Goal: Information Seeking & Learning: Learn about a topic

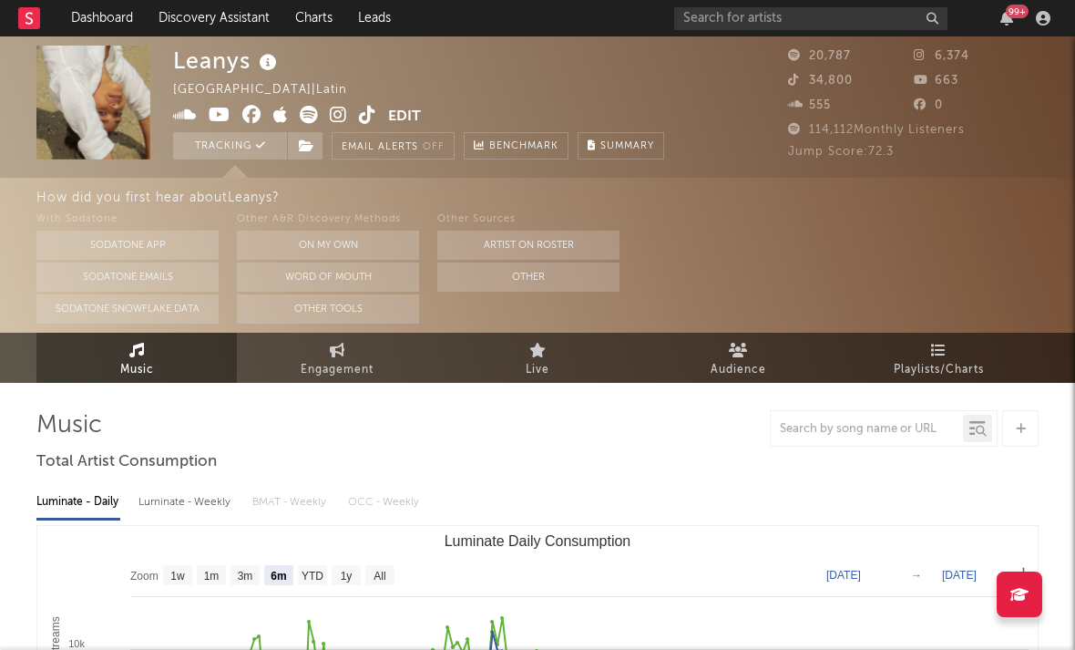
select select "6m"
click at [334, 116] on icon at bounding box center [338, 115] width 17 height 18
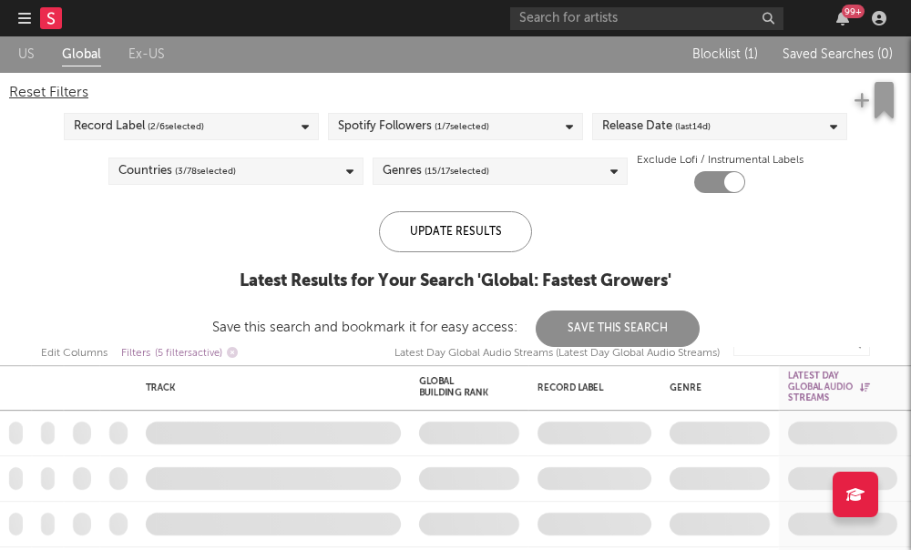
checkbox input "true"
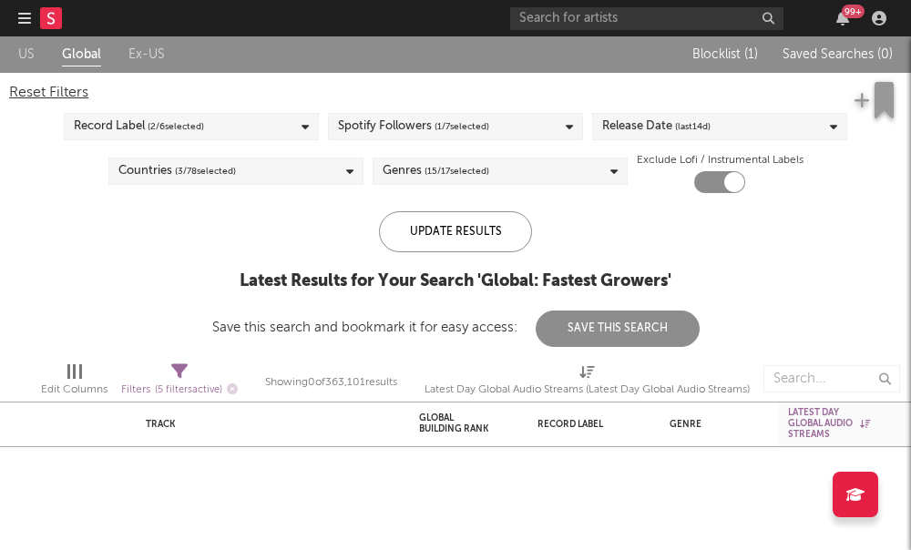
click at [36, 22] on div at bounding box center [49, 18] width 62 height 36
click at [48, 22] on icon at bounding box center [50, 18] width 7 height 12
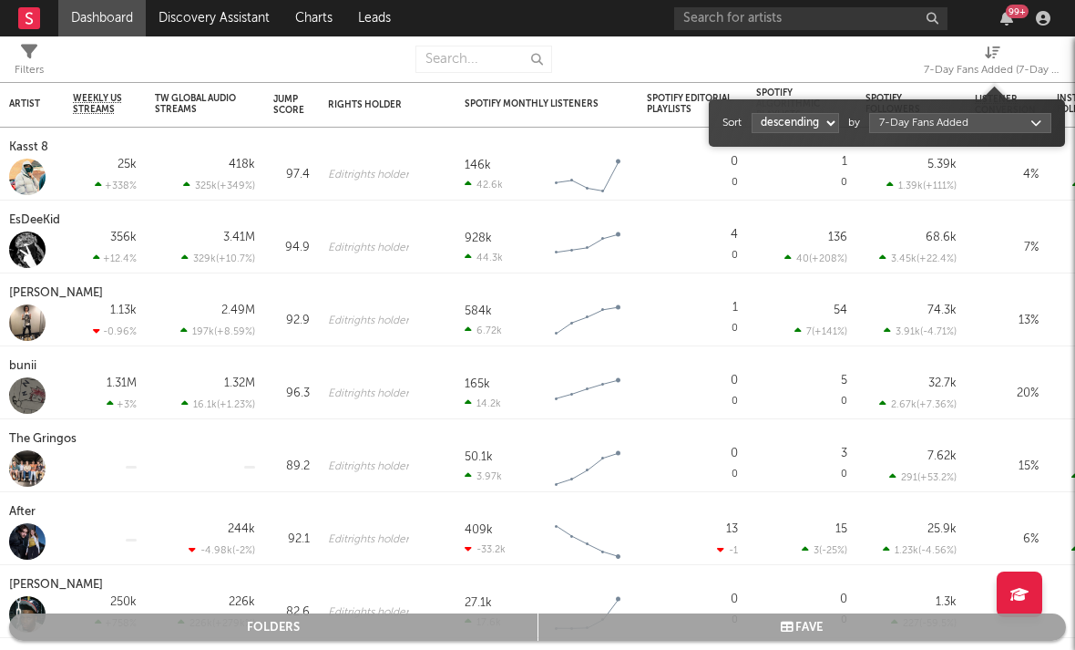
click at [910, 62] on div "7-Day Fans Added (7-Day Fans Added)" at bounding box center [992, 70] width 137 height 22
select select "1"
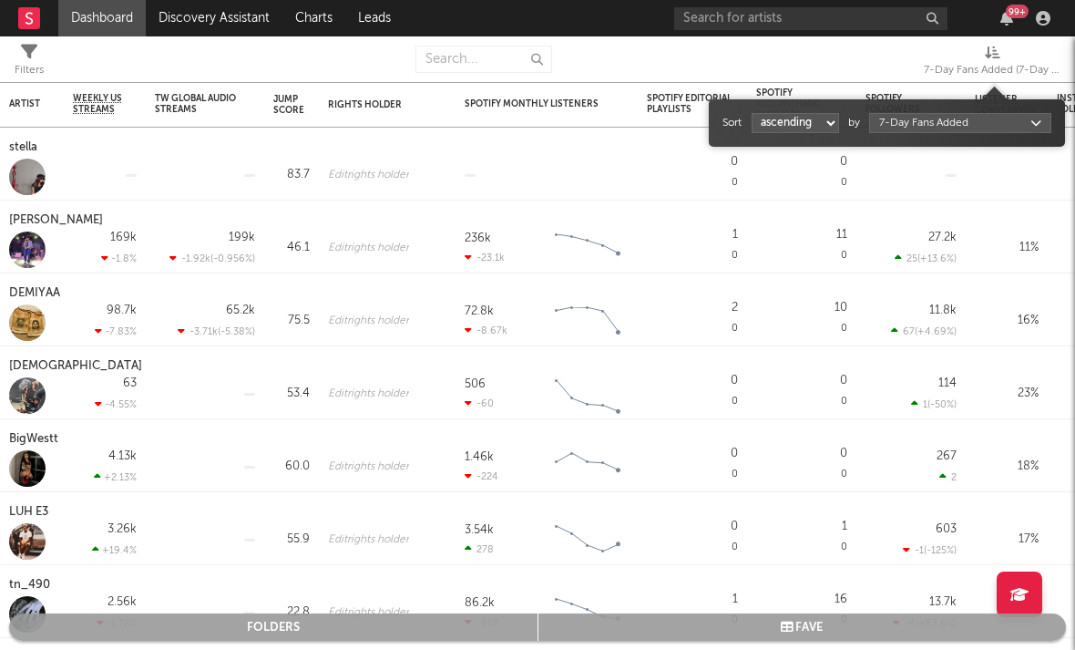
click at [910, 137] on div "Sort ascending descending by 7-Day Fans Added" at bounding box center [886, 122] width 329 height 29
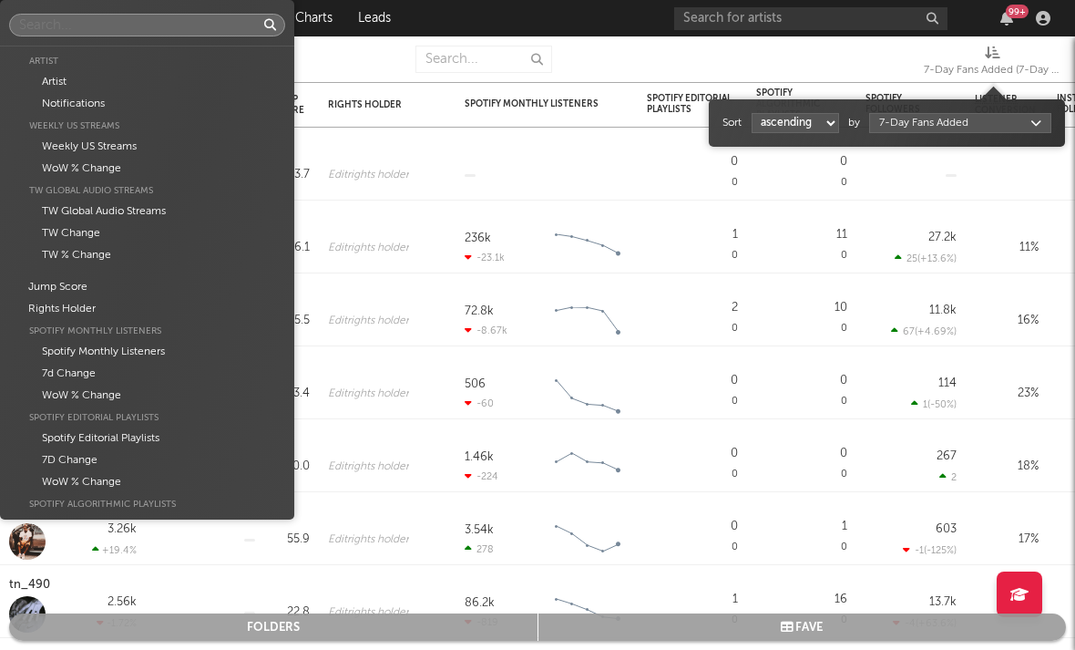
click at [910, 128] on body "Dashboard Discovery Assistant Charts Leads 99 + Notifications Settings Mark all…" at bounding box center [537, 325] width 1075 height 650
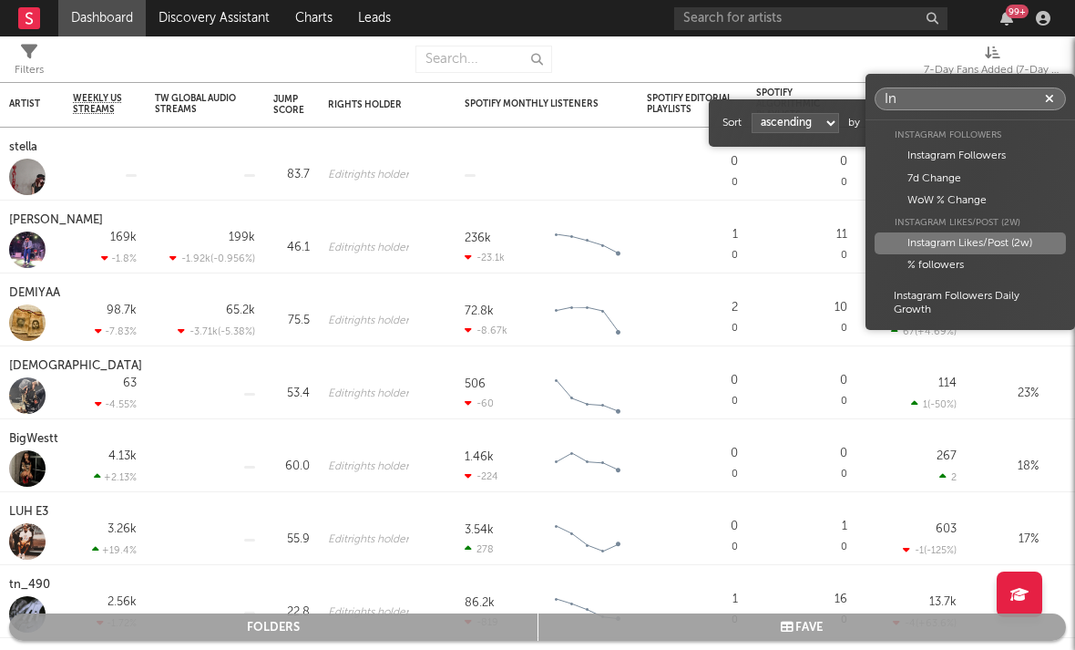
type input "In"
click at [910, 243] on div "Instagram Likes/Post (2w)" at bounding box center [970, 243] width 191 height 22
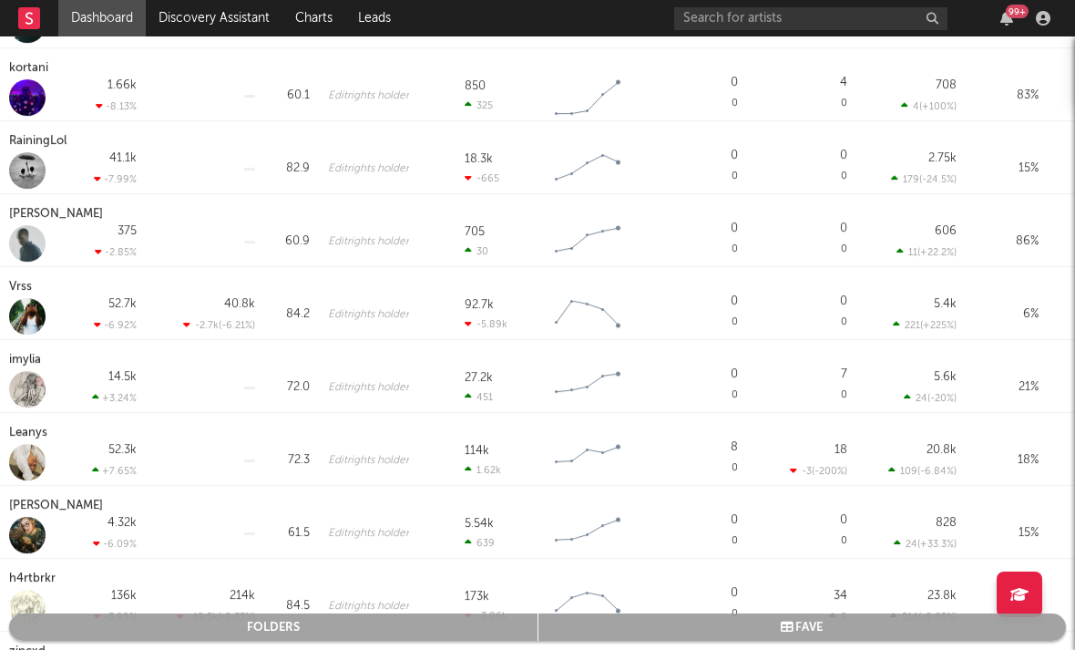
click at [56, 220] on div "Gerald Wicks" at bounding box center [58, 214] width 98 height 22
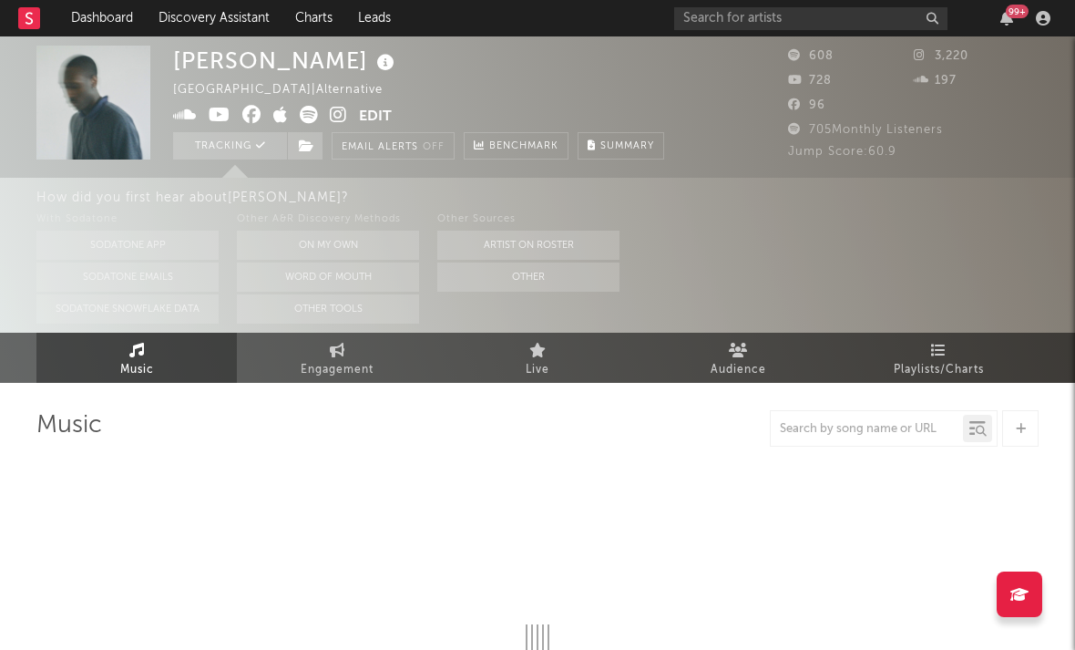
select select "1w"
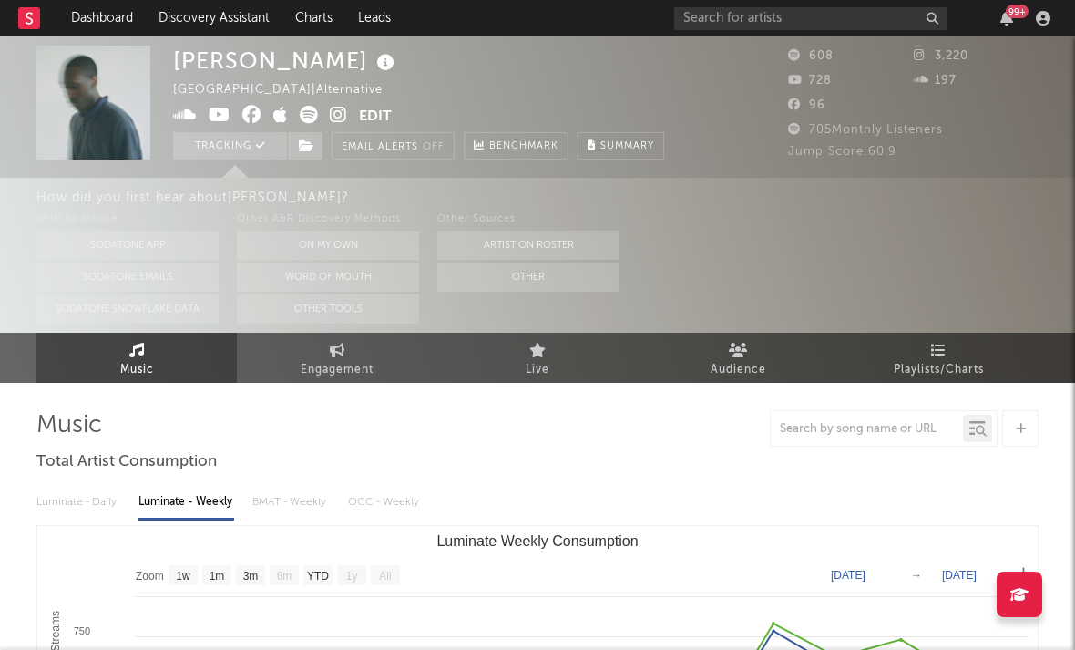
click at [335, 114] on icon at bounding box center [338, 115] width 17 height 18
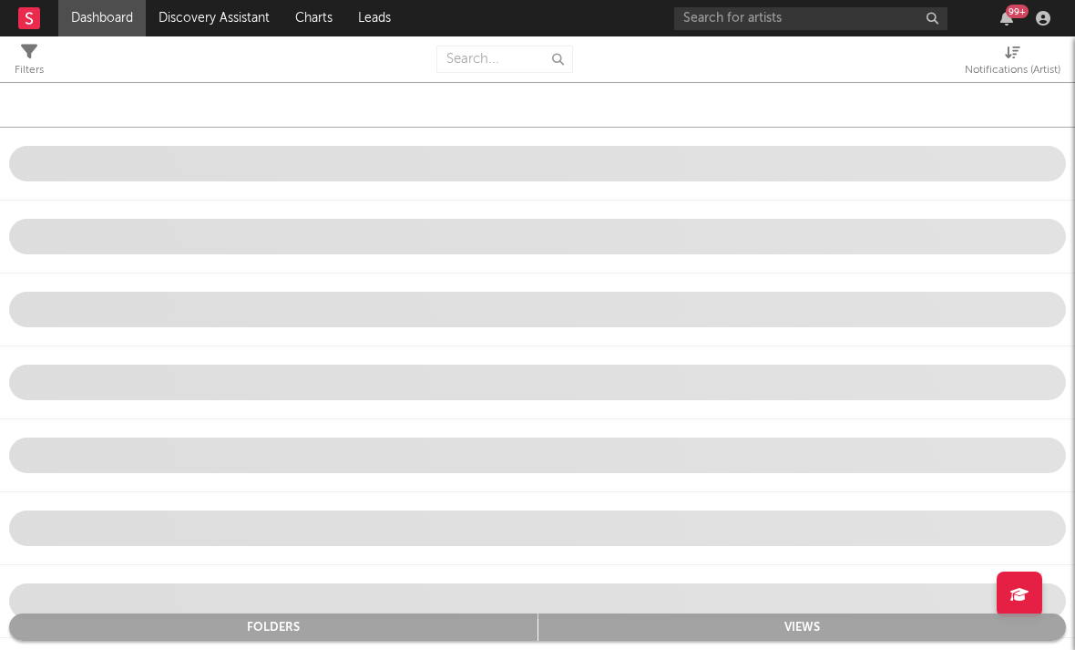
click at [910, 69] on div "Notifications (Artist)" at bounding box center [1013, 70] width 96 height 22
select select "-1"
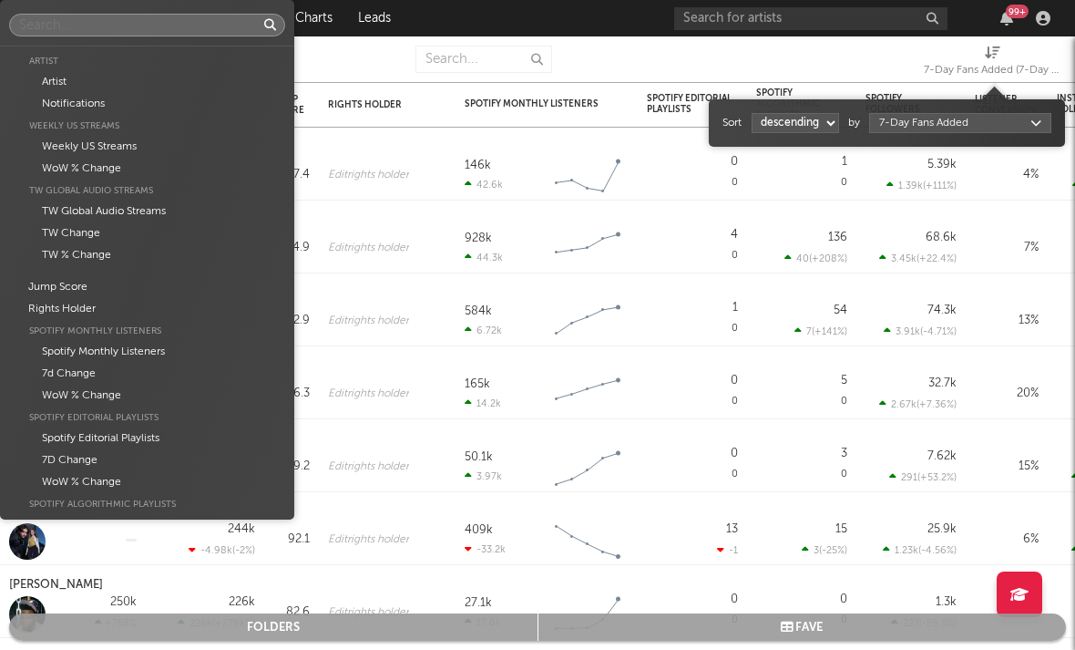
click at [910, 128] on body "Dashboard Discovery Assistant Charts Leads 99 + Notifications Settings Mark all…" at bounding box center [537, 325] width 1075 height 650
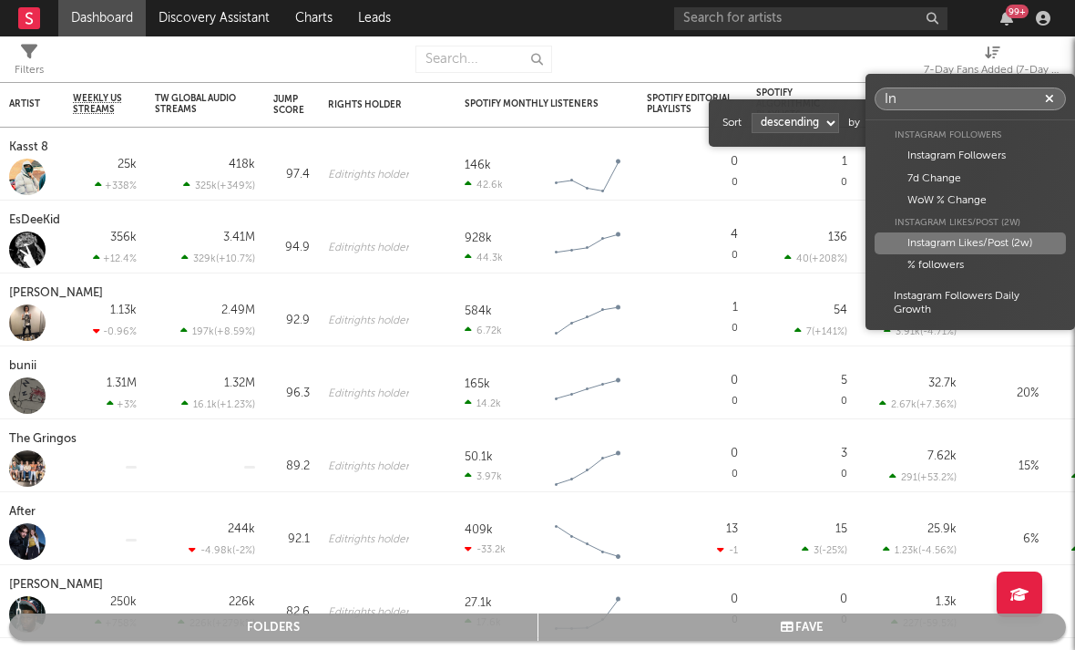
type input "In"
click at [910, 236] on div "Instagram Likes/Post (2w)" at bounding box center [970, 243] width 191 height 22
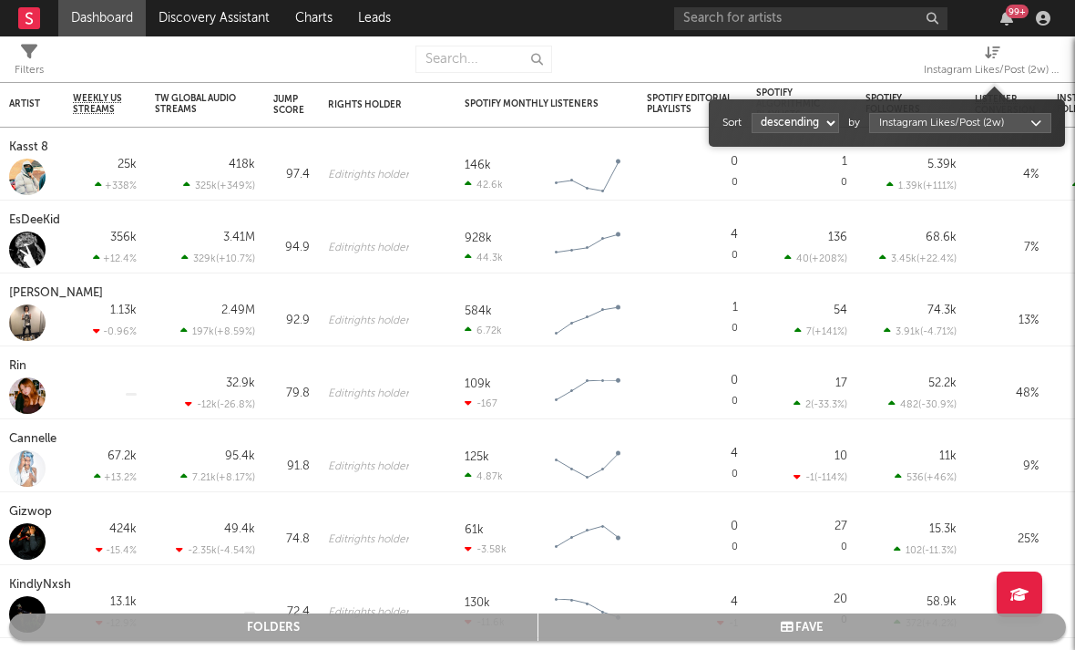
click at [813, 134] on div "Sort ascending descending by Instagram Likes/Post (2w)" at bounding box center [886, 122] width 329 height 29
select select "1"
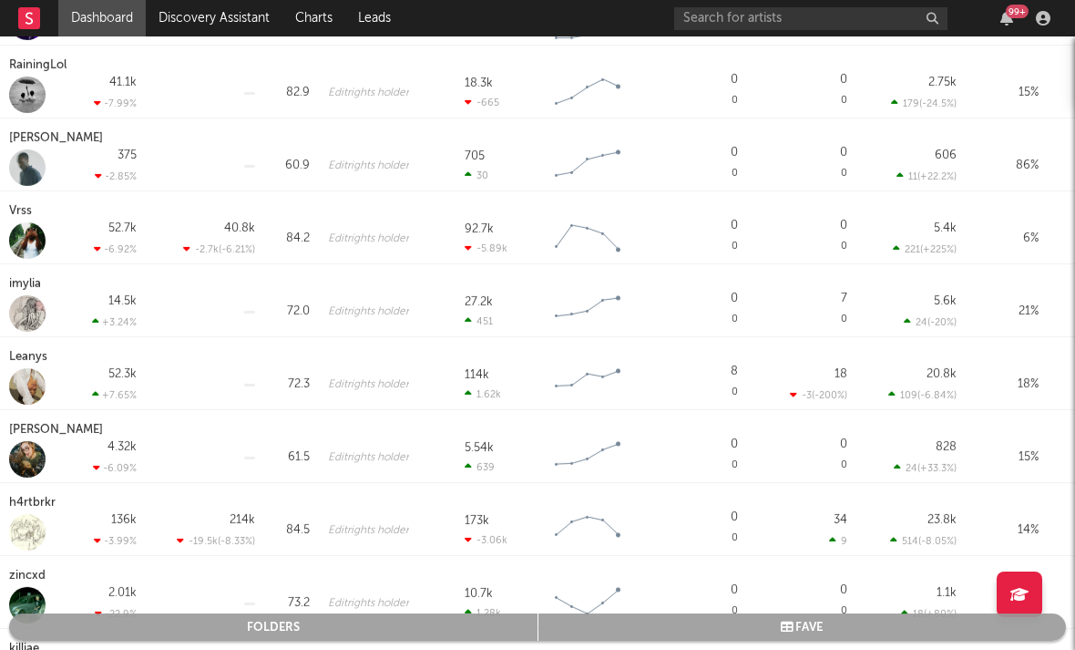
click at [57, 435] on div "Sasha Cee" at bounding box center [58, 430] width 98 height 22
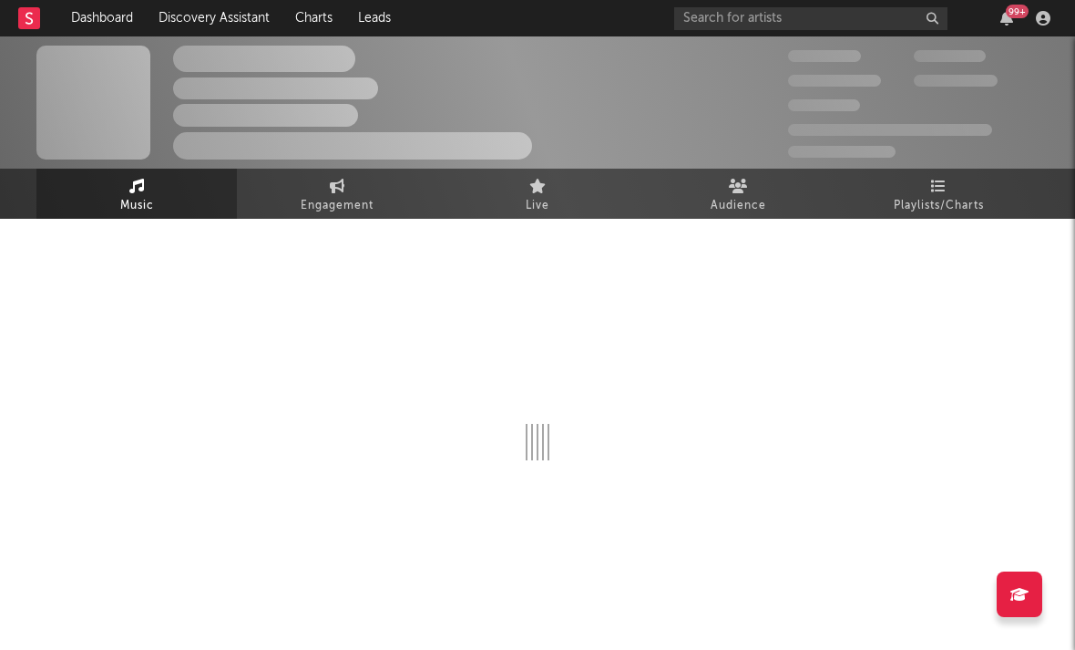
select select "1w"
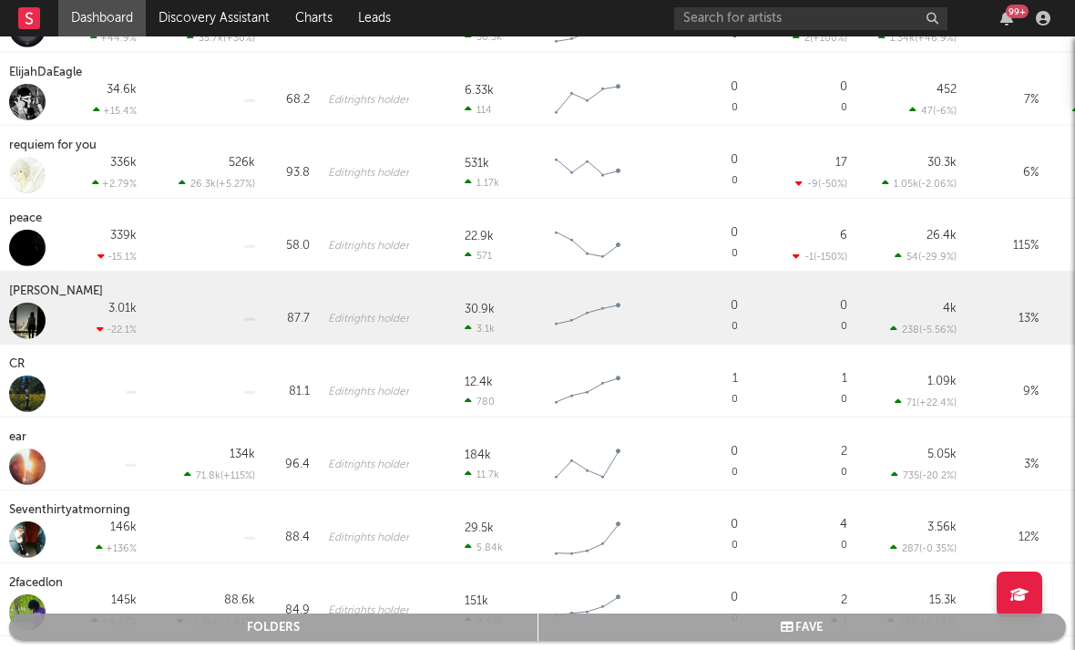
click at [46, 294] on div "Clarry Berry" at bounding box center [58, 292] width 98 height 22
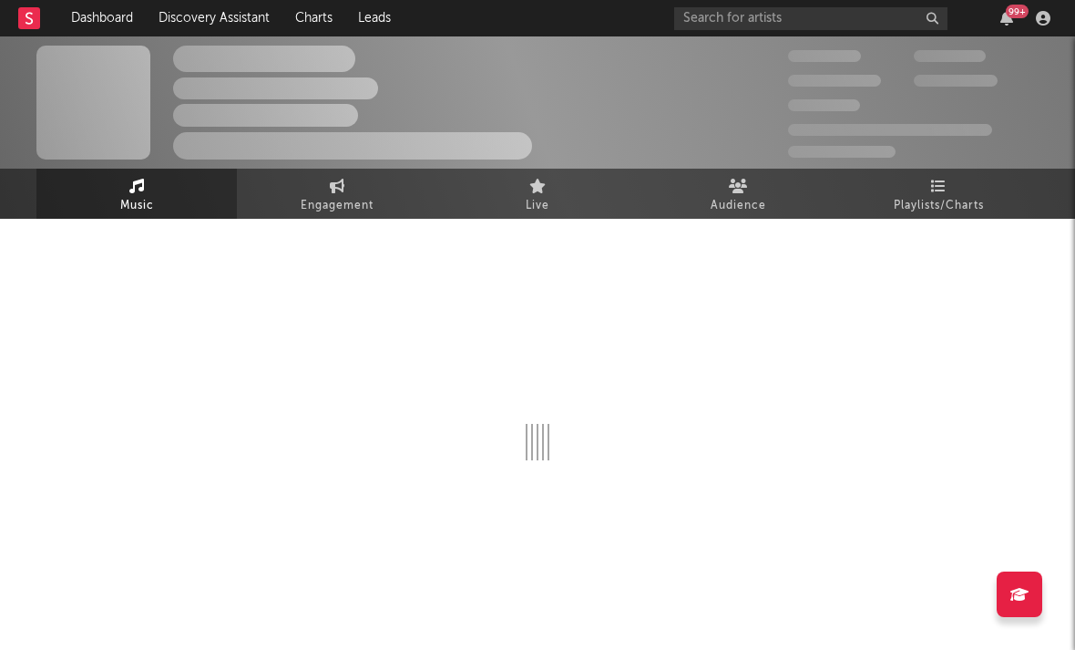
select select "6m"
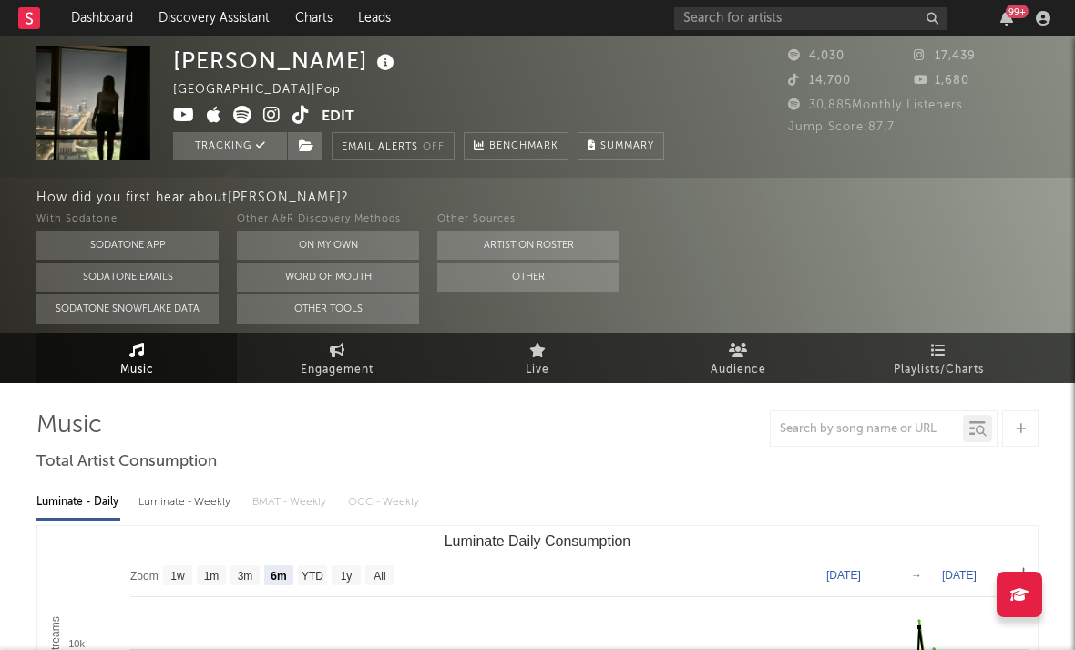
click at [276, 113] on icon at bounding box center [271, 115] width 17 height 18
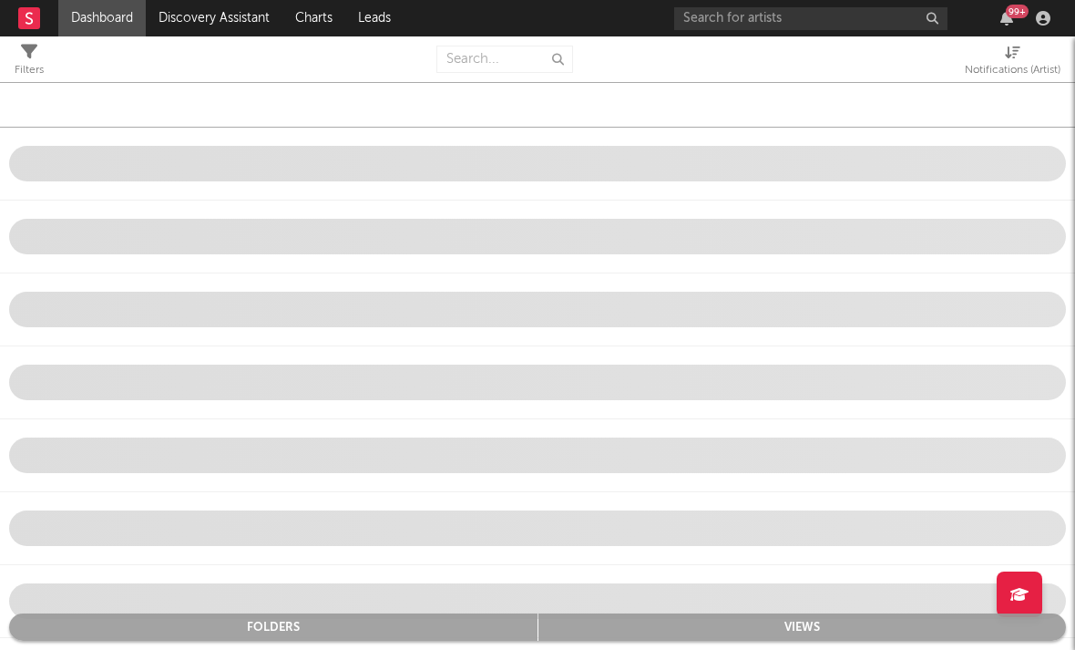
click at [910, 56] on span "Notifications (Artist)" at bounding box center [1013, 63] width 96 height 36
select select "-1"
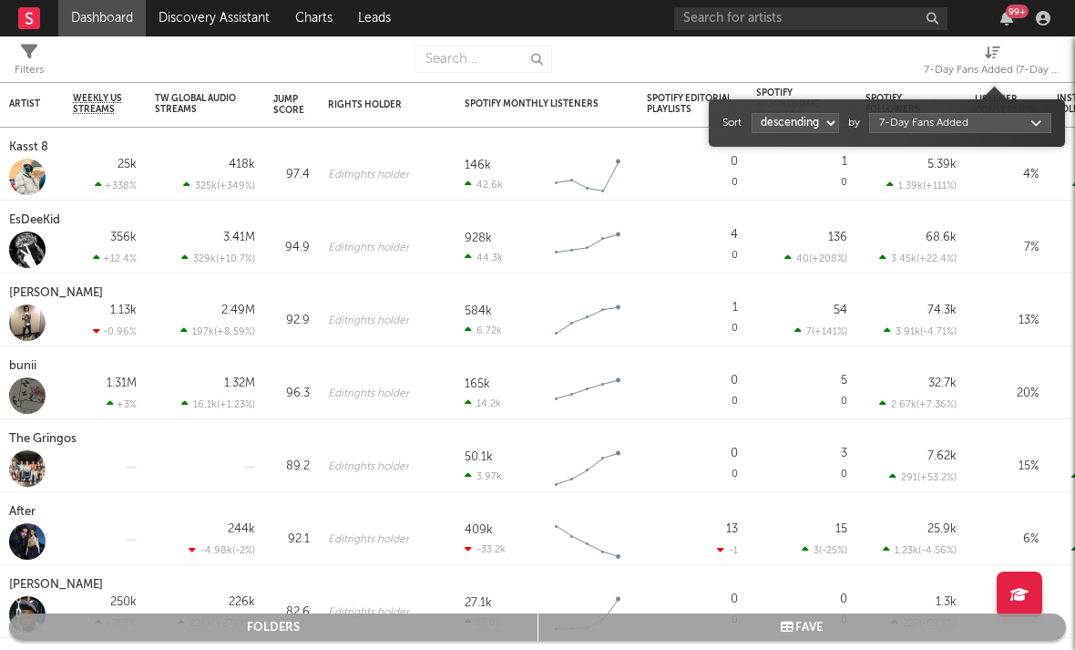
click at [910, 119] on body "Dashboard Discovery Assistant Charts Leads 99 + Notifications Settings Mark all…" at bounding box center [537, 325] width 1075 height 650
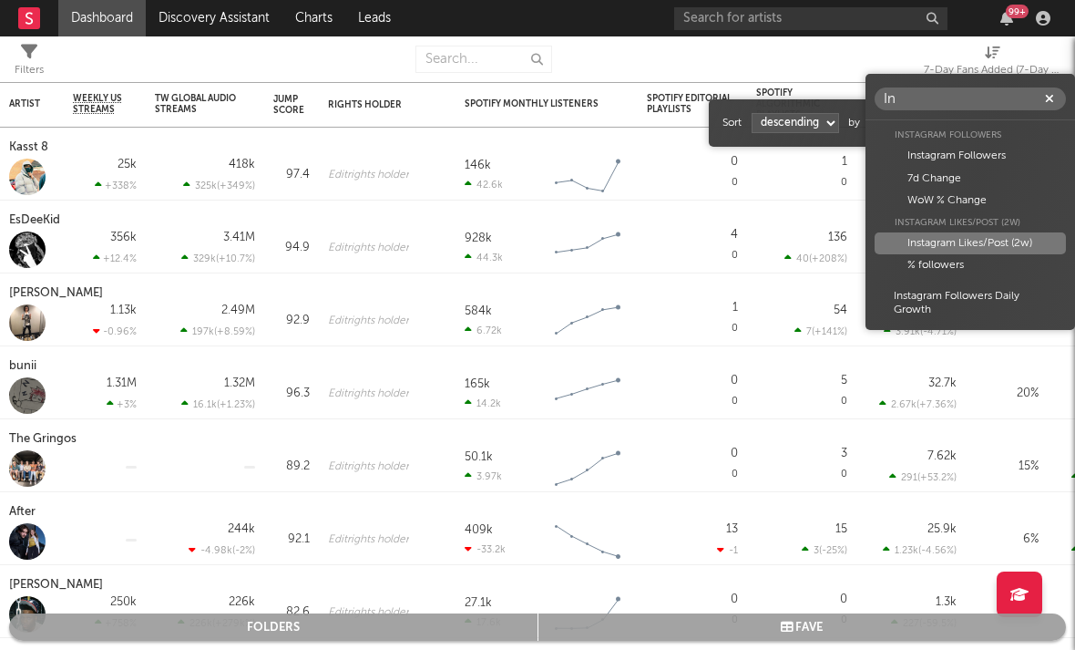
type input "In"
click at [910, 230] on div "Instagram Likes/Post (2w)" at bounding box center [970, 222] width 191 height 20
click at [910, 246] on div "Instagram Likes/Post (2w)" at bounding box center [970, 243] width 191 height 22
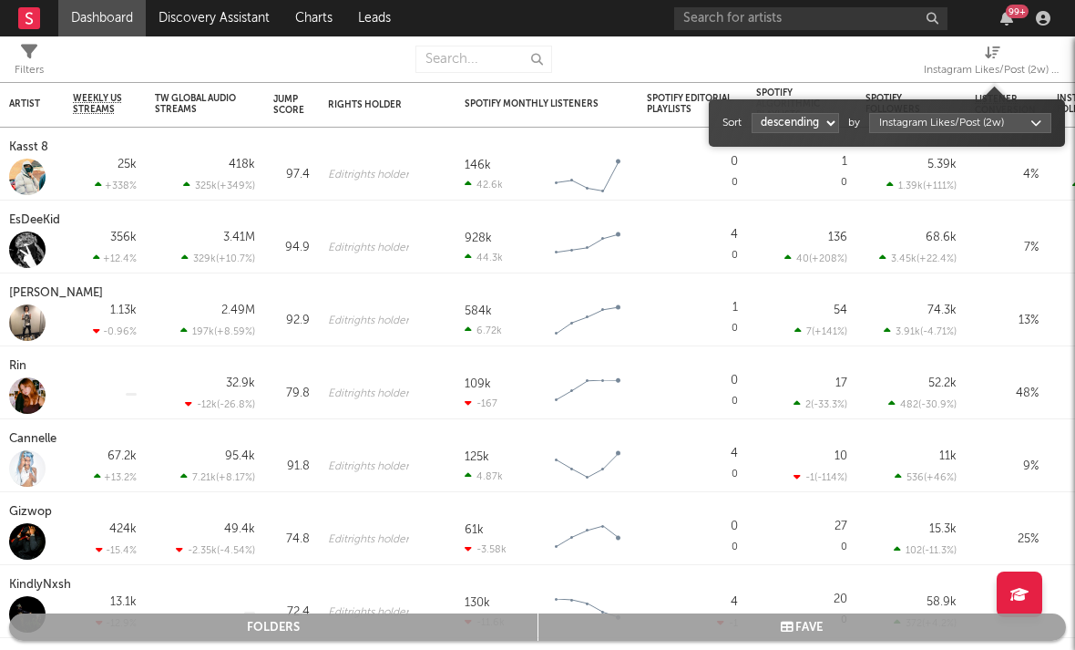
select select "1"
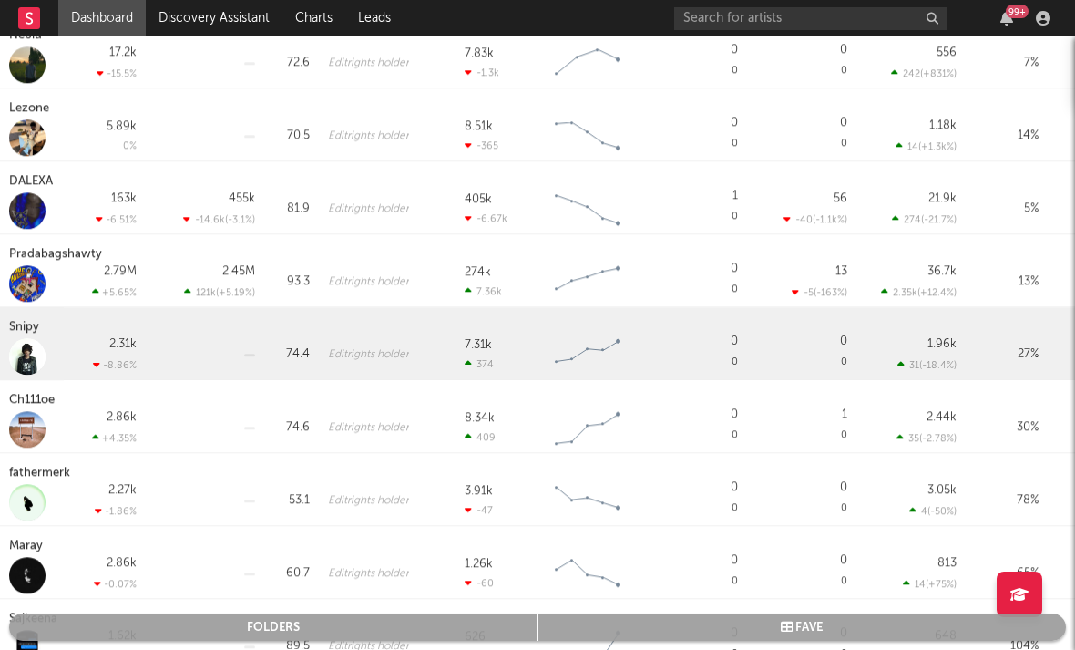
click at [27, 326] on div "Snipy" at bounding box center [26, 327] width 35 height 22
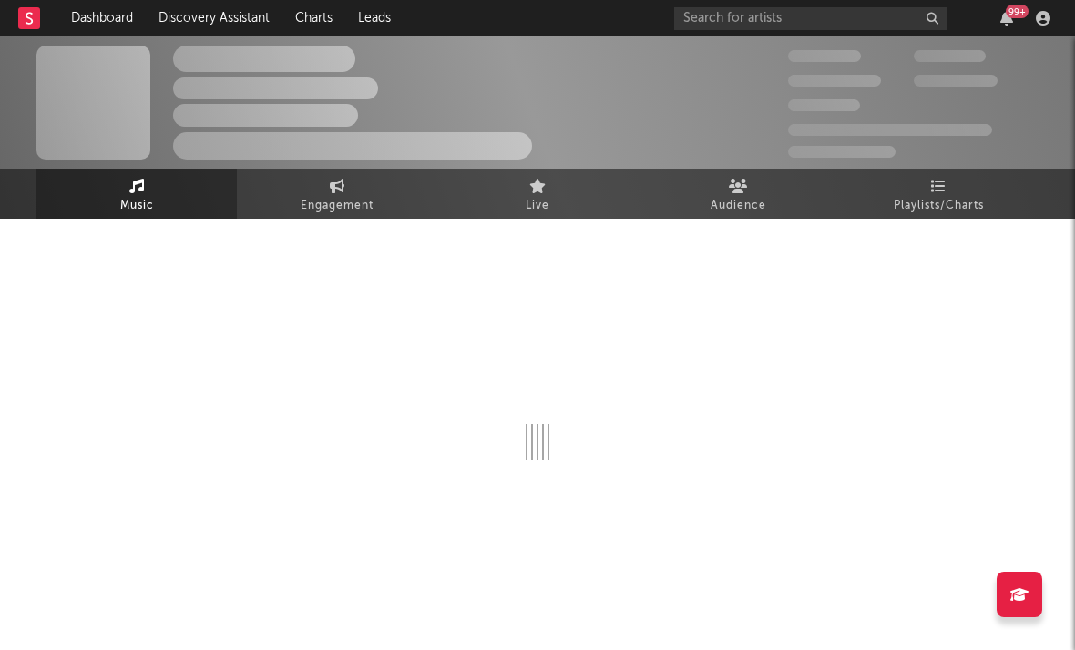
select select "6m"
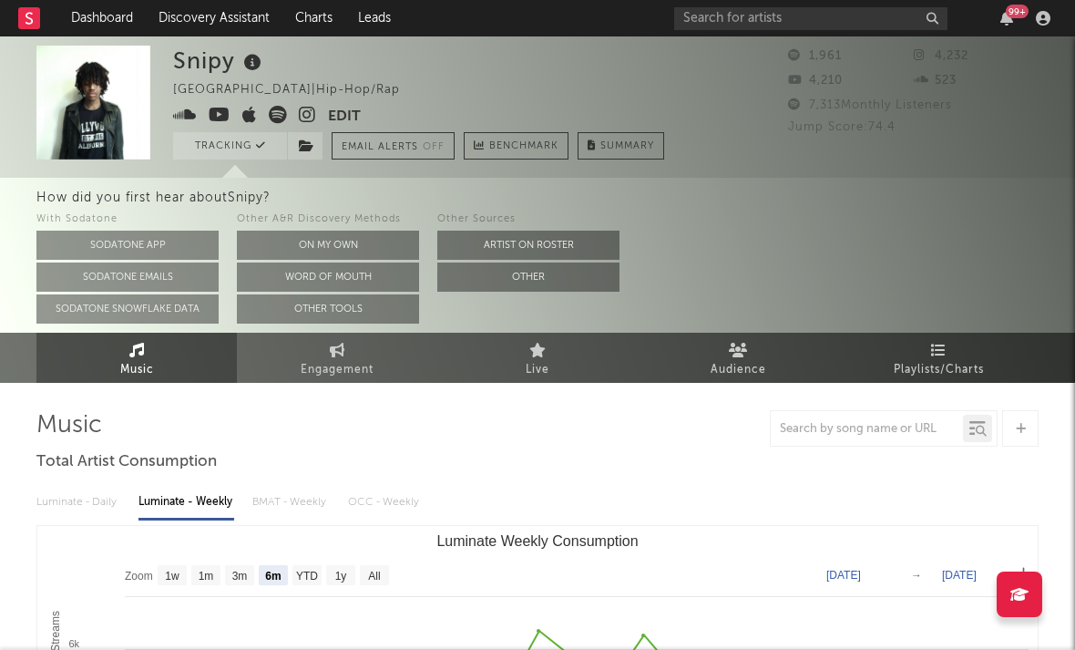
click at [309, 114] on icon at bounding box center [307, 115] width 17 height 18
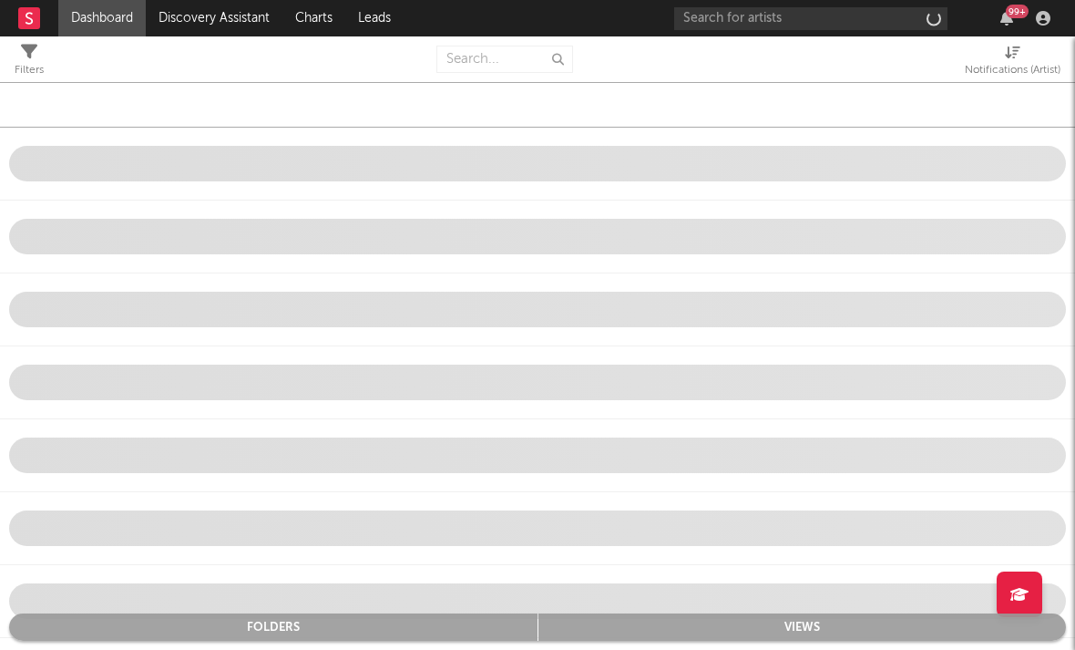
select select "-1"
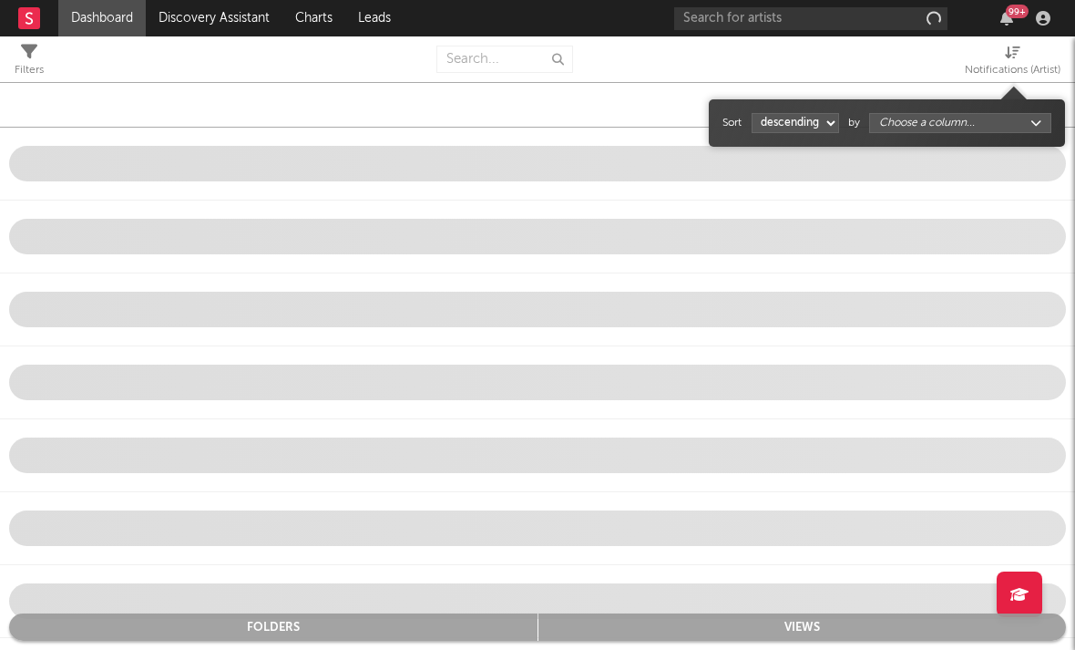
click at [910, 48] on span "Notifications (Artist)" at bounding box center [1013, 63] width 96 height 36
click at [910, 125] on body "Dashboard Discovery Assistant Charts Leads 99 + Notifications Settings Mark all…" at bounding box center [537, 325] width 1075 height 650
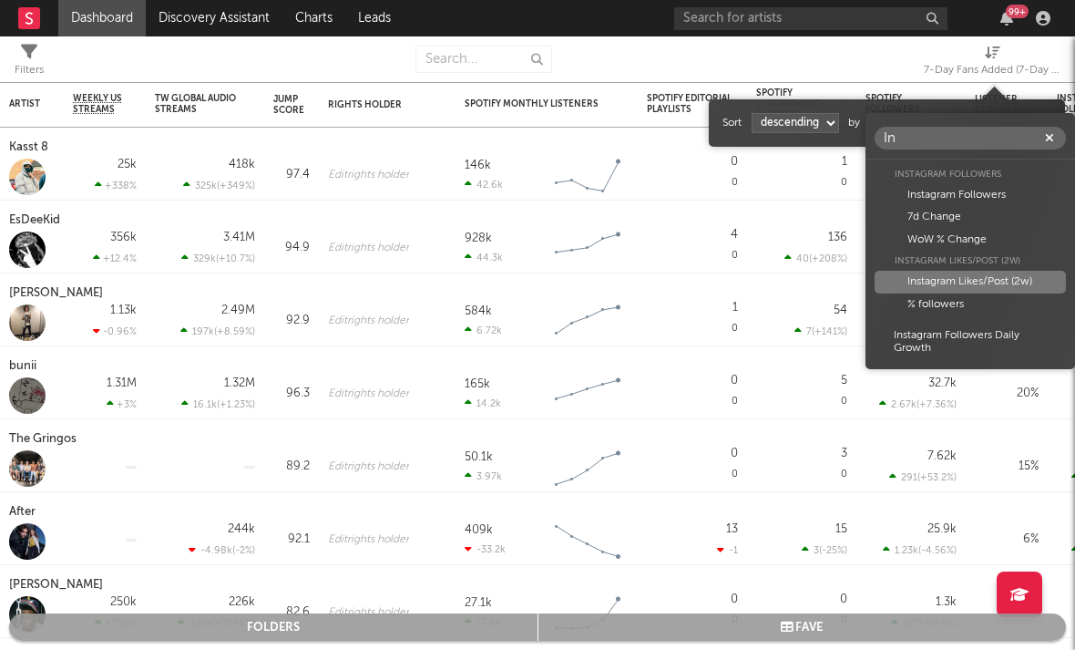
type input "In"
click at [910, 284] on div "Instagram Likes/Post (2w)" at bounding box center [970, 282] width 191 height 22
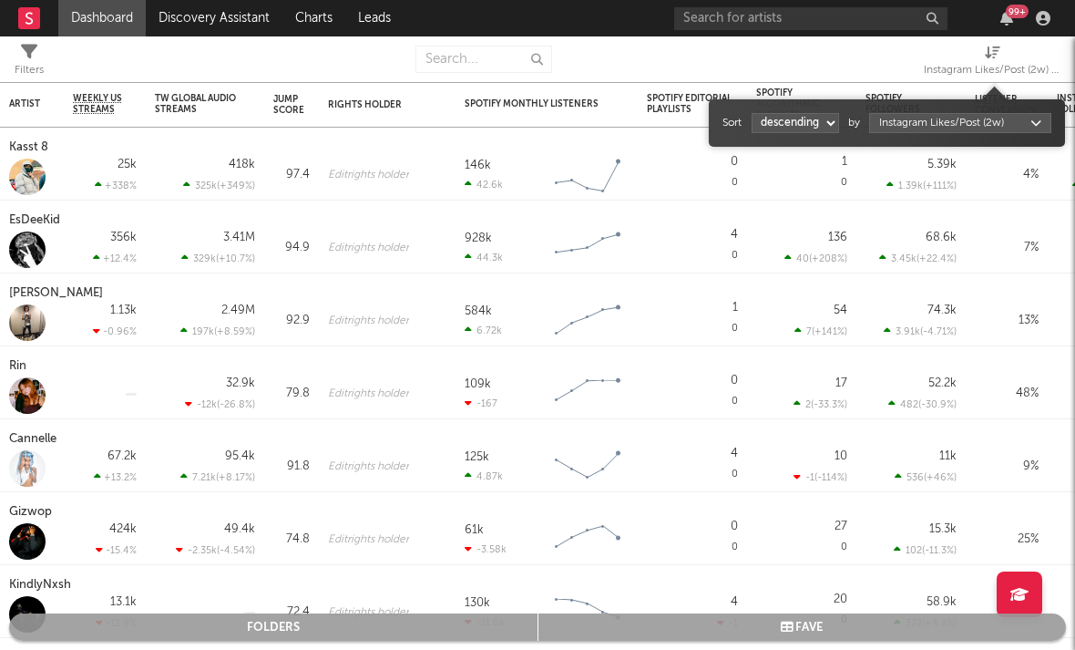
select select "1"
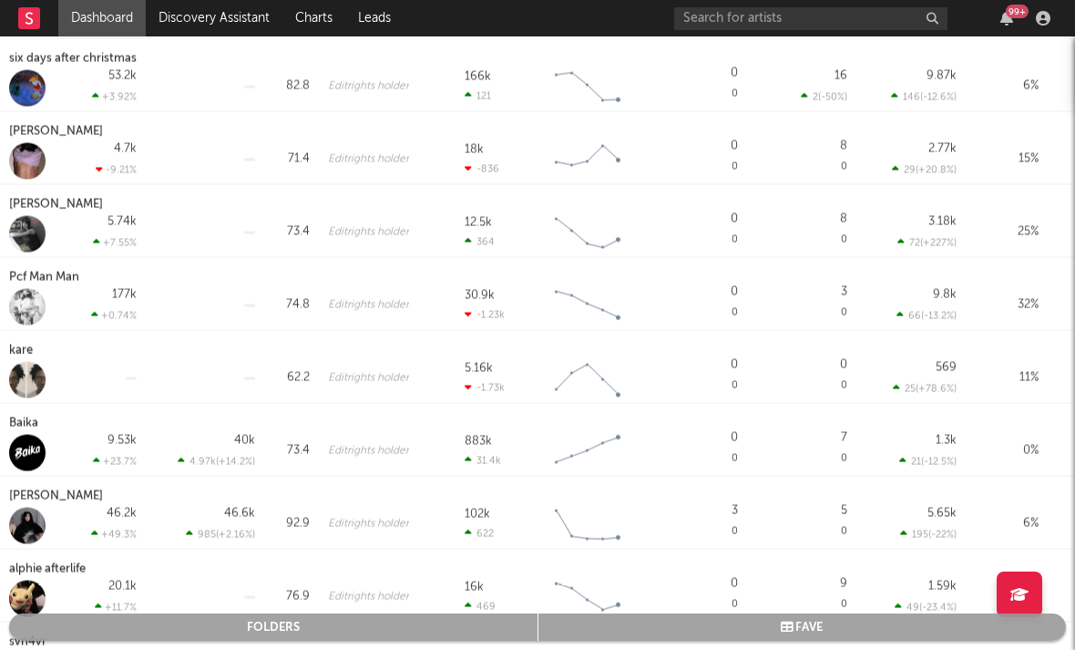
click at [20, 350] on div "kare" at bounding box center [23, 351] width 28 height 22
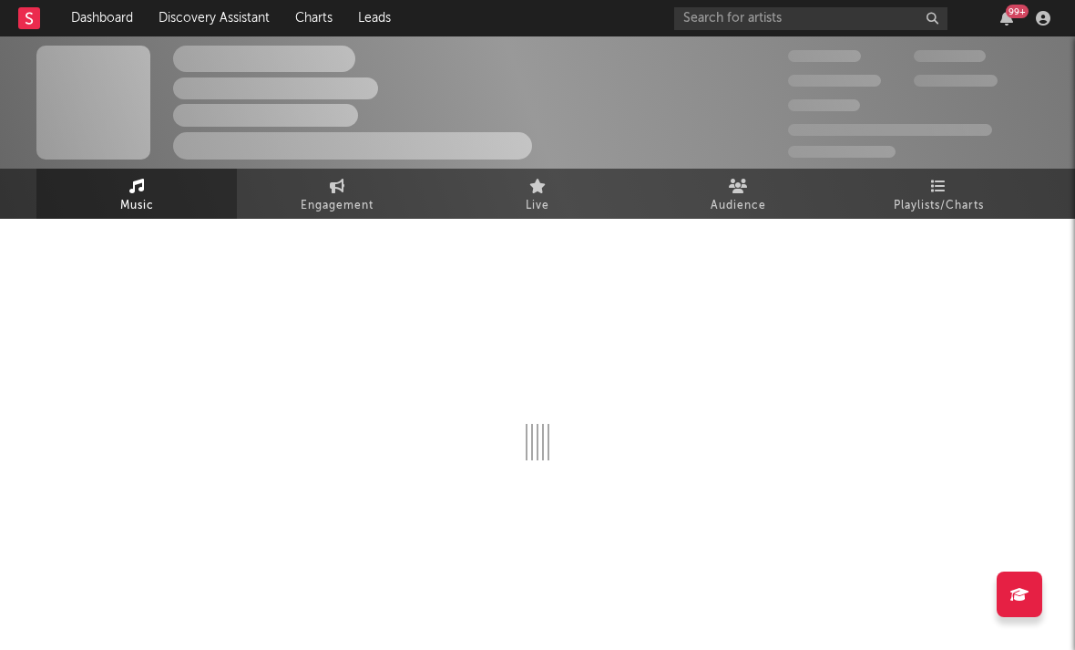
select select "1w"
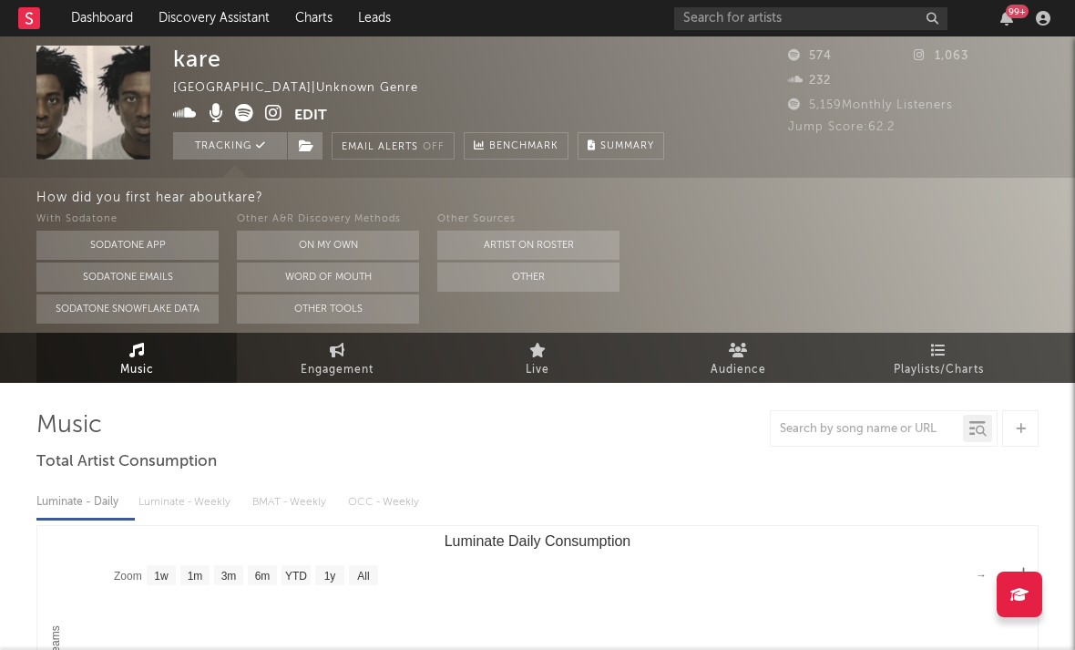
click at [280, 117] on icon at bounding box center [273, 113] width 17 height 18
click at [238, 116] on icon at bounding box center [244, 113] width 18 height 18
click at [251, 112] on icon at bounding box center [244, 113] width 18 height 18
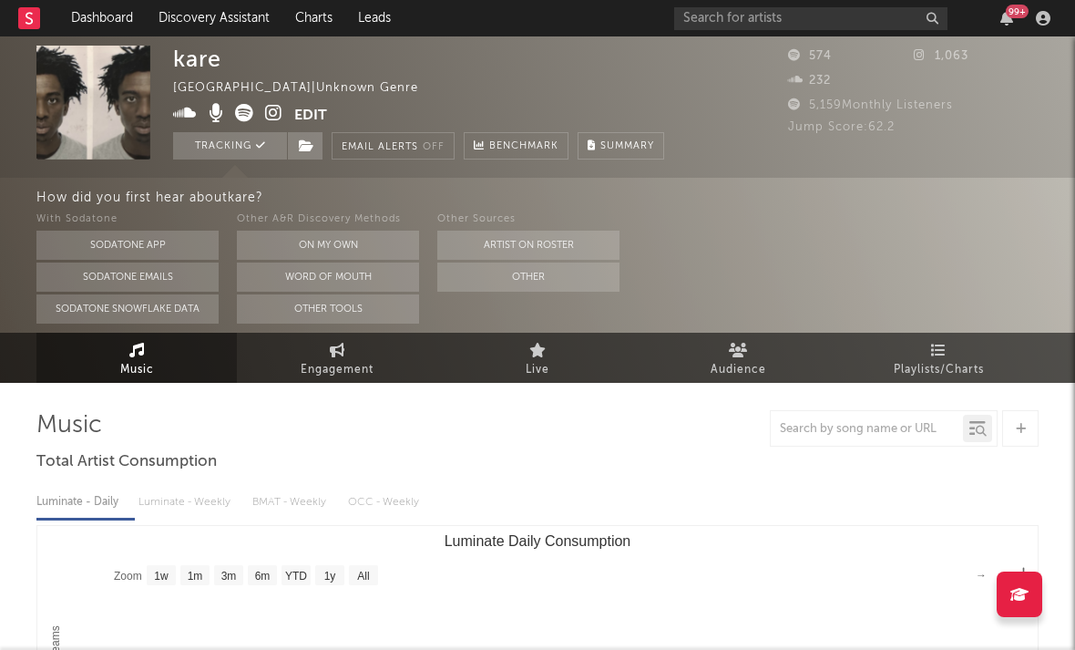
click at [191, 122] on icon at bounding box center [185, 113] width 24 height 18
click at [278, 108] on icon at bounding box center [273, 113] width 17 height 18
click at [267, 112] on icon at bounding box center [273, 113] width 17 height 18
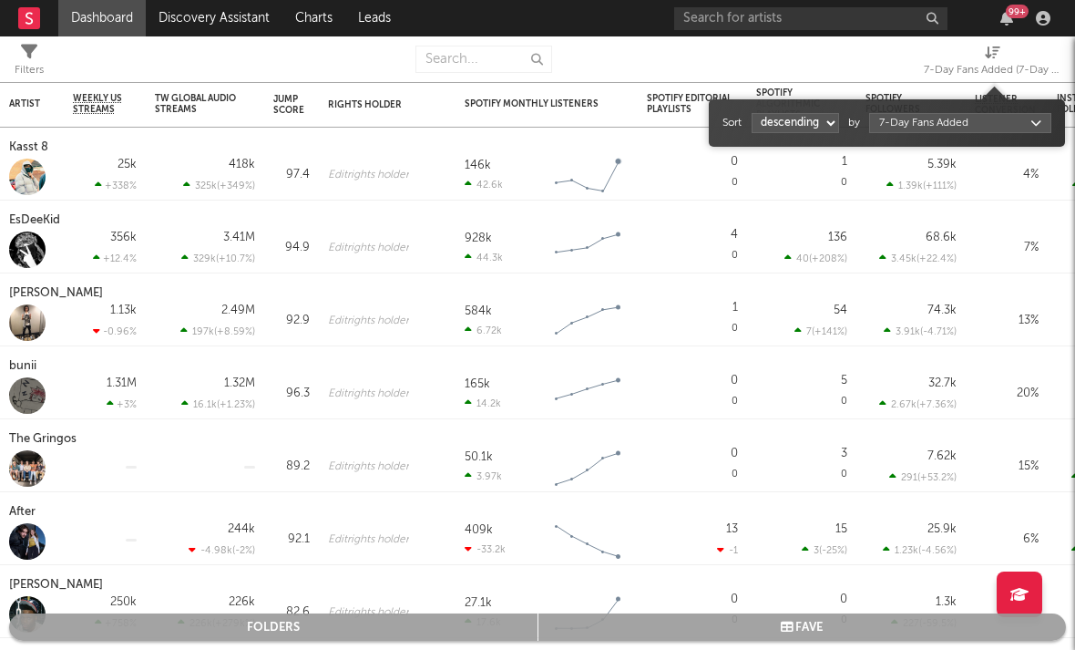
click at [910, 74] on div "7-Day Fans Added (7-Day Fans Added)" at bounding box center [992, 70] width 137 height 22
select select "1"
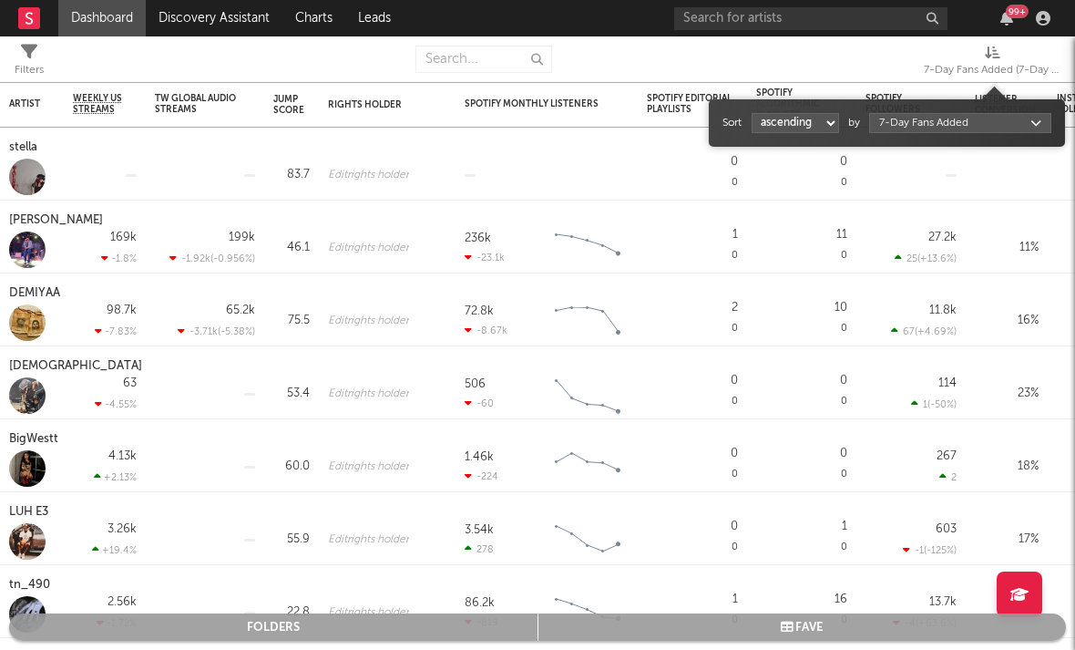
click at [910, 125] on body "Dashboard Discovery Assistant Charts Leads 99 + Notifications Settings Mark all…" at bounding box center [537, 325] width 1075 height 650
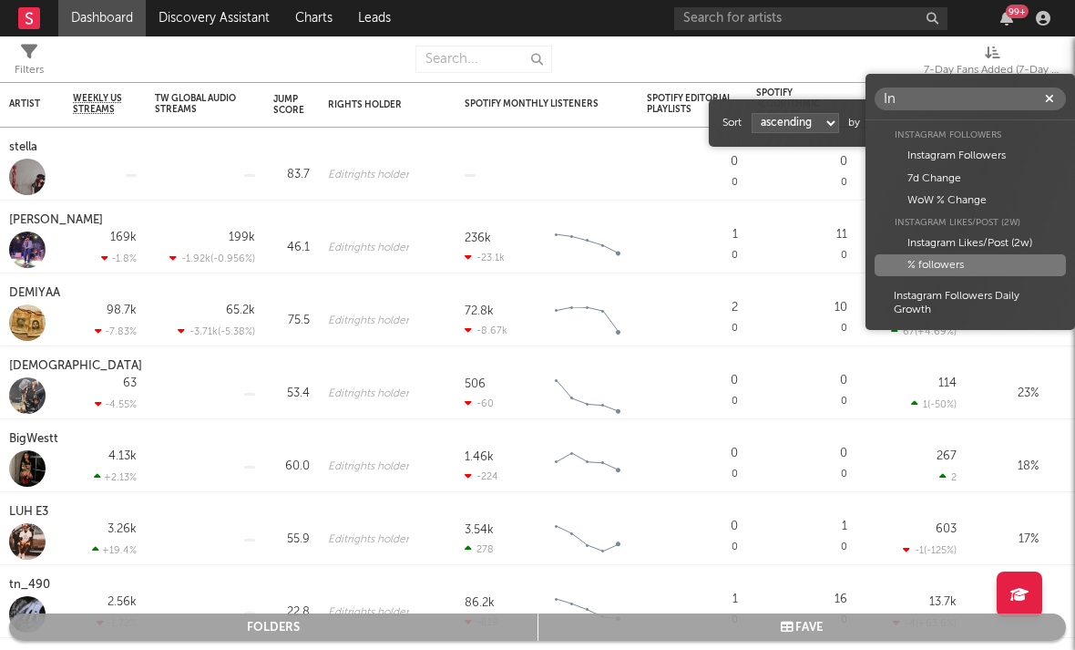
type input "In"
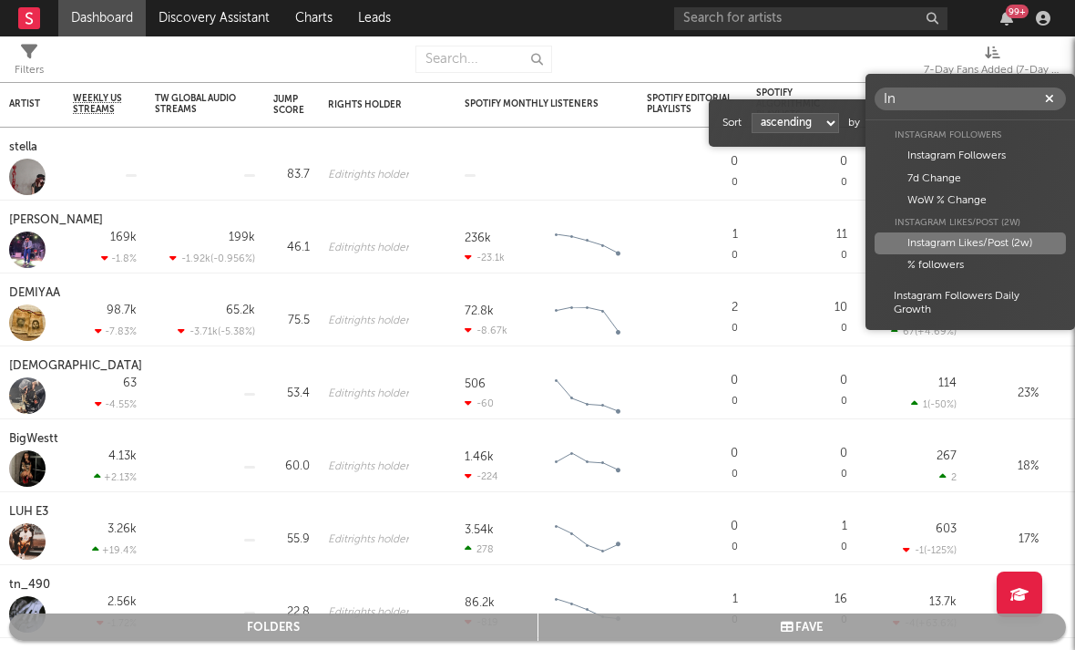
click at [910, 245] on div "Instagram Likes/Post (2w)" at bounding box center [970, 243] width 191 height 22
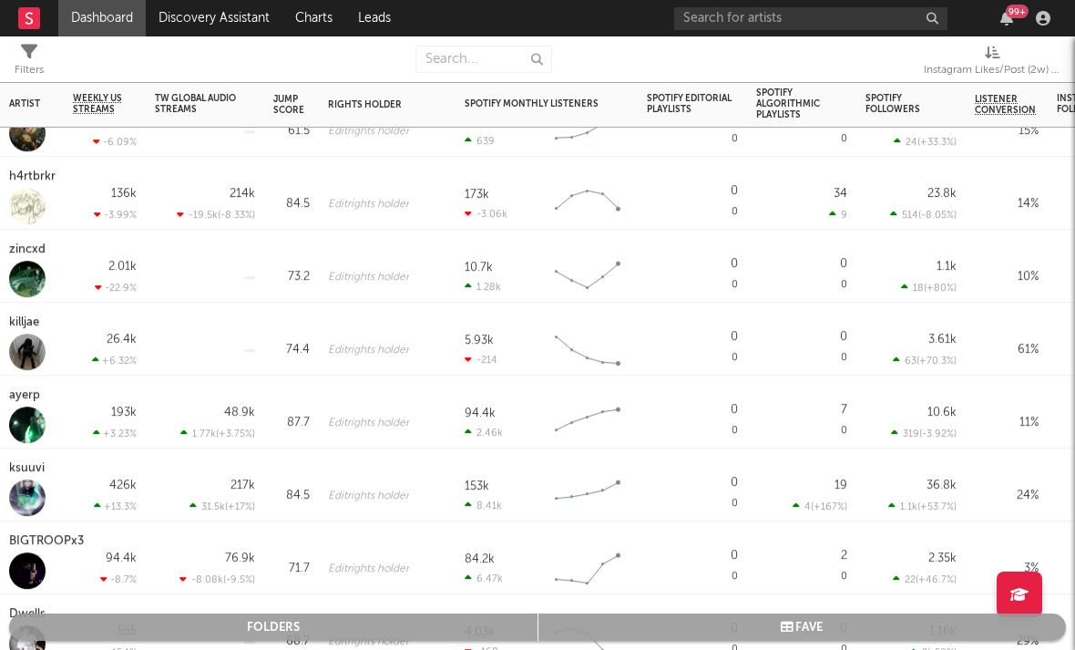
click at [25, 251] on div "zincxd" at bounding box center [29, 250] width 41 height 22
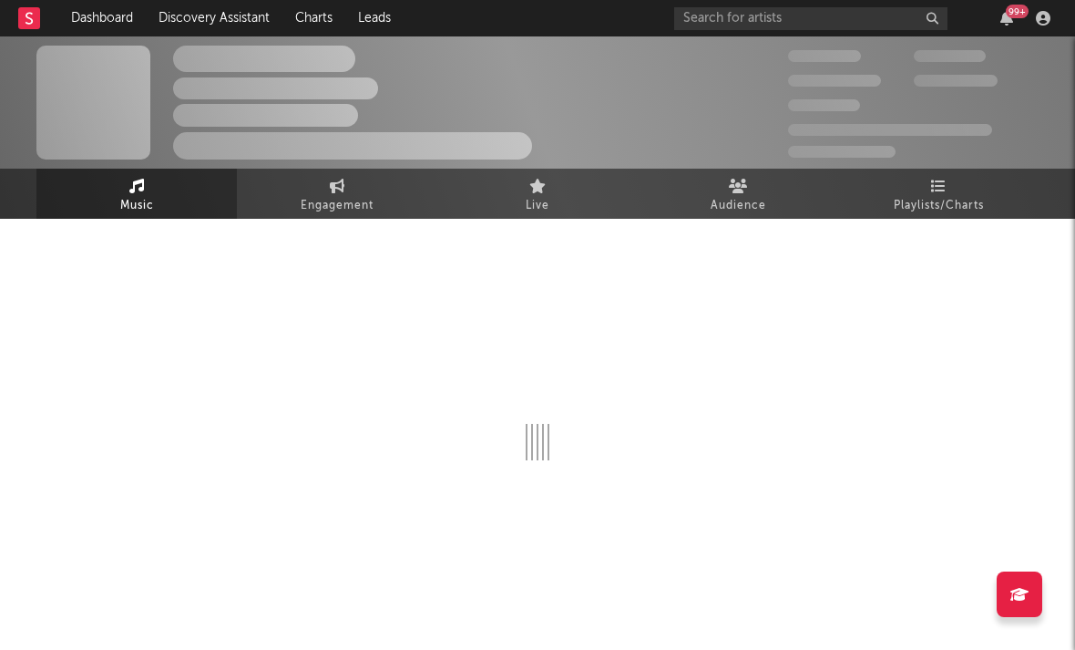
select select "1w"
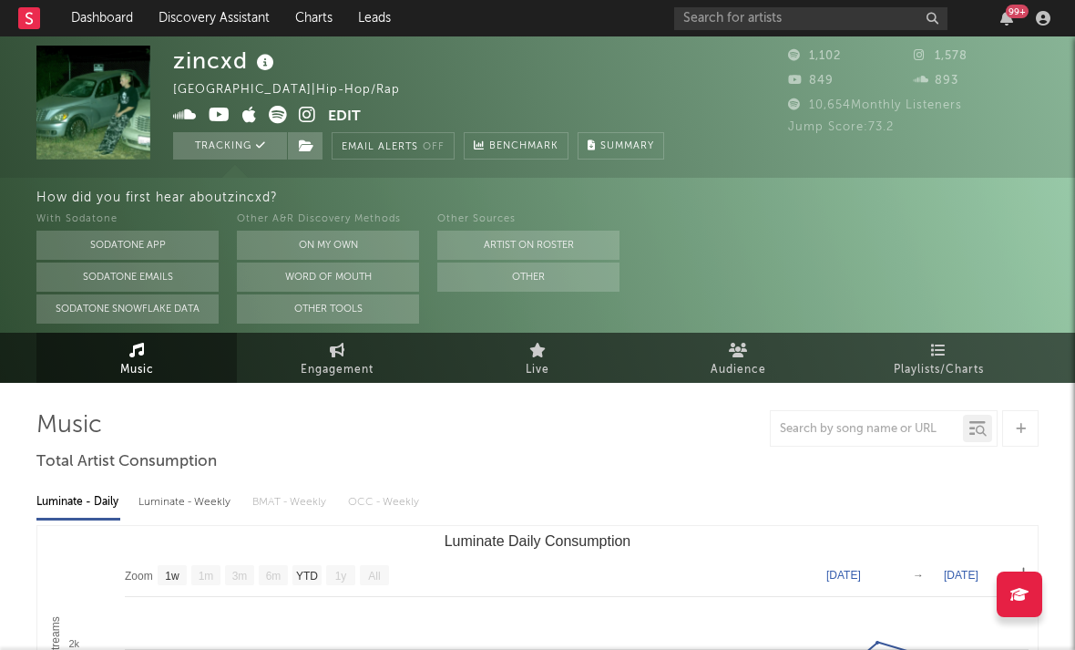
click at [303, 112] on icon at bounding box center [307, 115] width 17 height 18
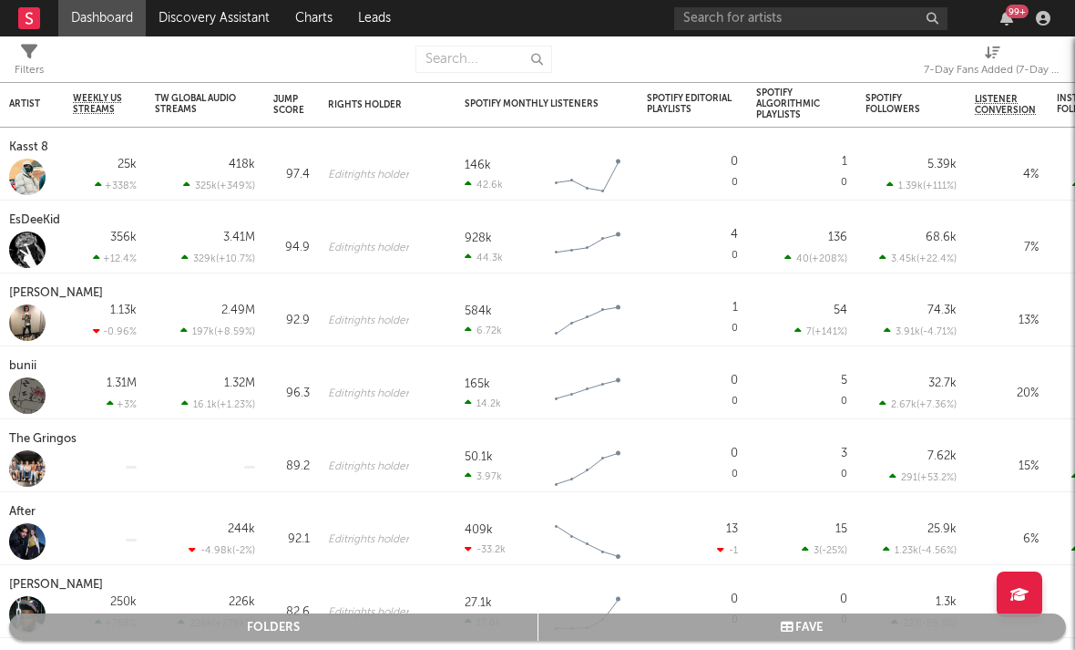
select select "-1"
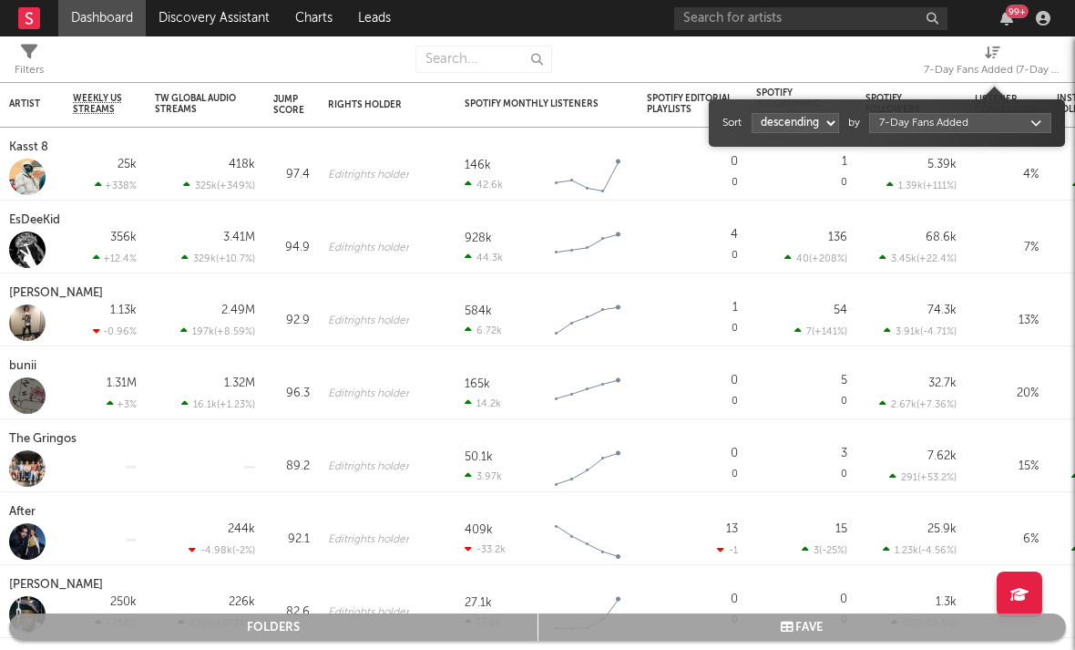
click at [910, 71] on div "7-Day Fans Added (7-Day Fans Added)" at bounding box center [992, 70] width 137 height 22
click at [910, 121] on body "Dashboard Discovery Assistant Charts Leads 99 + Notifications Settings Mark all…" at bounding box center [537, 325] width 1075 height 650
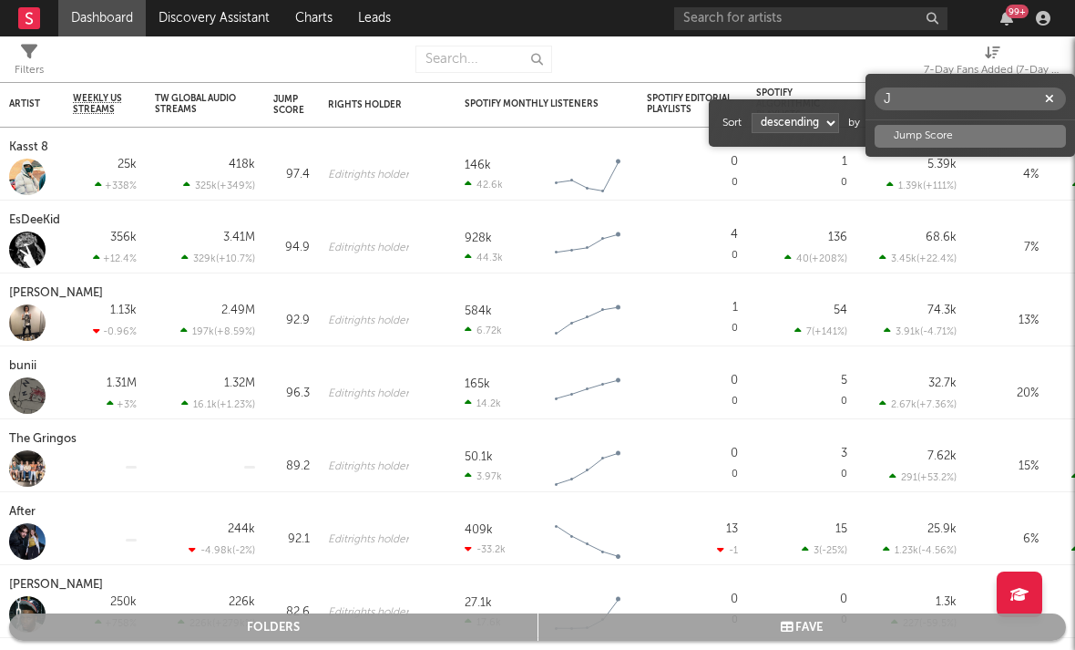
type input "J"
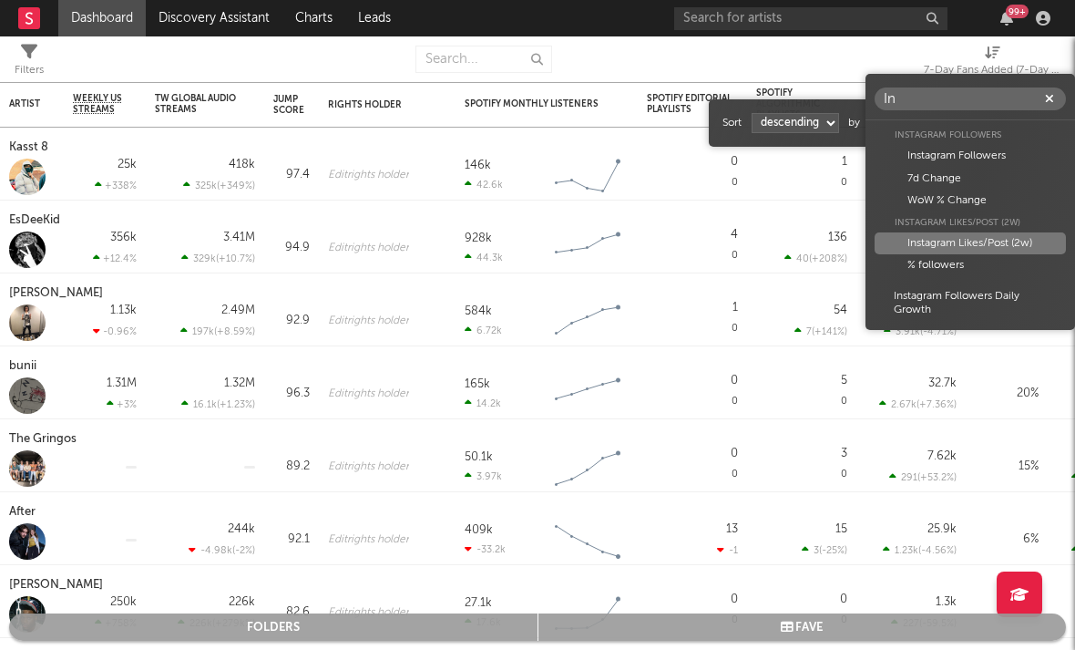
type input "In"
click at [910, 246] on div "Instagram Likes/Post (2w)" at bounding box center [970, 243] width 191 height 22
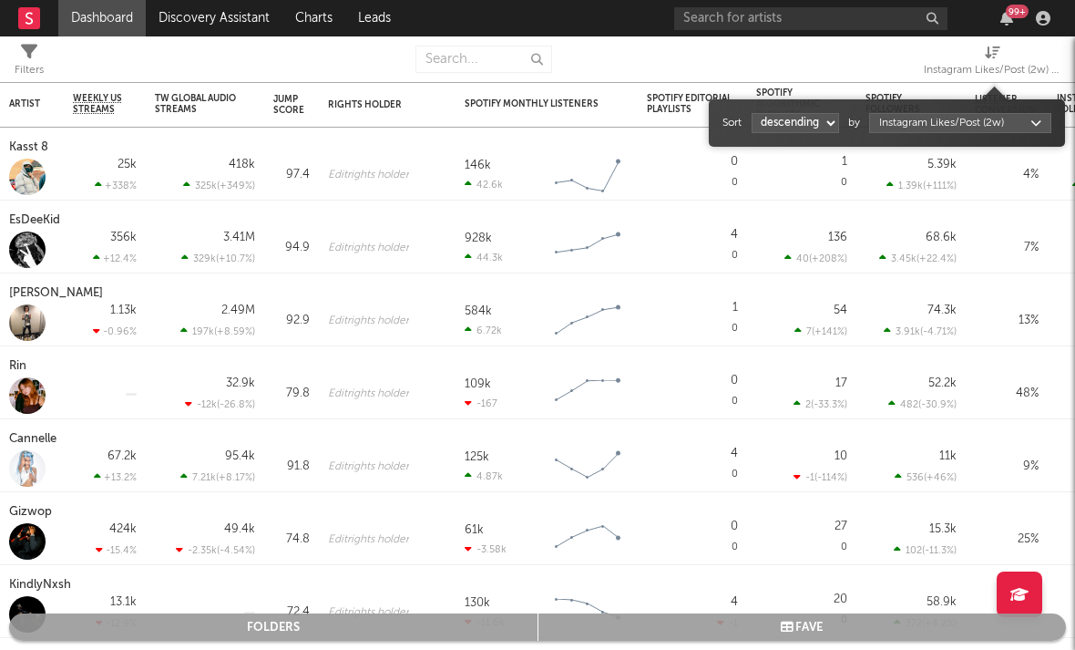
select select "1"
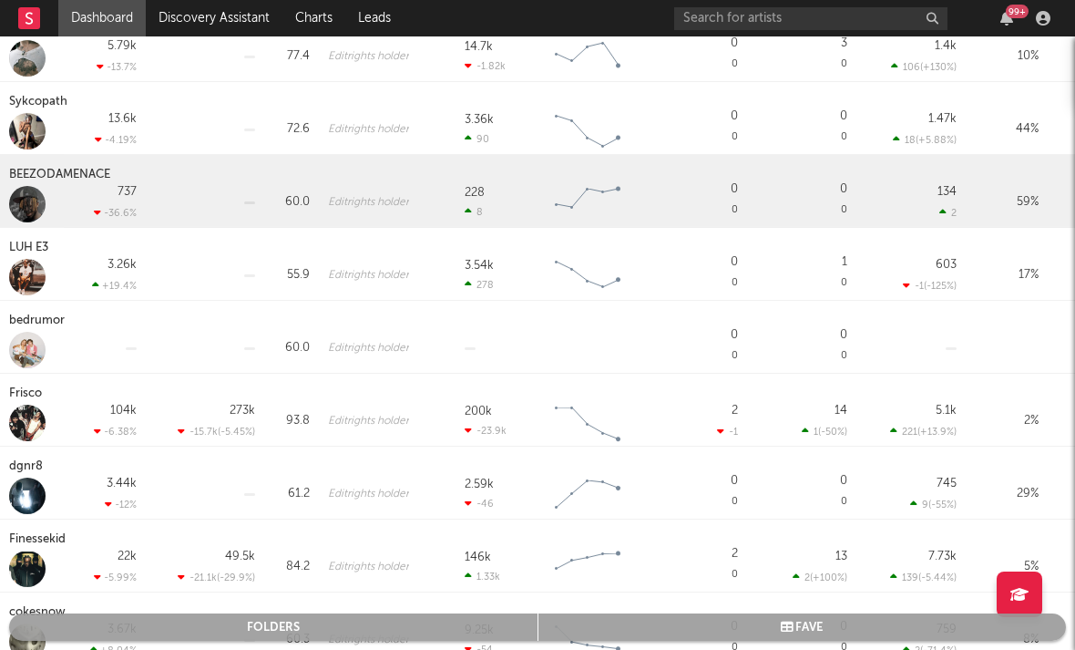
click at [44, 178] on div "BEEZODAMENACE" at bounding box center [62, 175] width 106 height 22
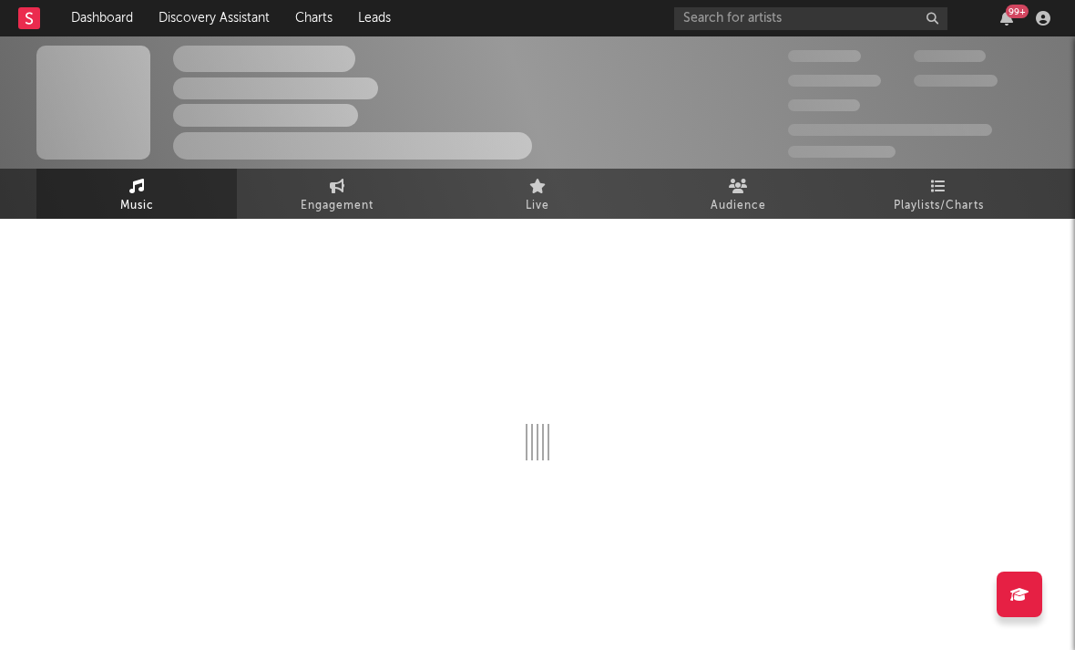
select select "6m"
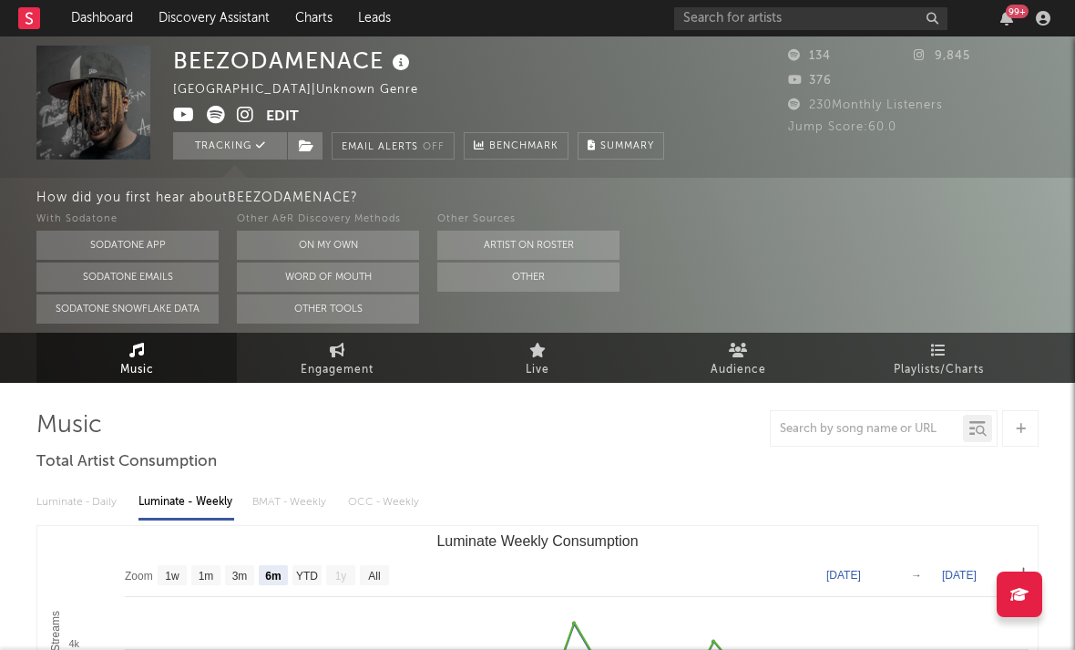
click at [243, 117] on icon at bounding box center [245, 115] width 17 height 18
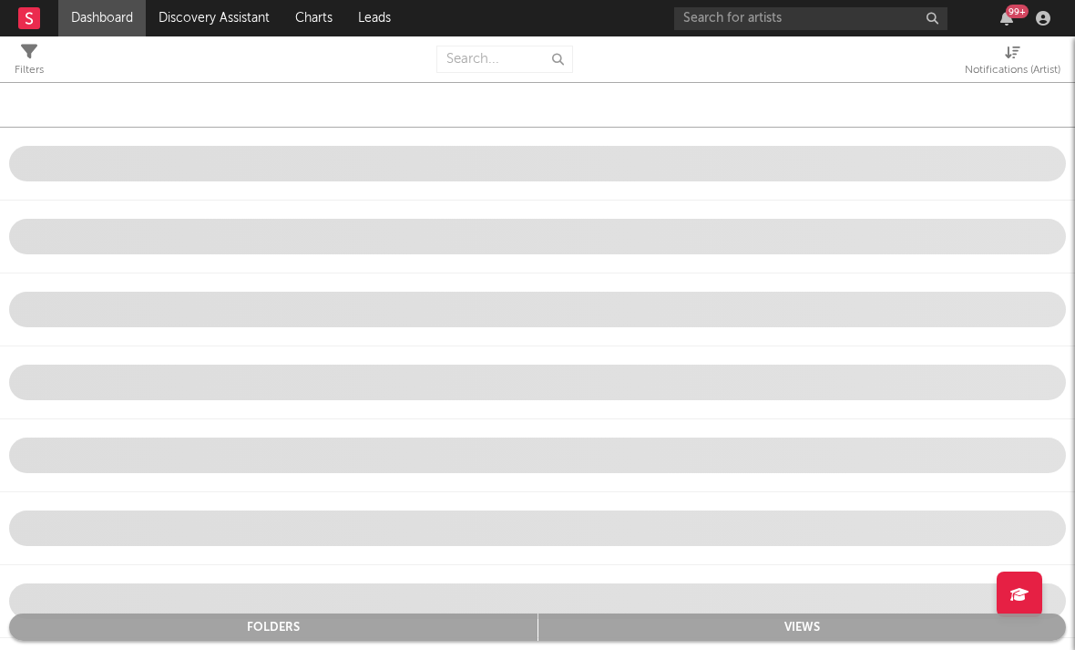
click at [910, 64] on div "Notifications (Artist)" at bounding box center [1013, 70] width 96 height 22
select select "-1"
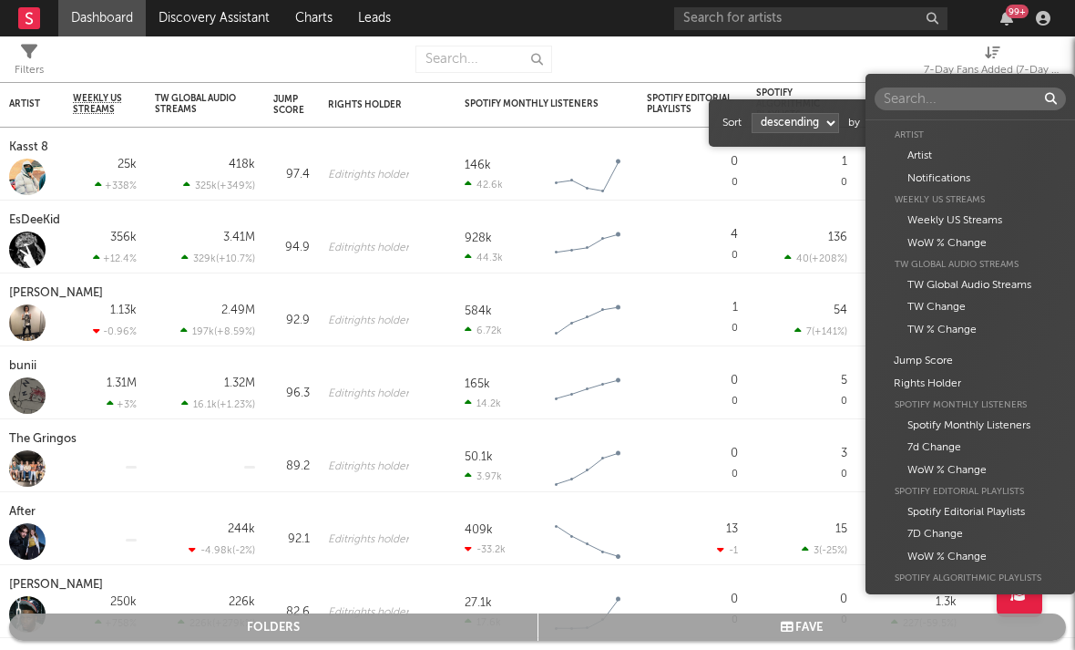
click at [898, 126] on body "Dashboard Discovery Assistant Charts Leads 99 + Notifications Settings Mark all…" at bounding box center [537, 325] width 1075 height 650
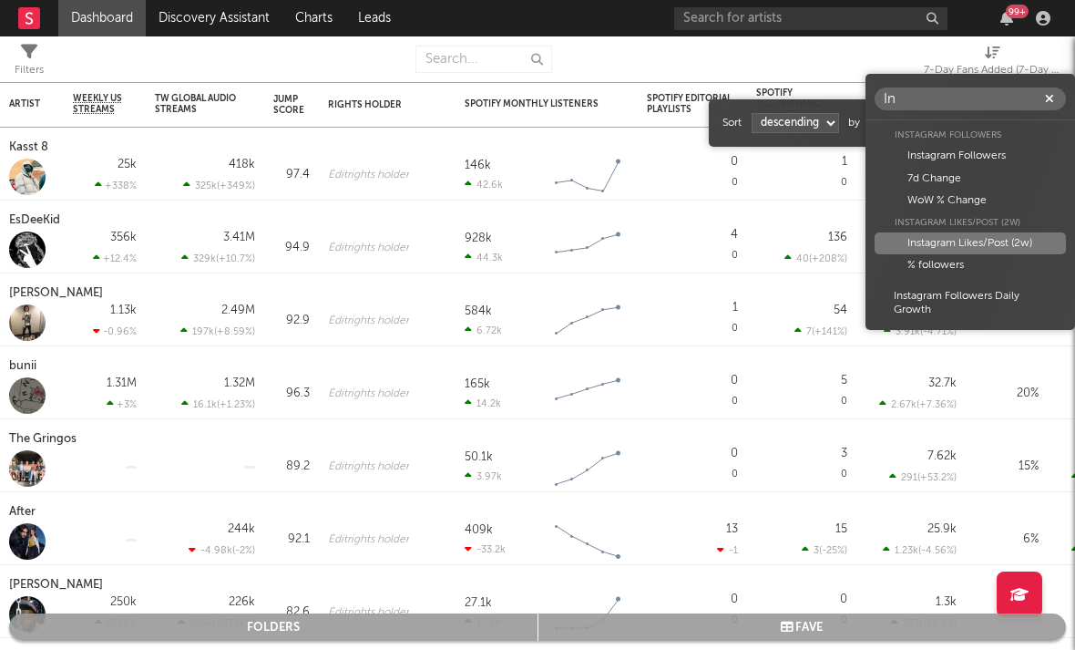
type input "In"
click at [910, 239] on div "Instagram Likes/Post (2w)" at bounding box center [970, 243] width 191 height 22
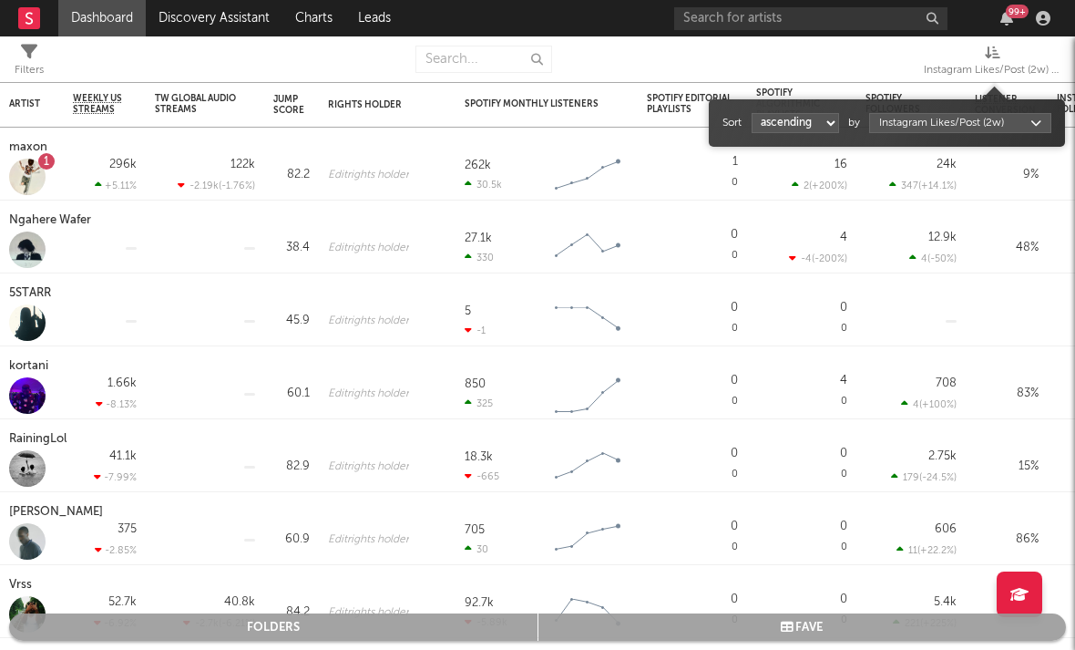
click at [786, 133] on div "Sort ascending descending by Instagram Likes/Post (2w)" at bounding box center [886, 122] width 329 height 29
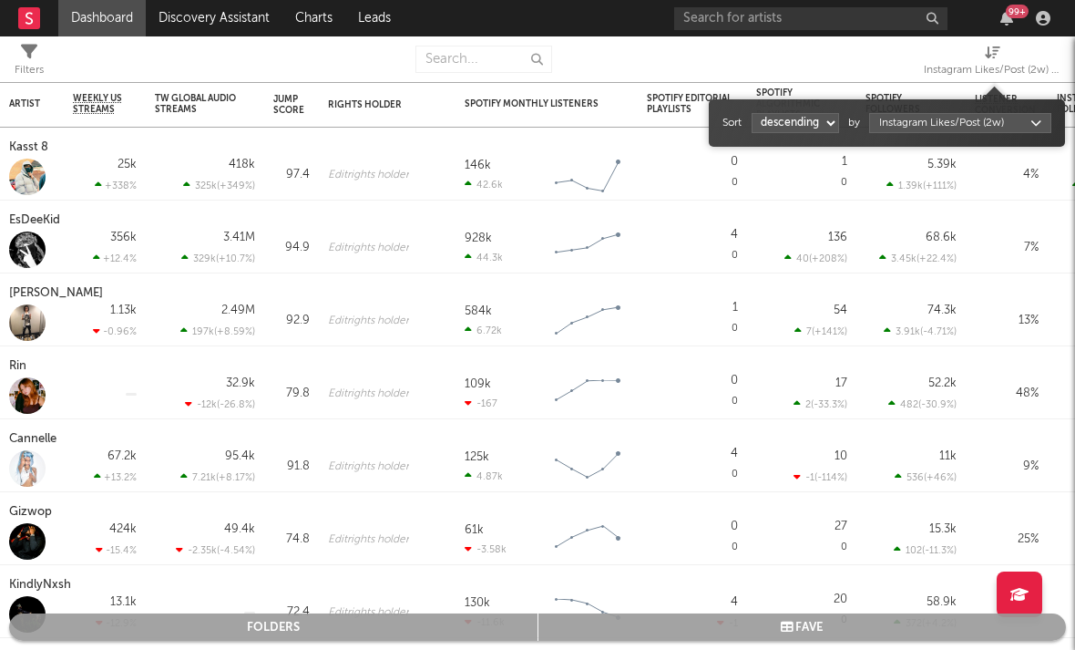
select select "1"
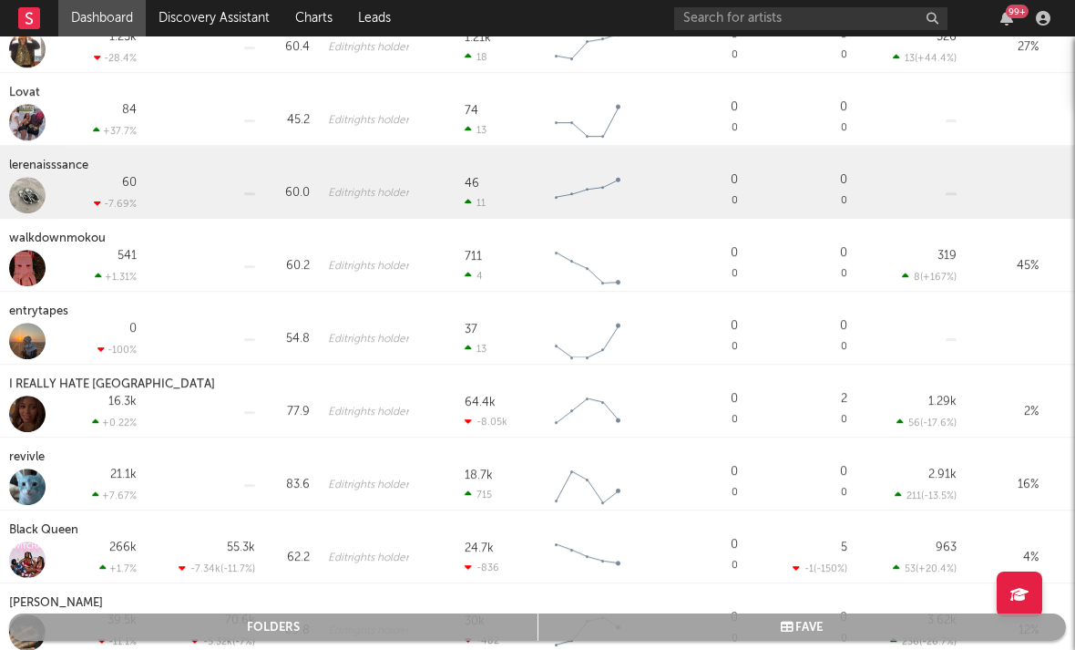
click at [44, 169] on div "lerenaisssance" at bounding box center [51, 166] width 84 height 22
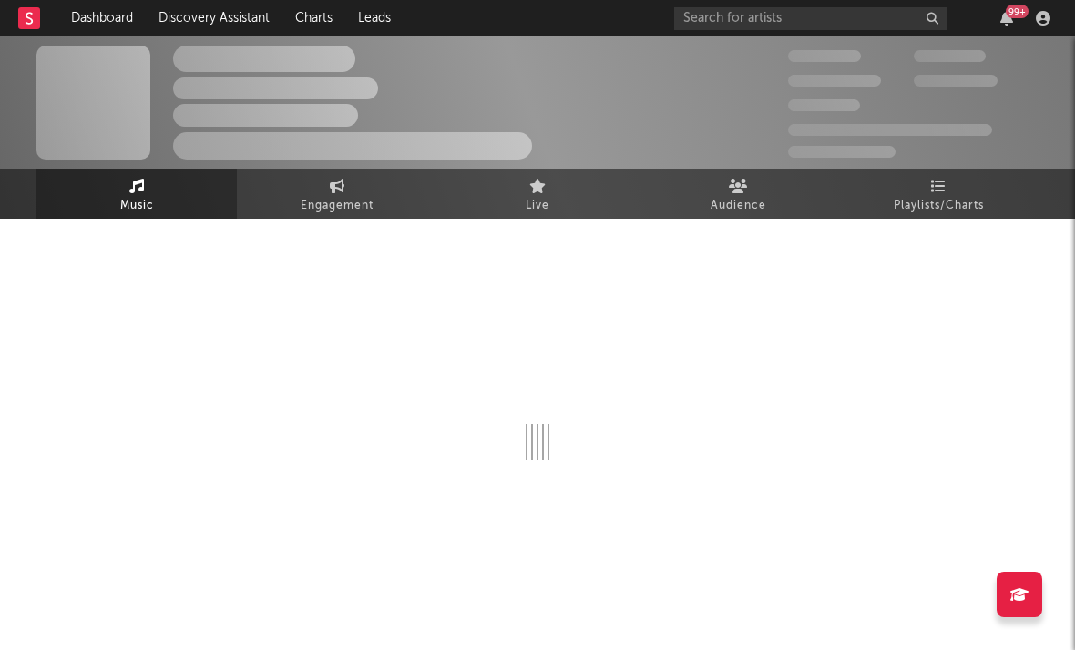
select select "6m"
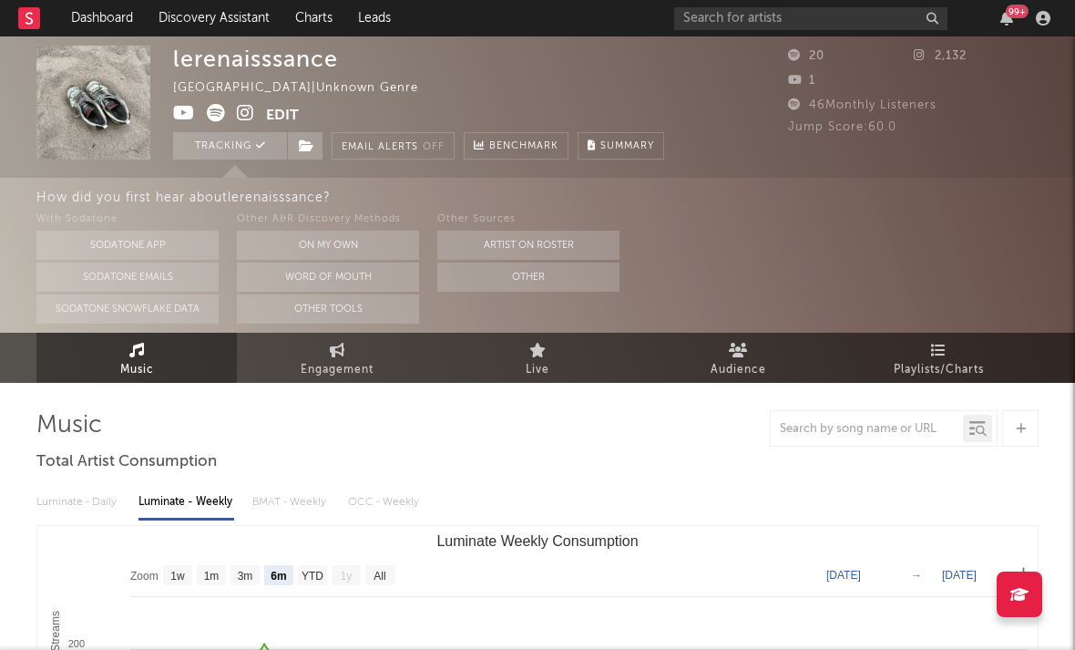
click at [248, 119] on icon at bounding box center [245, 113] width 17 height 18
click at [110, 20] on link "Dashboard" at bounding box center [101, 18] width 87 height 36
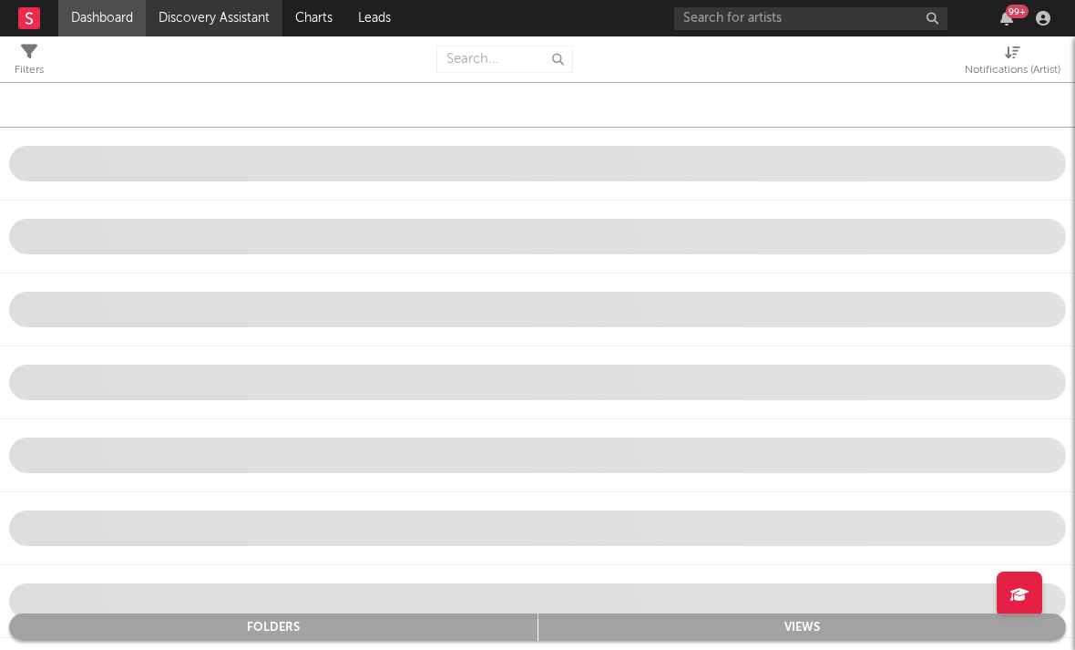
click at [195, 25] on link "Discovery Assistant" at bounding box center [214, 18] width 137 height 36
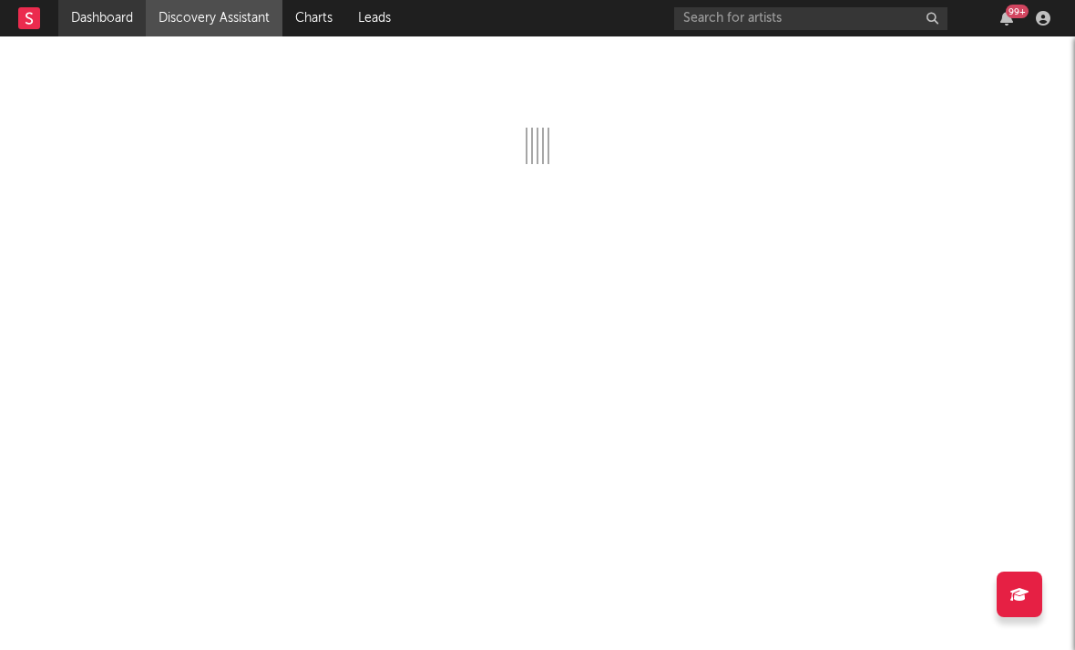
click at [120, 21] on link "Dashboard" at bounding box center [101, 18] width 87 height 36
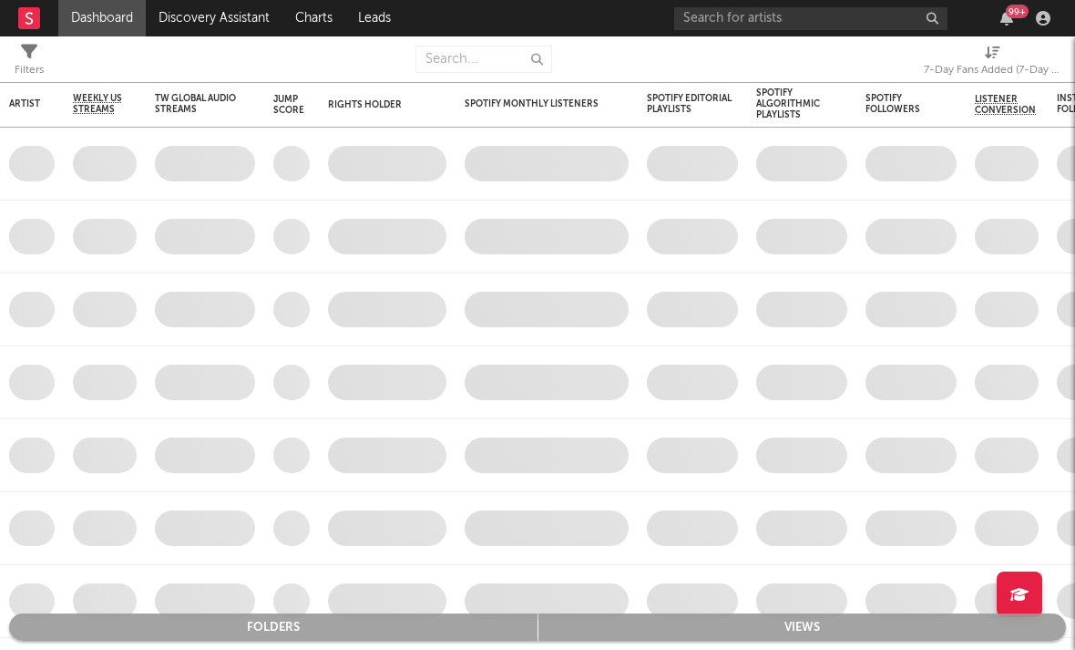
select select "-1"
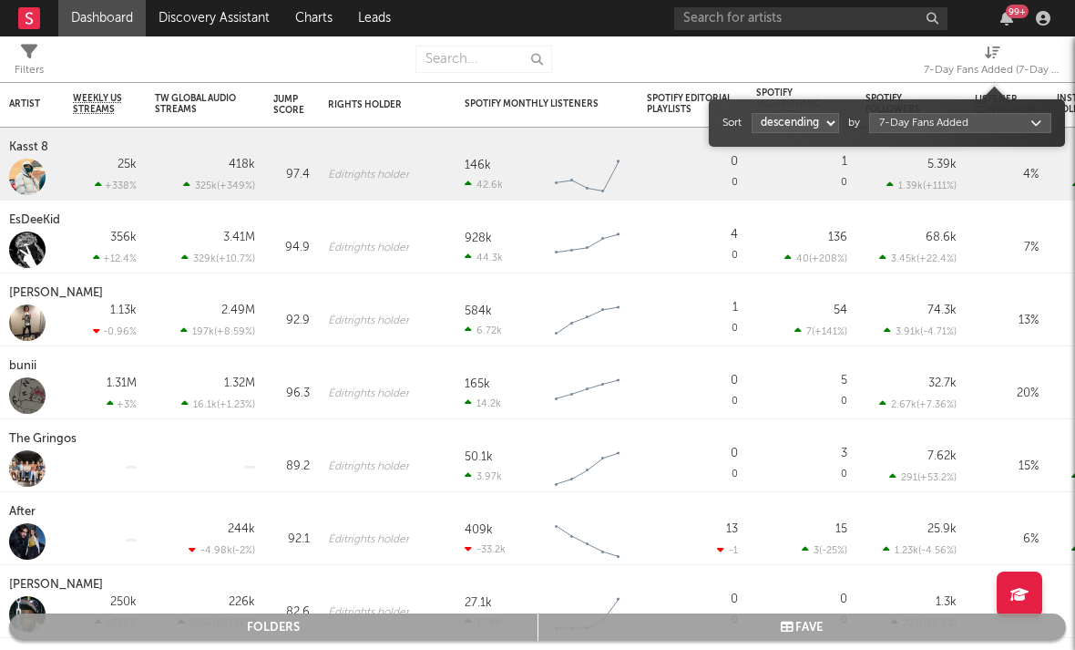
click at [910, 52] on span "7-Day Fans Added (7-Day Fans Added)" at bounding box center [992, 63] width 137 height 36
click at [910, 135] on div "Sort ascending descending by 7-Day Fans Added" at bounding box center [886, 122] width 329 height 29
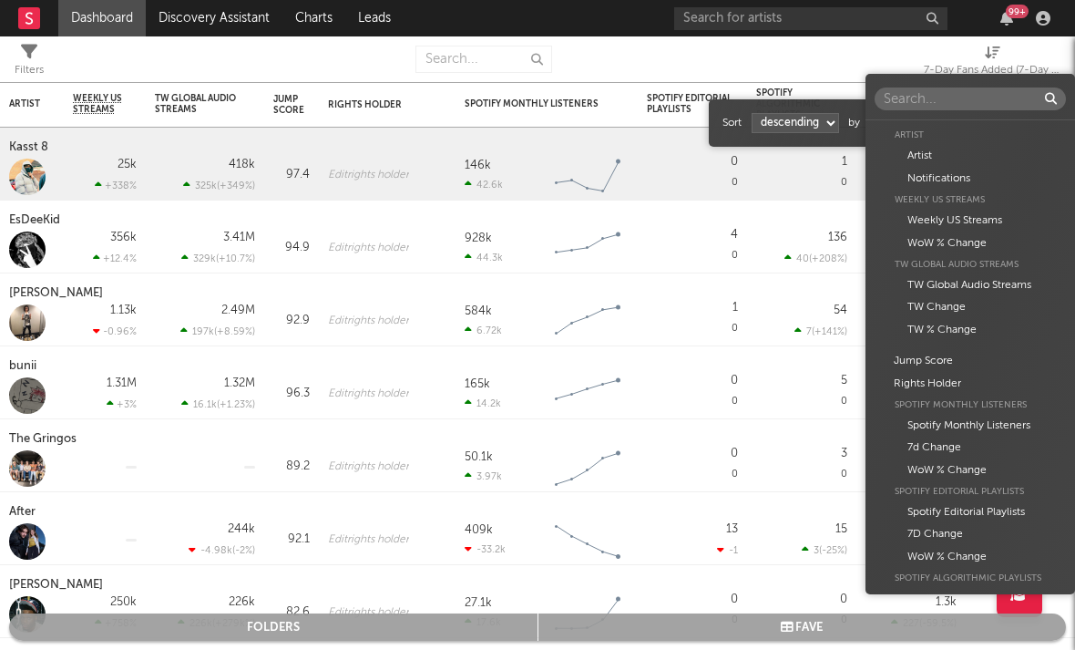
click at [910, 130] on body "Dashboard Discovery Assistant Charts Leads 99 + Notifications Settings Mark all…" at bounding box center [537, 325] width 1075 height 650
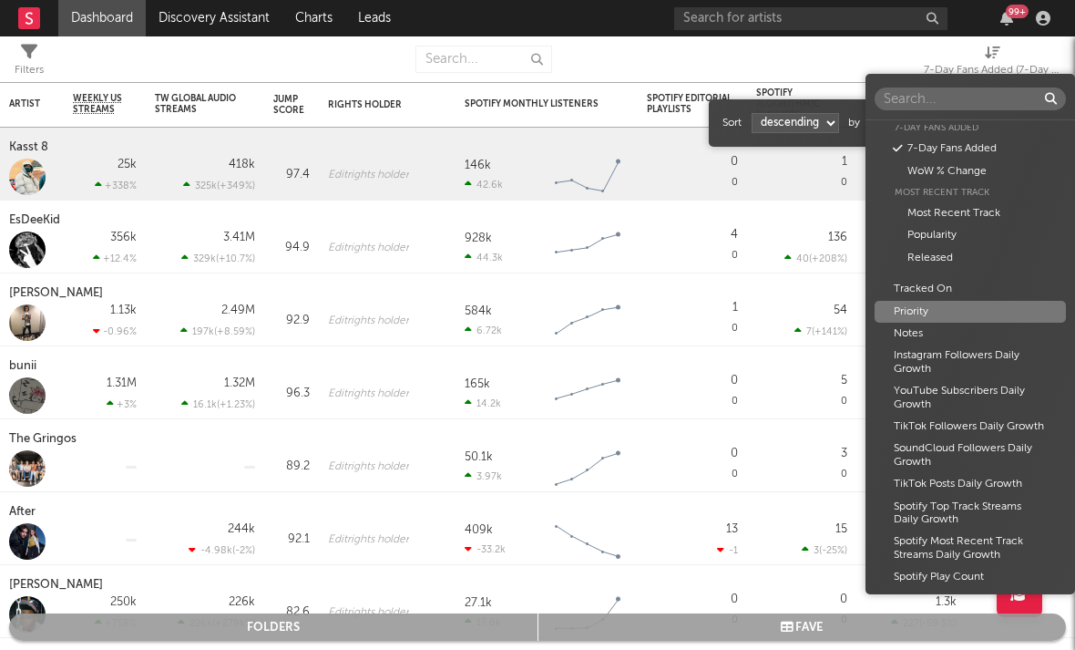
scroll to position [1130, 0]
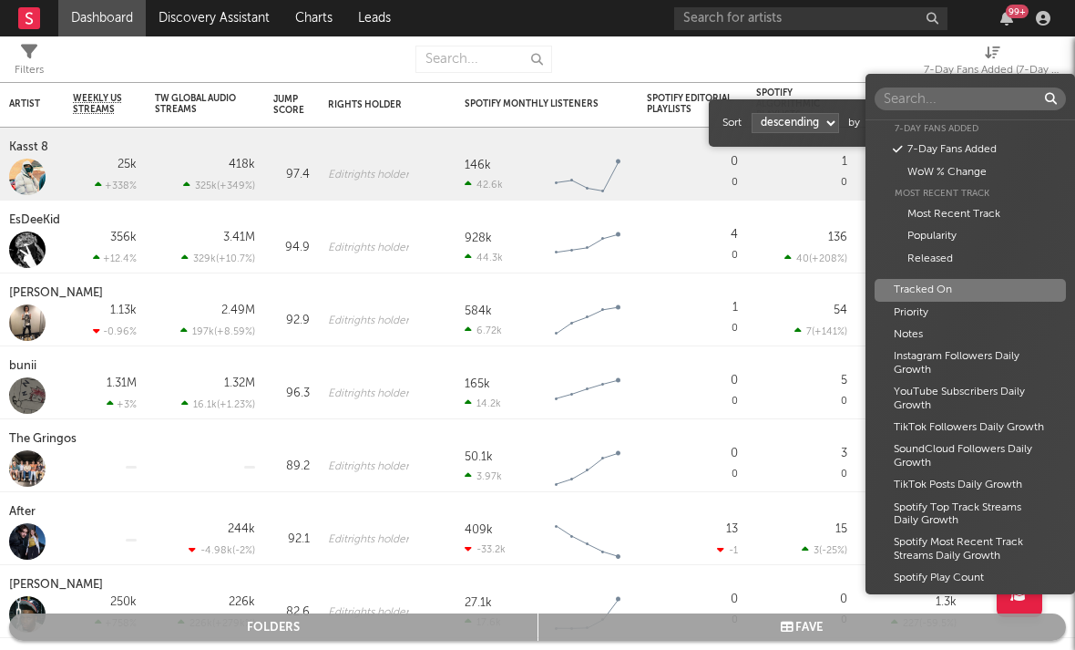
click at [232, 16] on div "Artist Artist Notifications Weekly US Streams Weekly US Streams WoW % Change TW…" at bounding box center [537, 325] width 1075 height 650
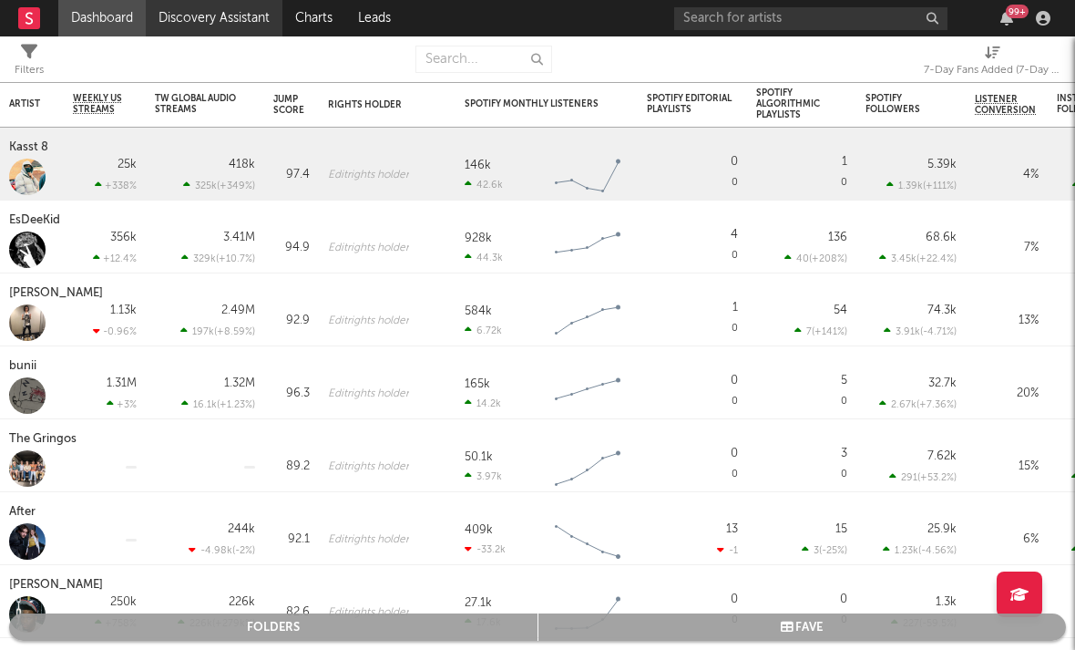
click at [232, 16] on link "Discovery Assistant" at bounding box center [214, 18] width 137 height 36
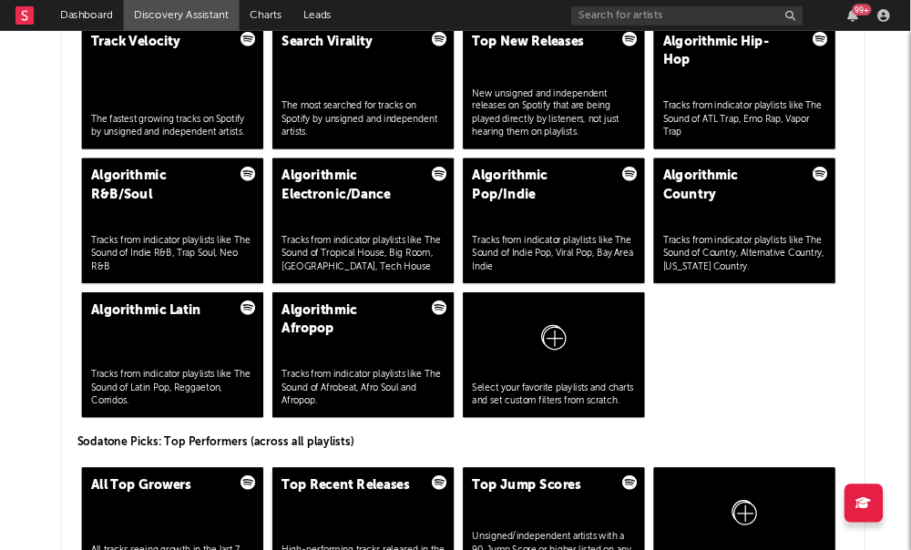
scroll to position [1839, 19]
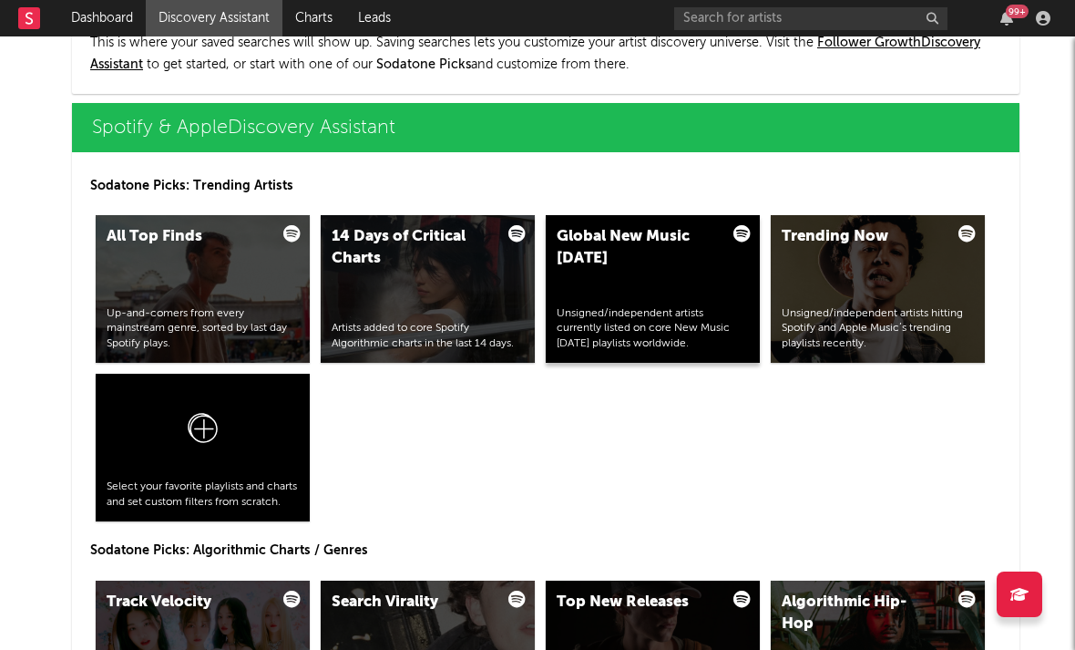
click at [646, 289] on div "Global New Music Friday Unsigned/independent artists currently listed on core N…" at bounding box center [653, 289] width 214 height 148
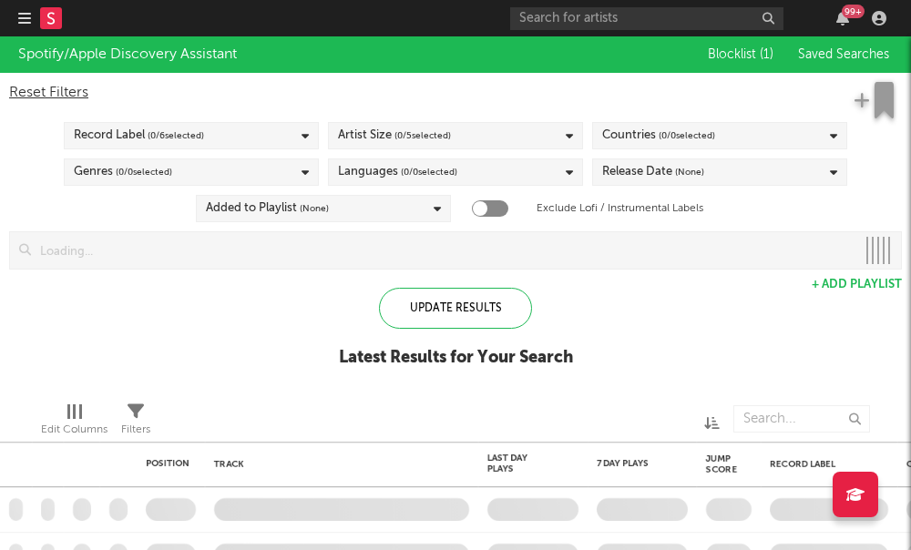
checkbox input "true"
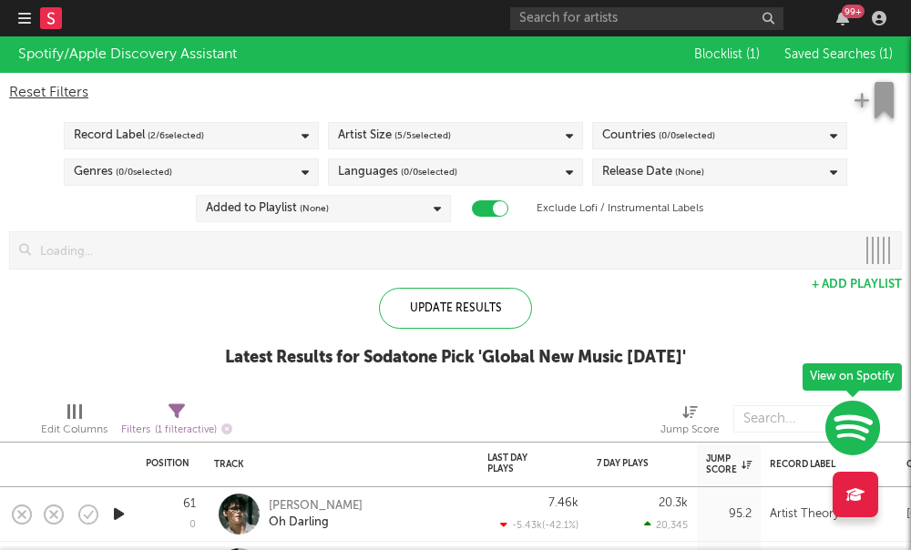
click at [369, 143] on div "Artist Size ( 5 / 5 selected)" at bounding box center [394, 136] width 113 height 22
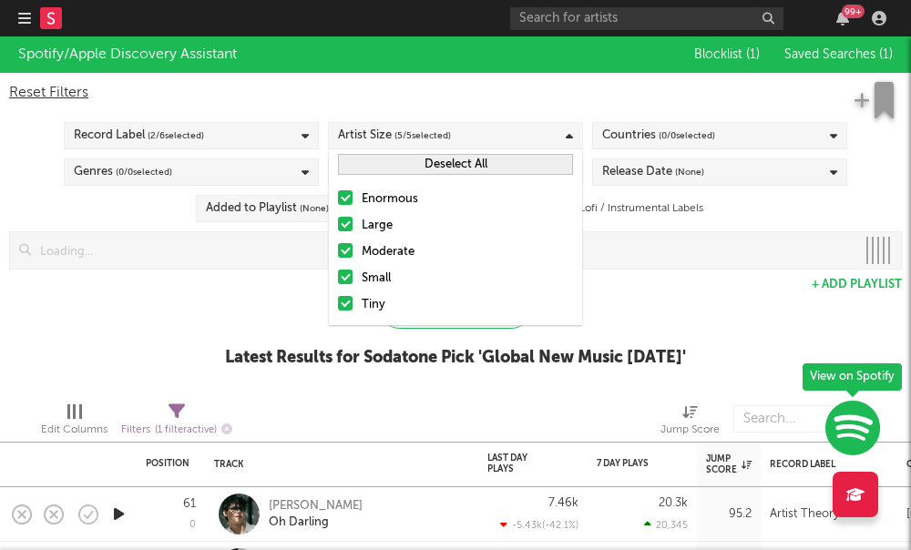
click at [343, 204] on div at bounding box center [345, 197] width 15 height 15
click at [338, 204] on input "Enormous" at bounding box center [338, 200] width 0 height 22
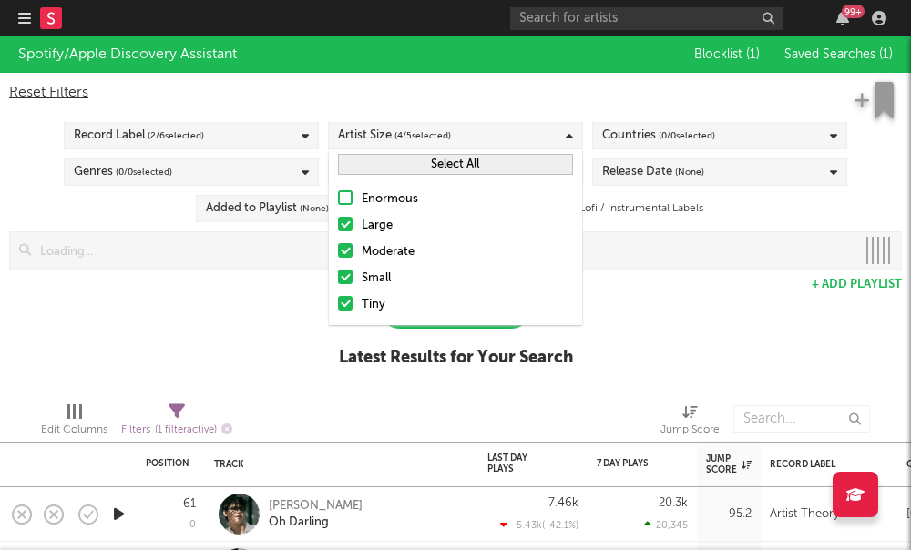
click at [347, 226] on div at bounding box center [345, 224] width 15 height 15
click at [338, 226] on input "Large" at bounding box center [338, 226] width 0 height 22
click at [348, 247] on div at bounding box center [345, 250] width 15 height 15
click at [338, 247] on input "Moderate" at bounding box center [338, 252] width 0 height 22
click at [159, 300] on div "Spotify/Apple Discovery Assistant Blocklist ( 1 ) Saved Searches ( 1 ) Reset Fi…" at bounding box center [455, 211] width 911 height 351
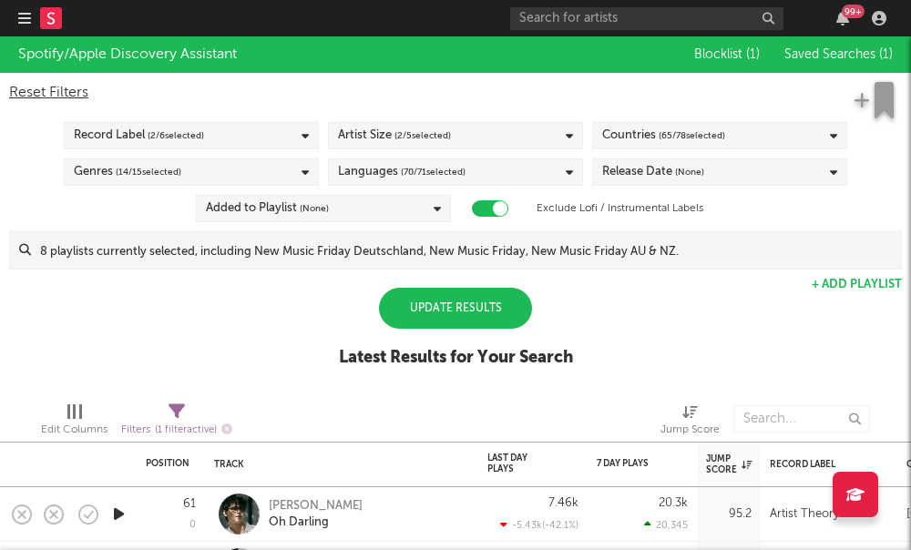
click at [687, 139] on span "( 65 / 78 selected)" at bounding box center [692, 136] width 67 height 22
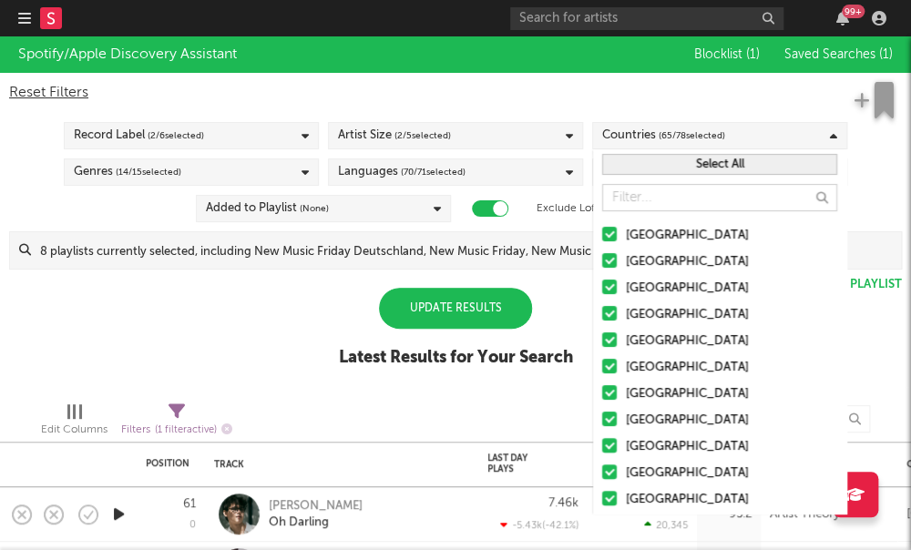
click at [652, 166] on button "Select All" at bounding box center [719, 164] width 235 height 21
click at [652, 166] on button "Deselect All" at bounding box center [719, 164] width 235 height 21
click at [609, 238] on div at bounding box center [609, 234] width 15 height 15
click at [602, 238] on input "United States" at bounding box center [602, 236] width 0 height 22
click at [612, 288] on div at bounding box center [609, 287] width 15 height 15
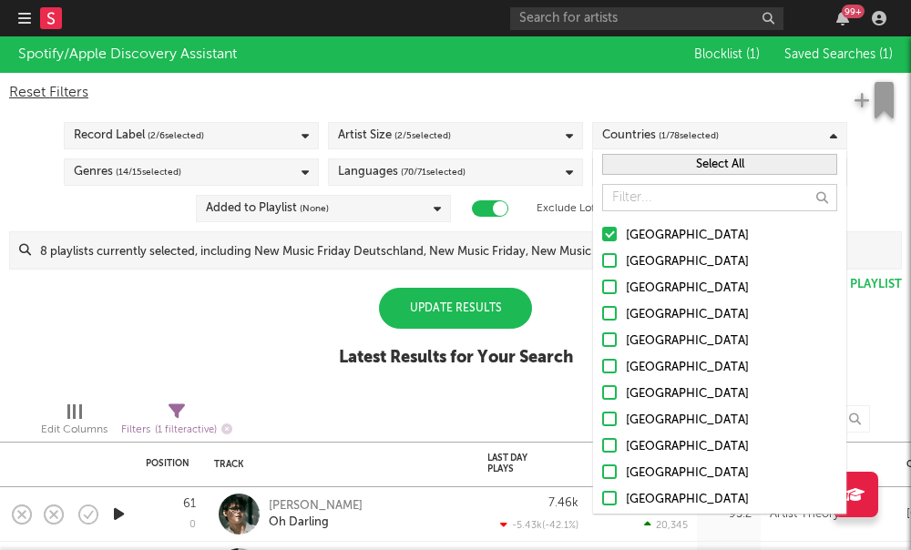
click at [602, 288] on input "Canada" at bounding box center [602, 289] width 0 height 22
click at [609, 316] on div at bounding box center [609, 313] width 15 height 15
click at [602, 316] on input "[GEOGRAPHIC_DATA]" at bounding box center [602, 315] width 0 height 22
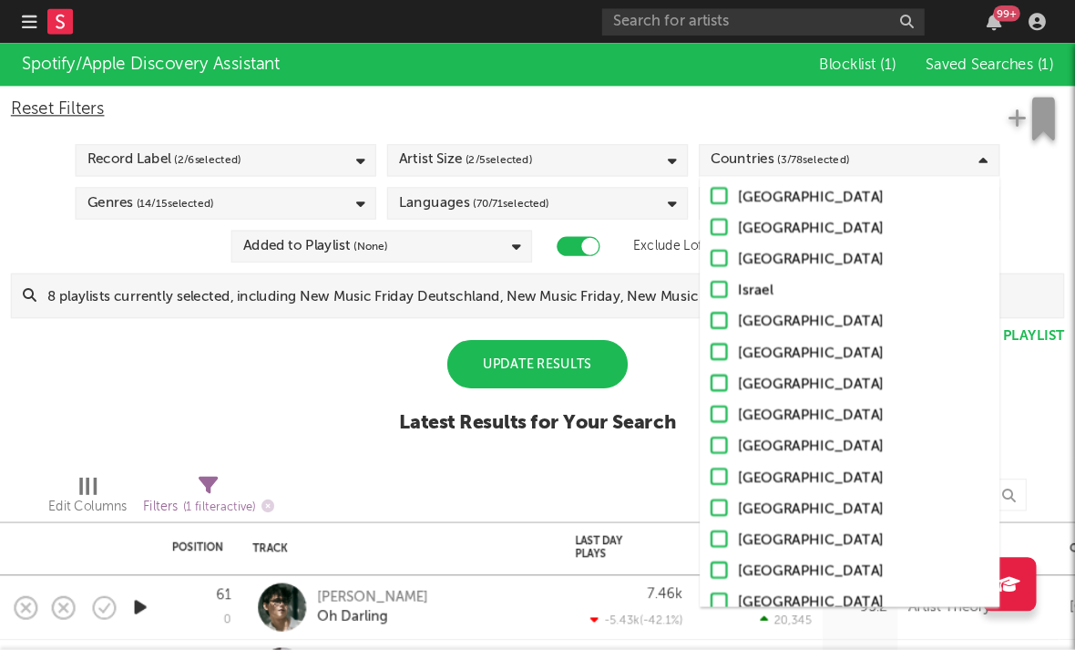
scroll to position [1187, 0]
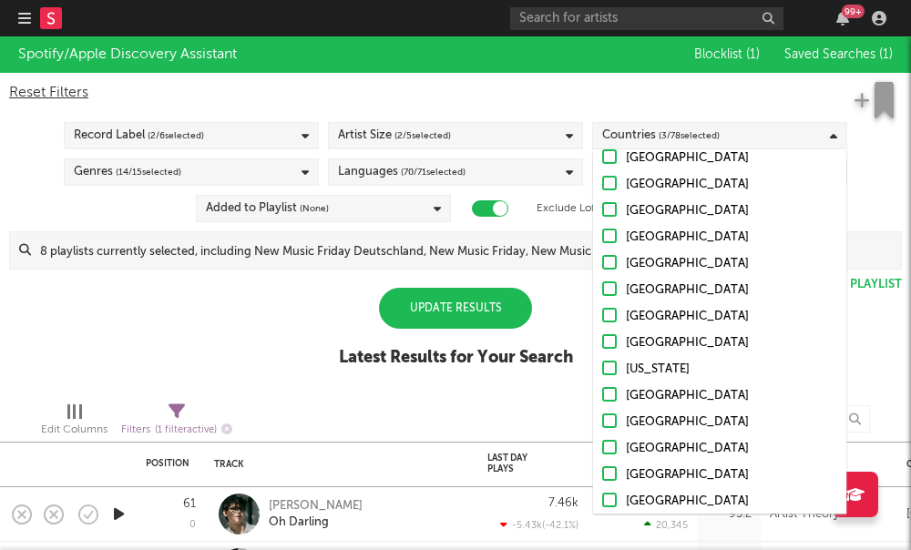
click at [476, 437] on div at bounding box center [553, 419] width 187 height 46
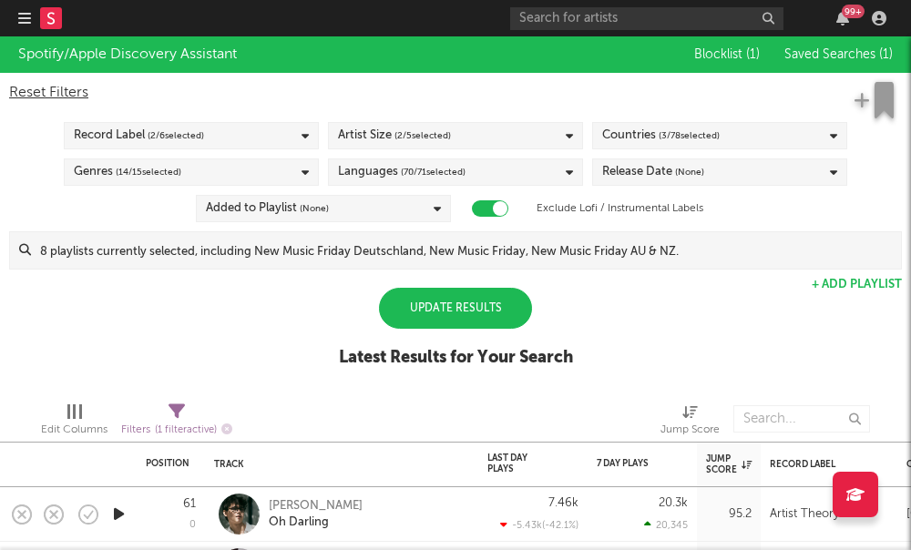
click at [640, 174] on div "Release Date (None)" at bounding box center [653, 172] width 102 height 22
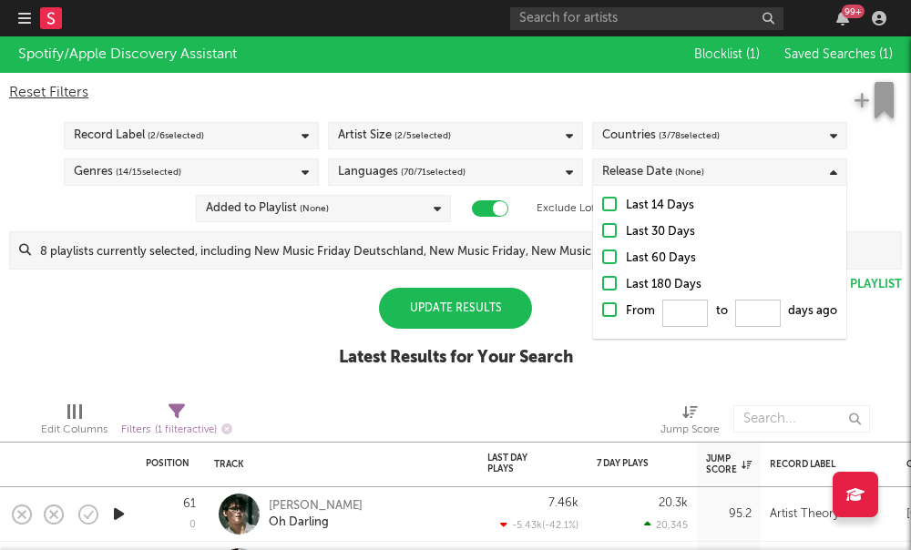
click at [615, 207] on div at bounding box center [609, 204] width 15 height 15
click at [602, 207] on input "Last 14 Days" at bounding box center [602, 206] width 0 height 22
click at [478, 316] on div "Update Results" at bounding box center [455, 308] width 153 height 41
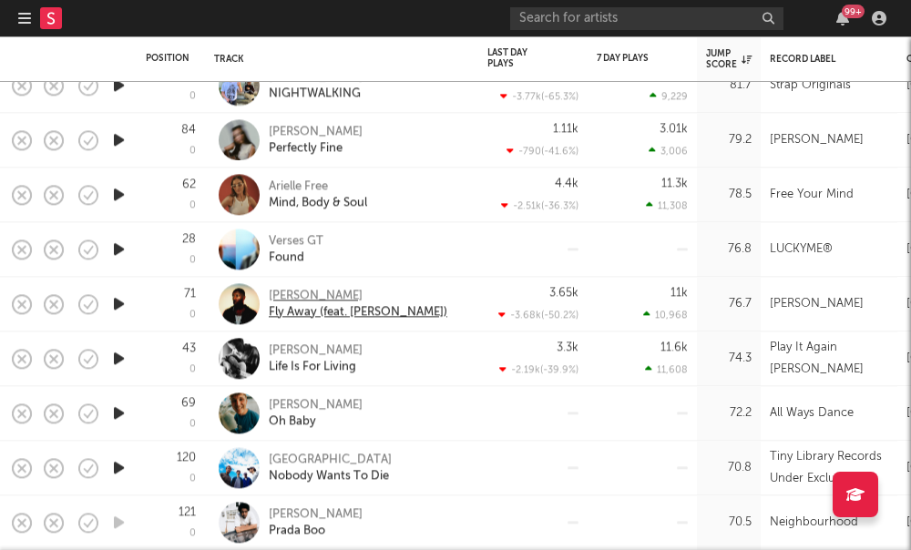
click at [276, 298] on div "TAVE" at bounding box center [358, 296] width 179 height 16
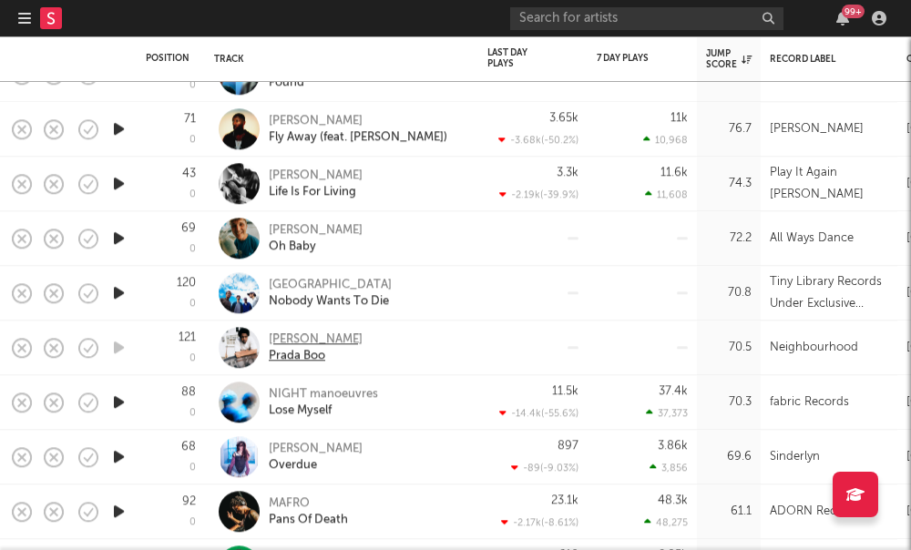
click at [274, 343] on div "Korby" at bounding box center [316, 340] width 94 height 16
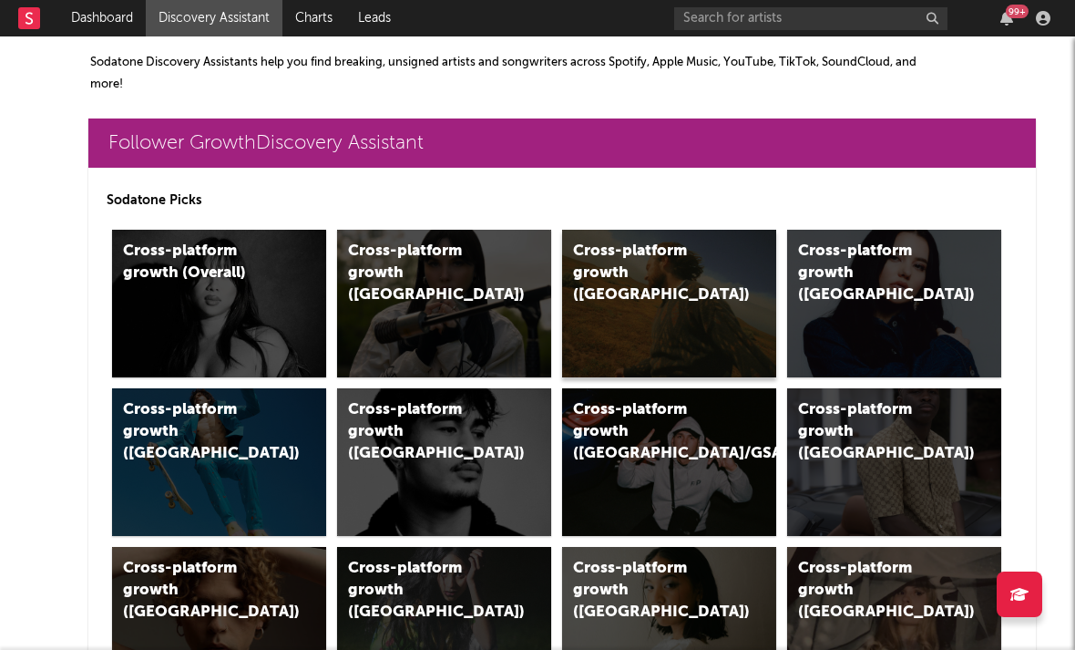
scroll to position [0, 3]
click at [649, 285] on div "Cross-platform growth (US)" at bounding box center [669, 304] width 214 height 148
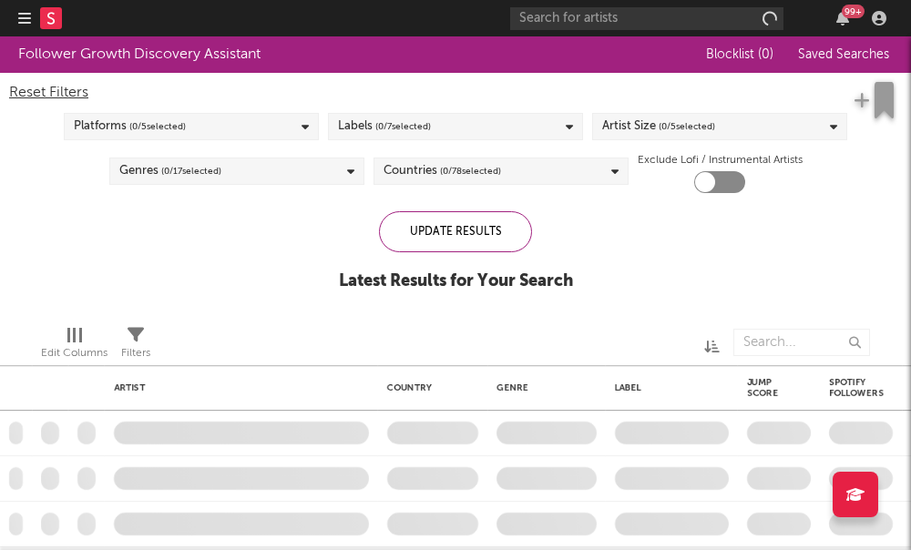
checkbox input "true"
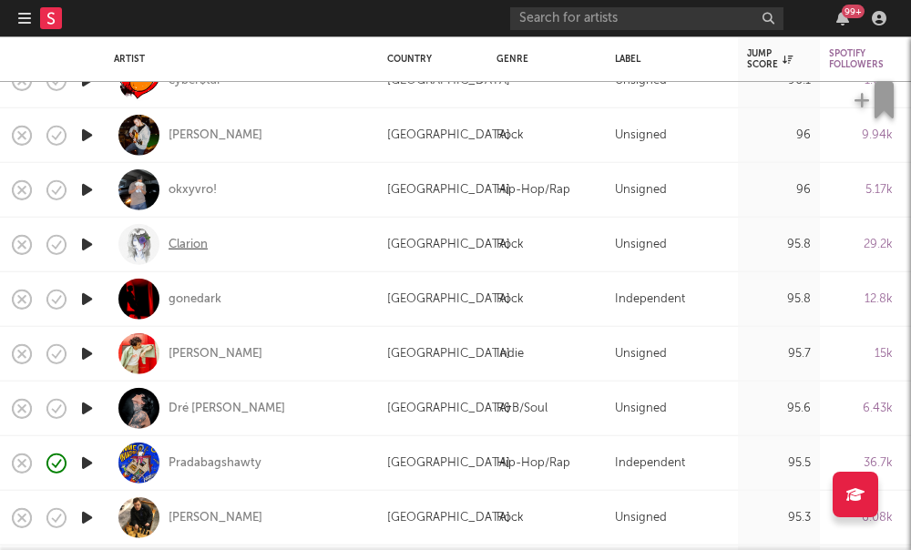
click at [178, 243] on div "Clarion" at bounding box center [188, 244] width 39 height 16
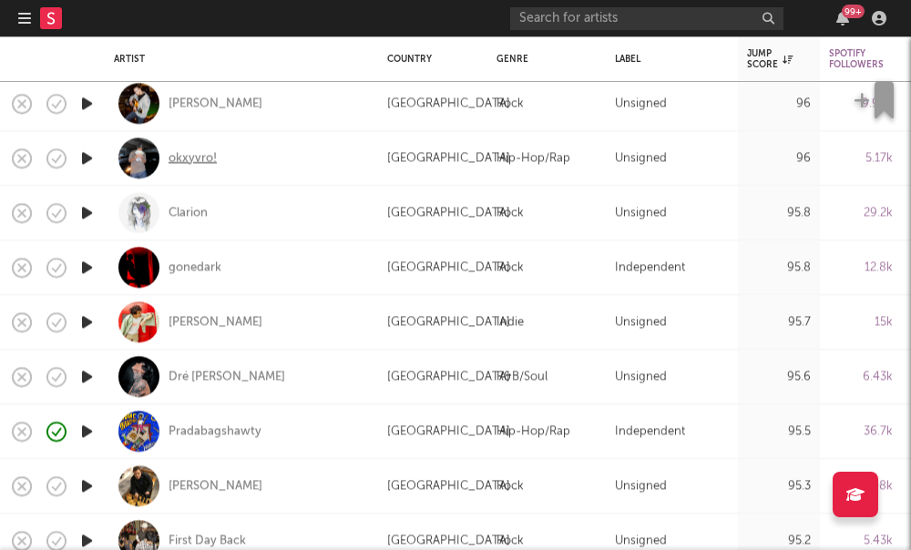
click at [179, 158] on div "okxyvro!" at bounding box center [193, 158] width 48 height 16
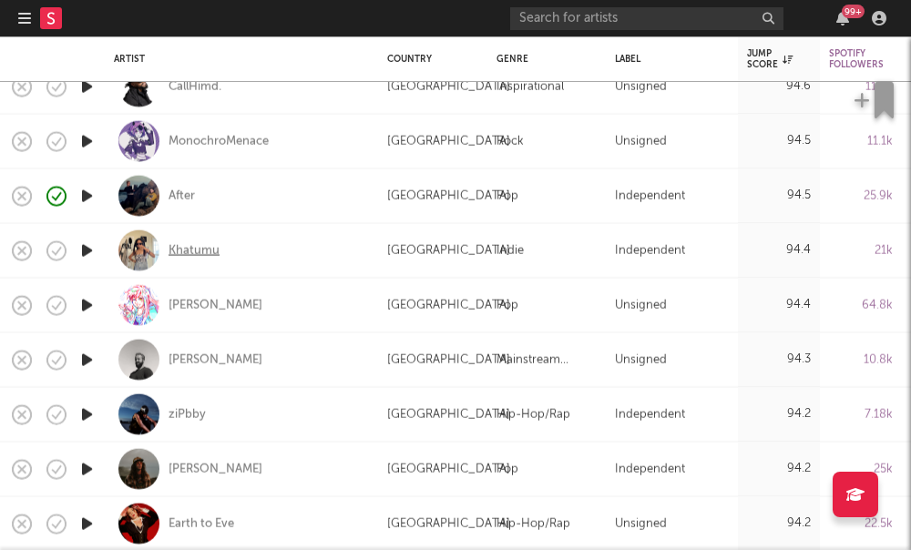
click at [180, 255] on div "Khatumu" at bounding box center [194, 250] width 51 height 16
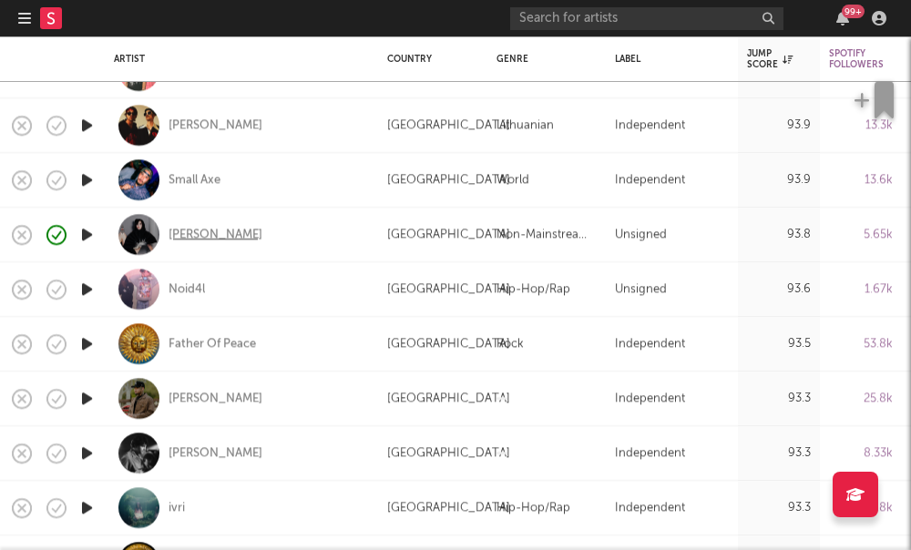
click at [185, 236] on div "Joon Gloom" at bounding box center [216, 235] width 94 height 16
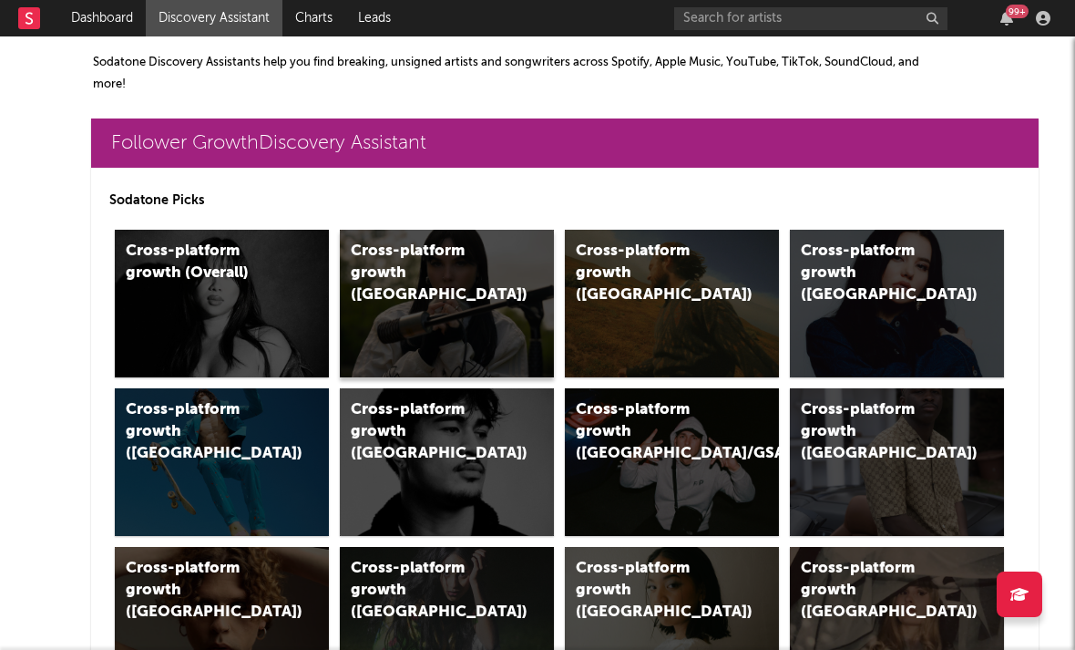
click at [464, 316] on div "Cross-platform growth (UK)" at bounding box center [447, 304] width 214 height 148
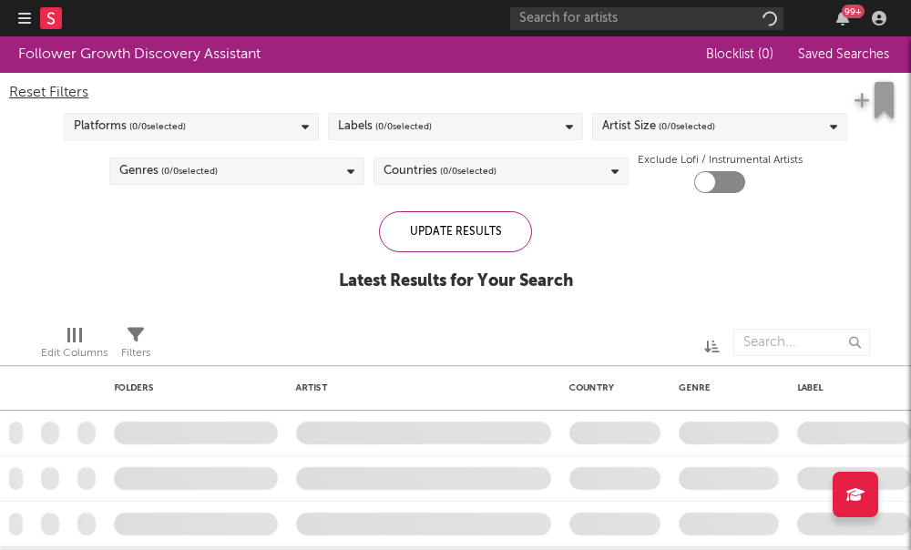
checkbox input "true"
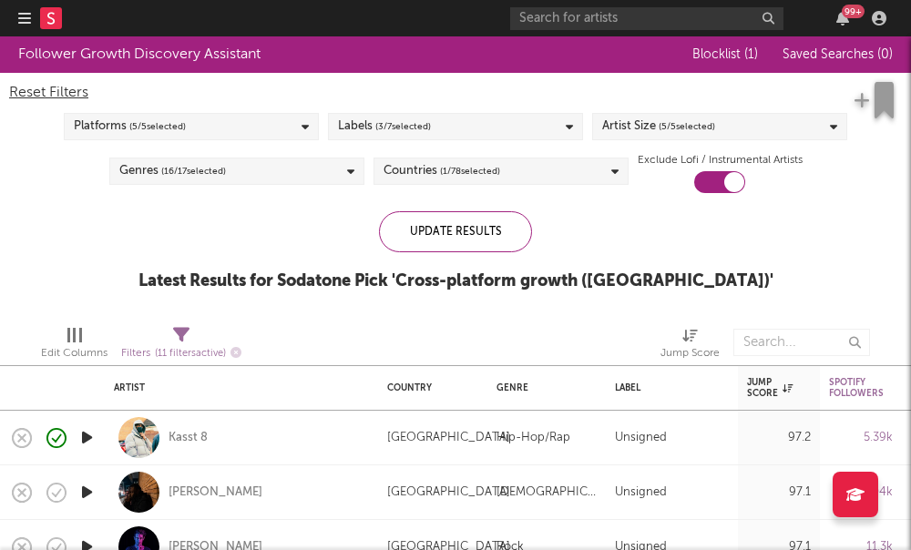
click at [631, 128] on div "Artist Size ( 5 / 5 selected)" at bounding box center [658, 127] width 113 height 22
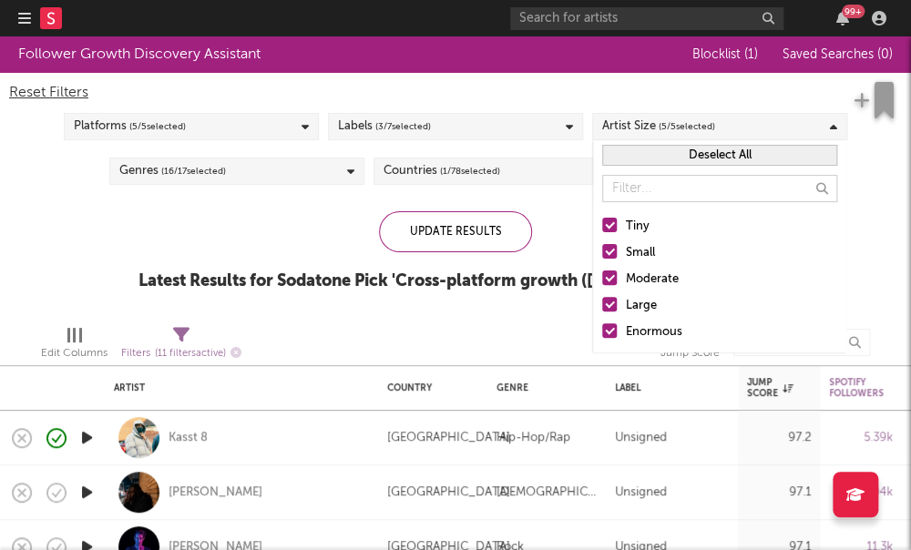
click at [612, 282] on div at bounding box center [609, 278] width 15 height 15
click at [602, 282] on input "Moderate" at bounding box center [602, 280] width 0 height 22
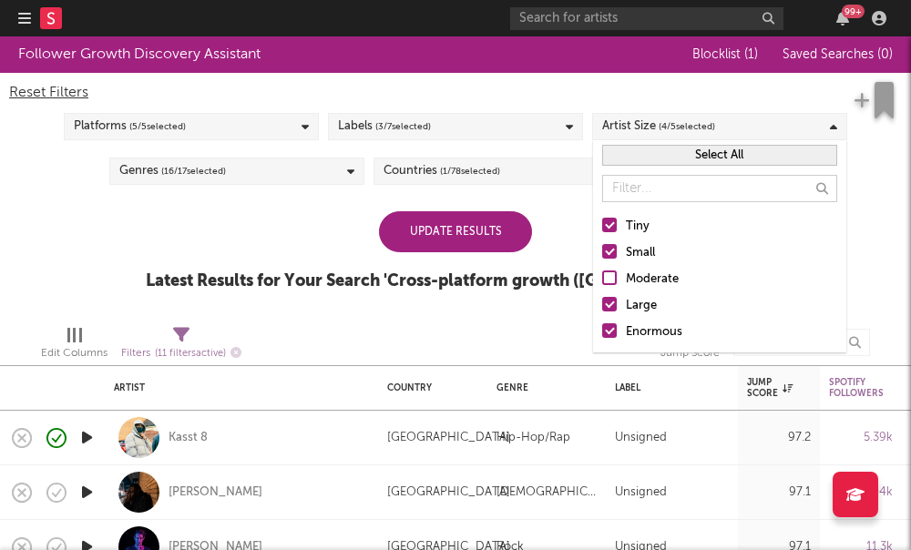
click at [610, 303] on div at bounding box center [609, 304] width 15 height 15
click at [602, 303] on input "Large" at bounding box center [602, 306] width 0 height 22
click at [610, 331] on div at bounding box center [609, 330] width 15 height 15
click at [602, 331] on input "Enormous" at bounding box center [602, 333] width 0 height 22
click at [500, 323] on div at bounding box center [556, 343] width 182 height 46
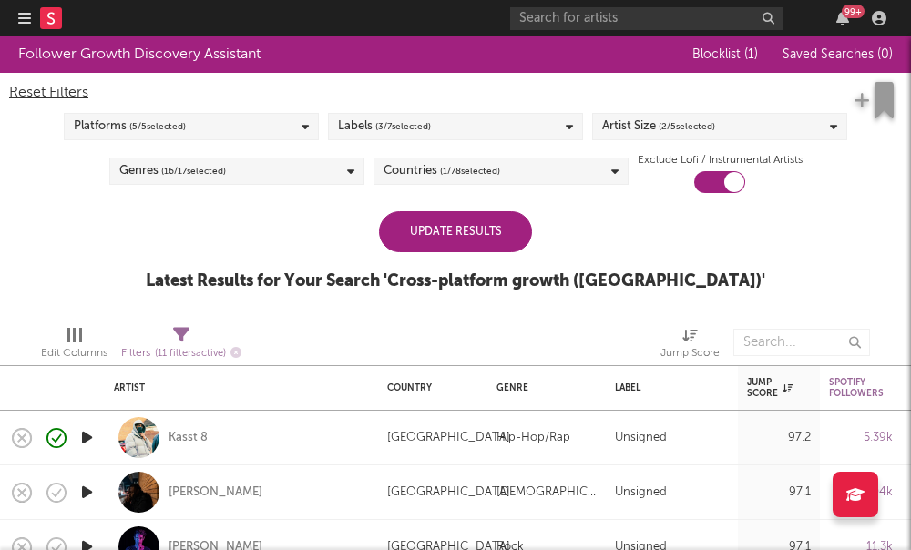
click at [424, 234] on div "Update Results" at bounding box center [455, 231] width 153 height 41
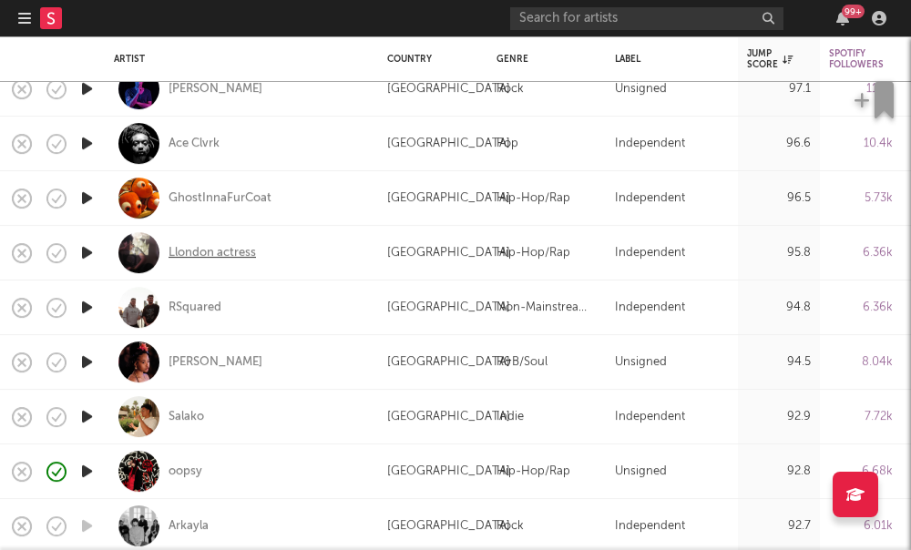
click at [220, 254] on div "Llondon actress" at bounding box center [212, 253] width 87 height 16
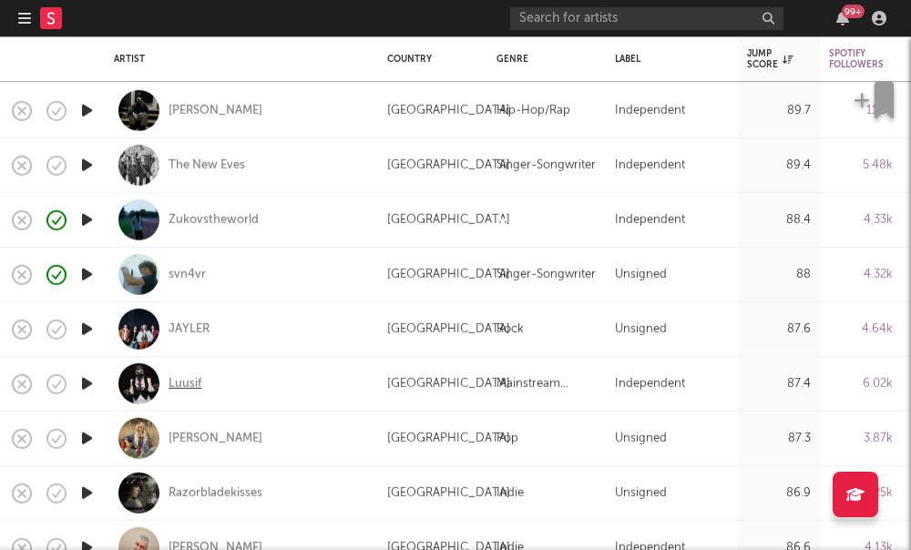
click at [174, 388] on div "Luusif" at bounding box center [185, 383] width 33 height 16
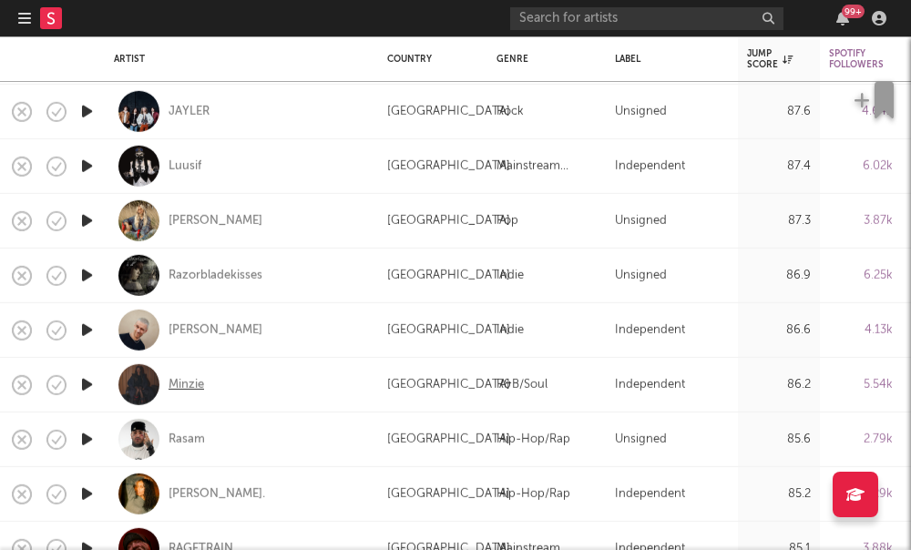
click at [177, 387] on div "Minzie" at bounding box center [187, 384] width 36 height 16
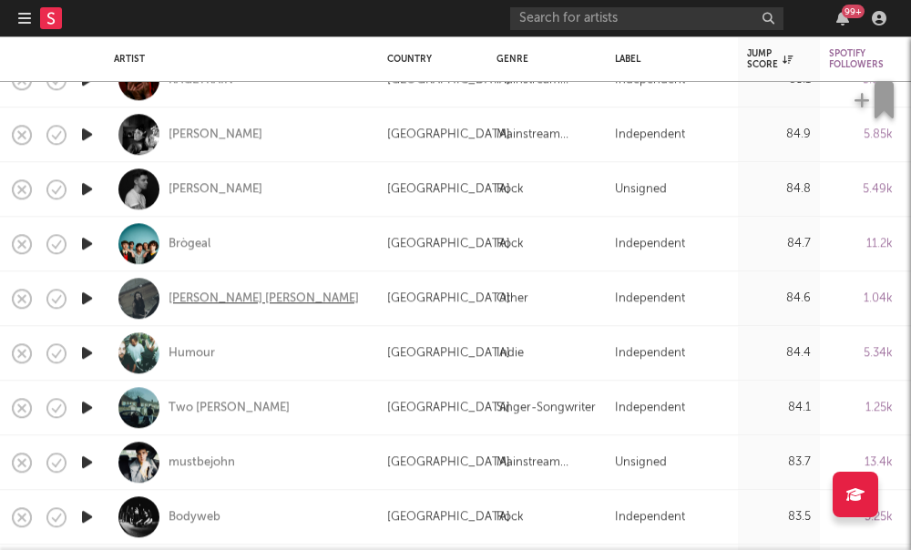
click at [176, 305] on div "Laurel Violet" at bounding box center [264, 299] width 190 height 16
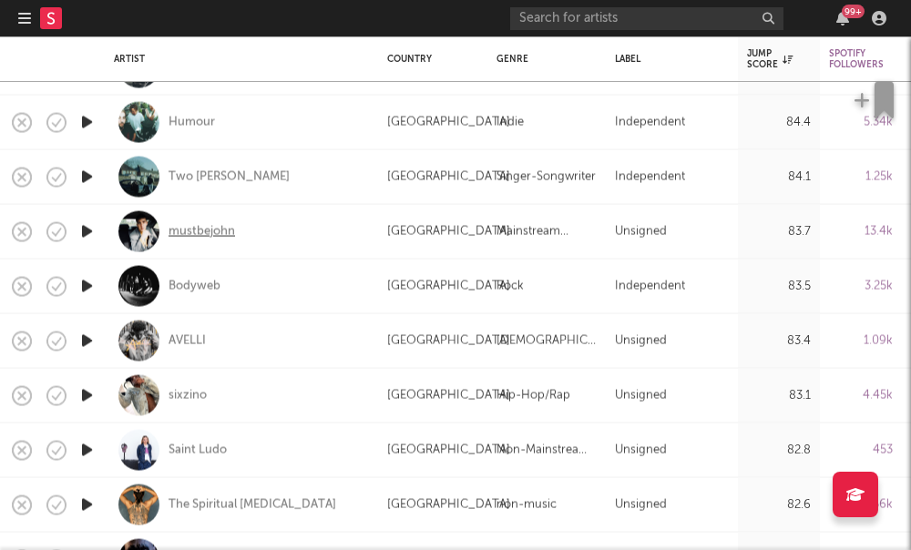
click at [214, 234] on div "mustbejohn" at bounding box center [202, 231] width 67 height 16
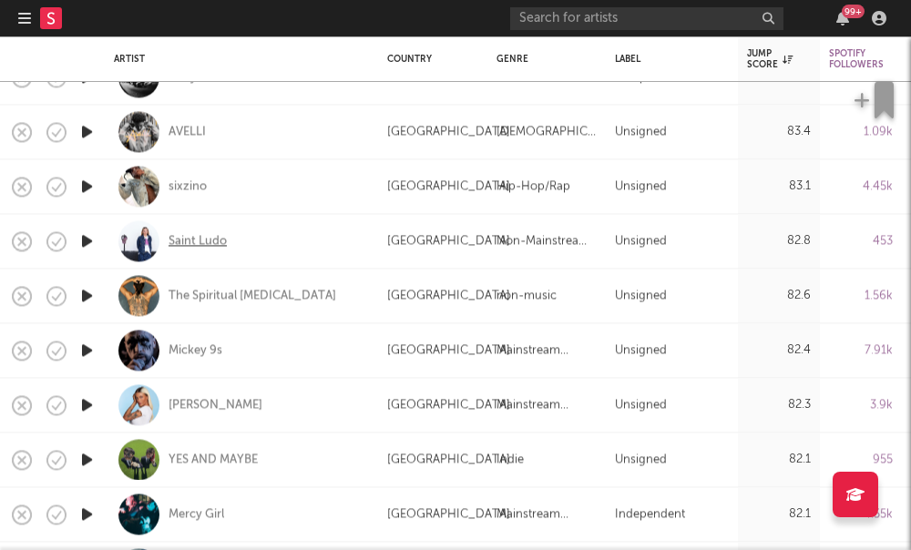
click at [176, 244] on div "Saint Ludo" at bounding box center [198, 241] width 58 height 16
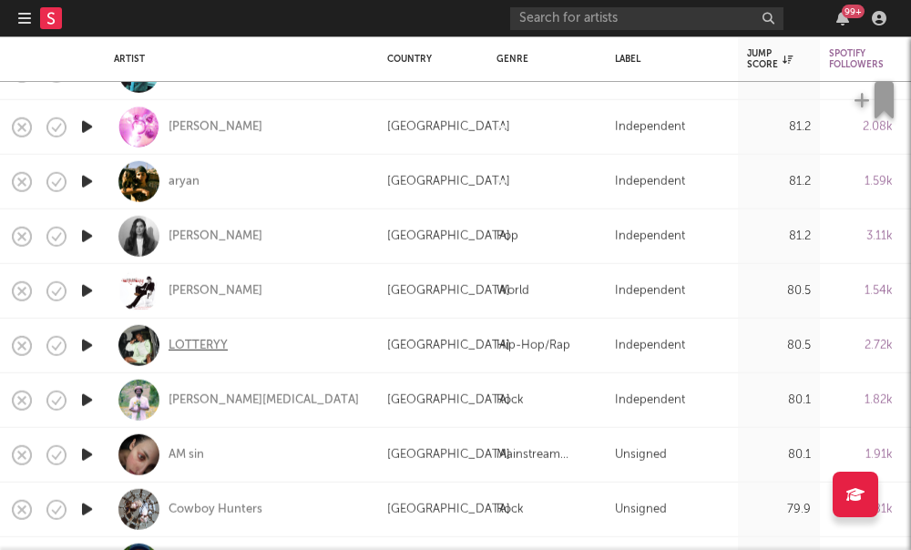
click at [185, 346] on div "LOTTERYY" at bounding box center [198, 345] width 59 height 16
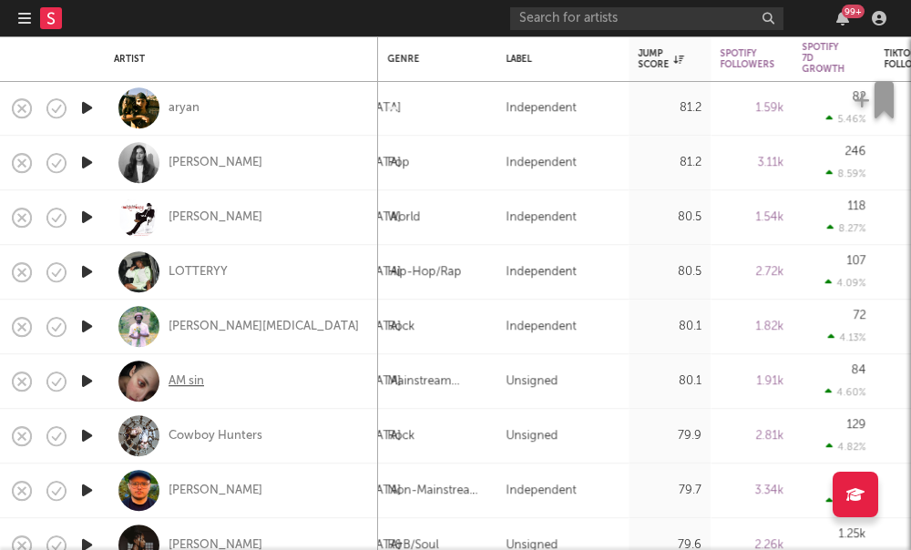
click at [180, 384] on div "AM sin" at bounding box center [187, 382] width 36 height 16
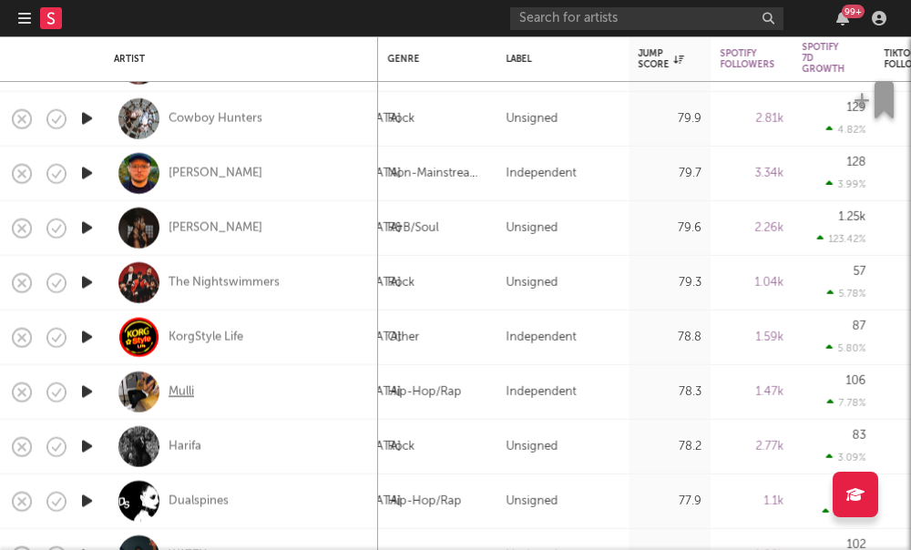
click at [173, 394] on div "Mulli" at bounding box center [182, 392] width 26 height 16
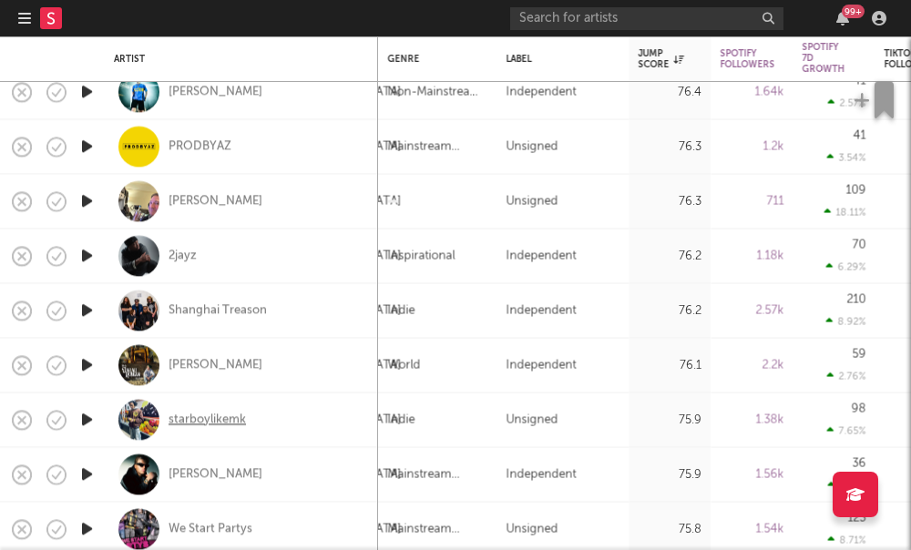
click at [170, 422] on div "starboylikemk" at bounding box center [207, 420] width 77 height 16
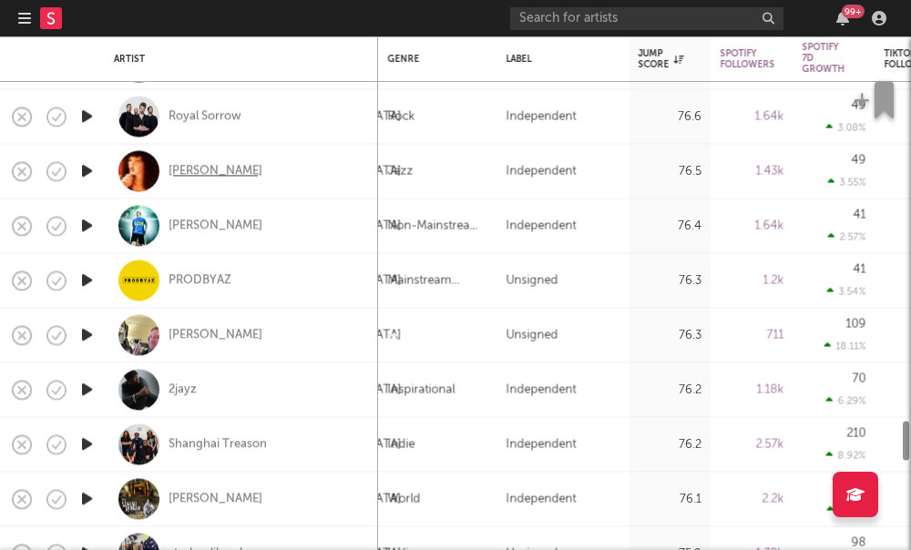
click at [204, 175] on div "Phoebe Rea" at bounding box center [216, 171] width 94 height 16
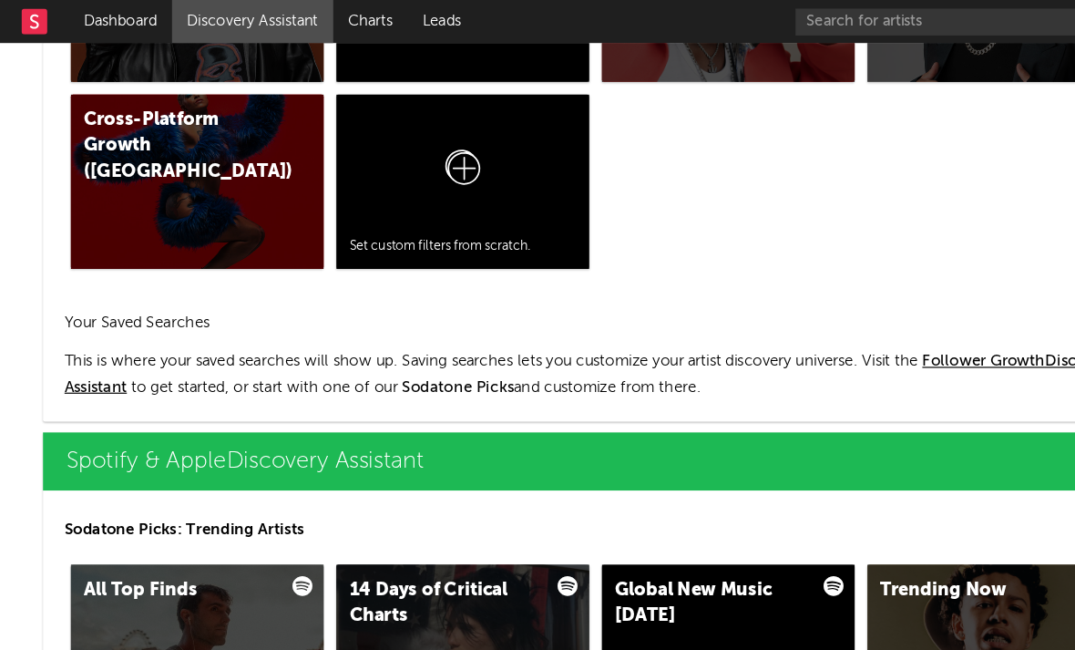
scroll to position [1807, 46]
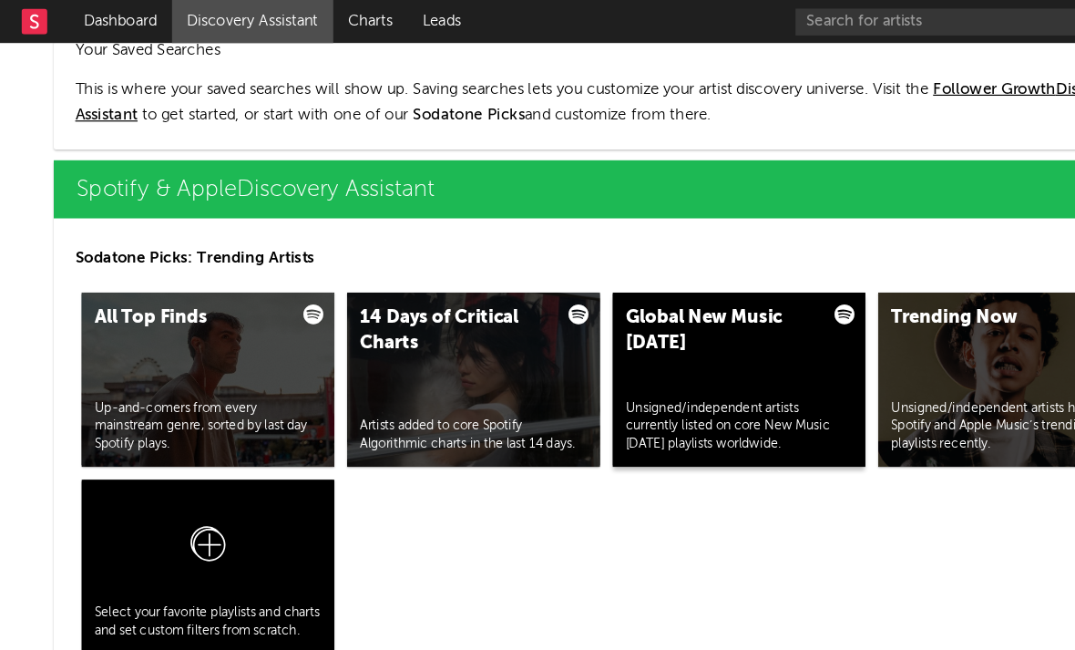
click at [556, 385] on div "Global New Music Friday Unsigned/independent artists currently listed on core N…" at bounding box center [626, 322] width 214 height 148
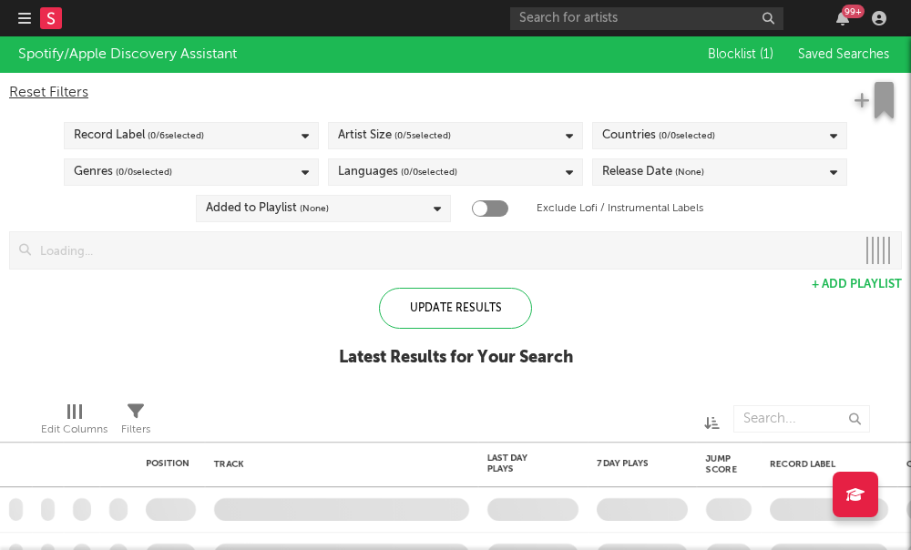
checkbox input "true"
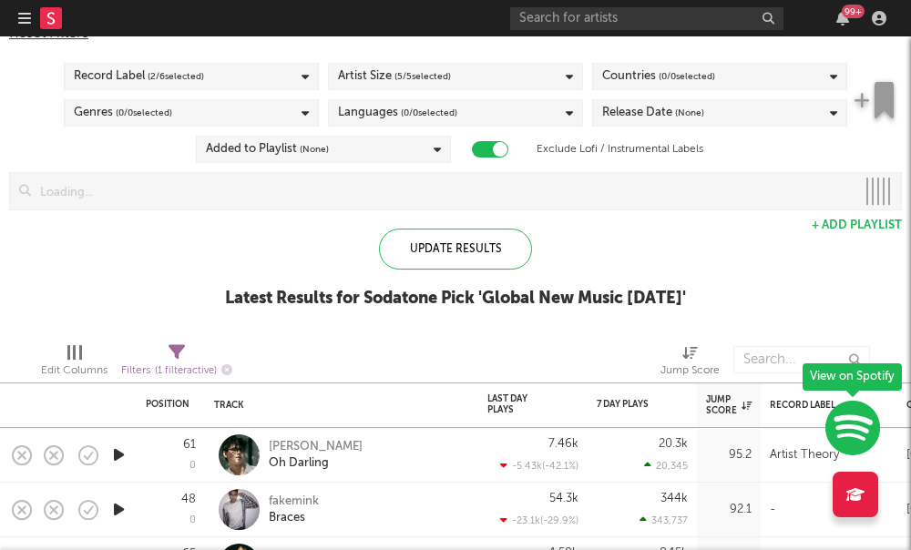
click at [625, 84] on div "Countries ( 0 / 0 selected)" at bounding box center [658, 77] width 113 height 22
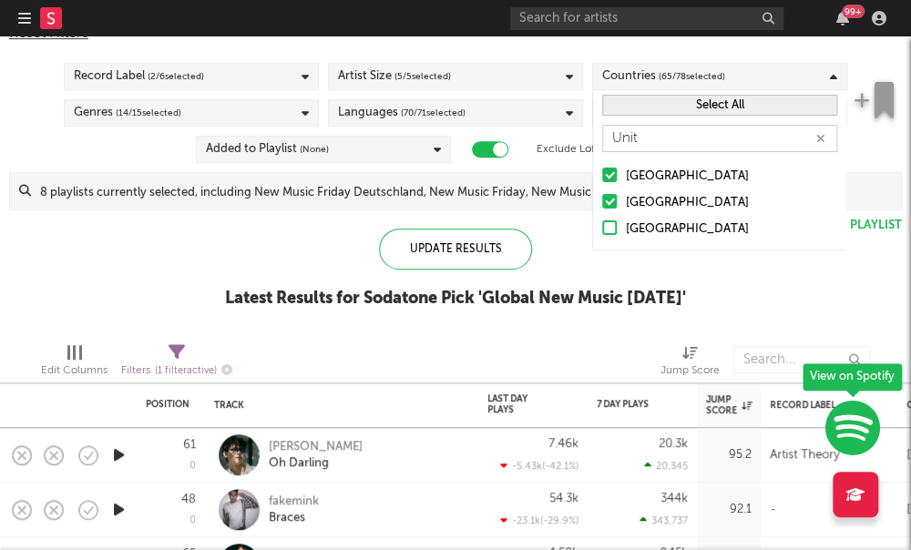
type input "Unit"
click at [708, 107] on button "Select All" at bounding box center [719, 105] width 235 height 21
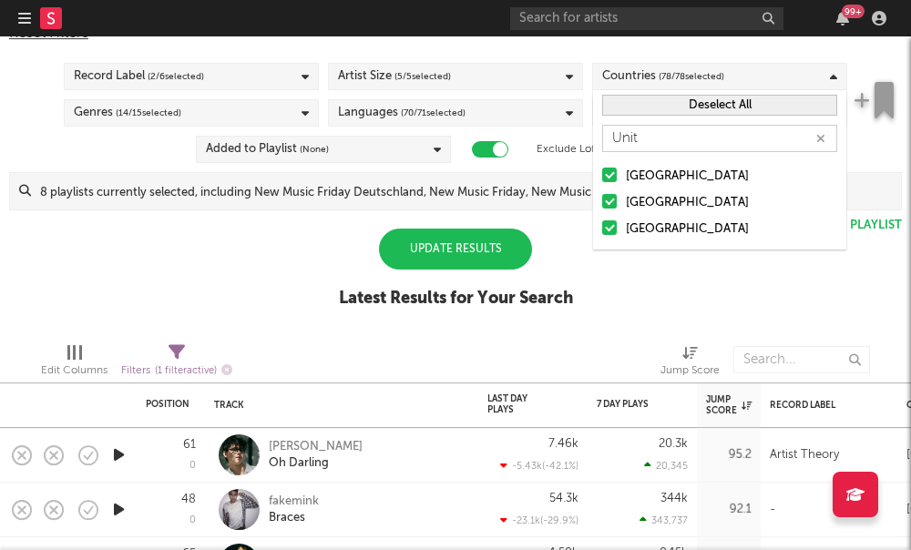
click at [708, 107] on button "Deselect All" at bounding box center [719, 105] width 235 height 21
click at [609, 176] on div at bounding box center [609, 175] width 15 height 15
click at [602, 176] on input "United States" at bounding box center [602, 177] width 0 height 22
click at [339, 255] on div "Update Results Latest Results for Your Search" at bounding box center [456, 278] width 234 height 99
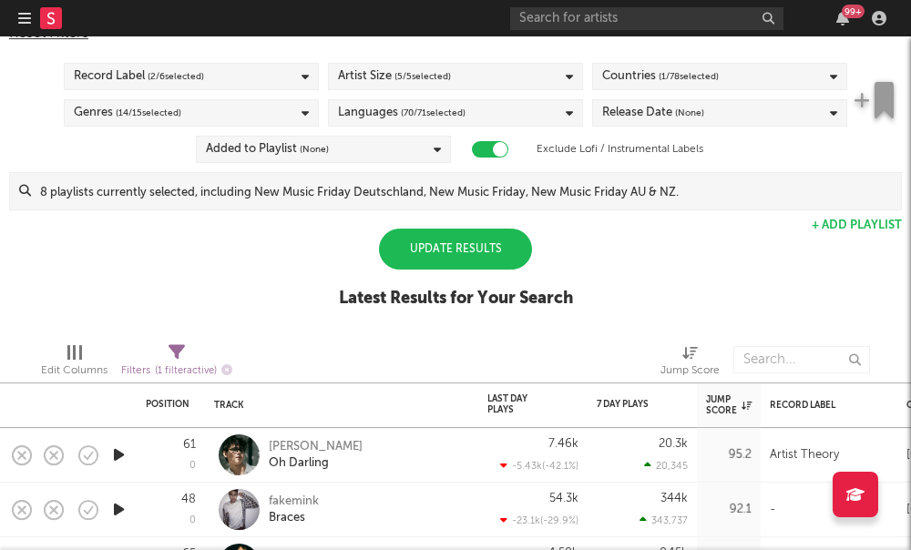
click at [437, 251] on div "Update Results" at bounding box center [455, 249] width 153 height 41
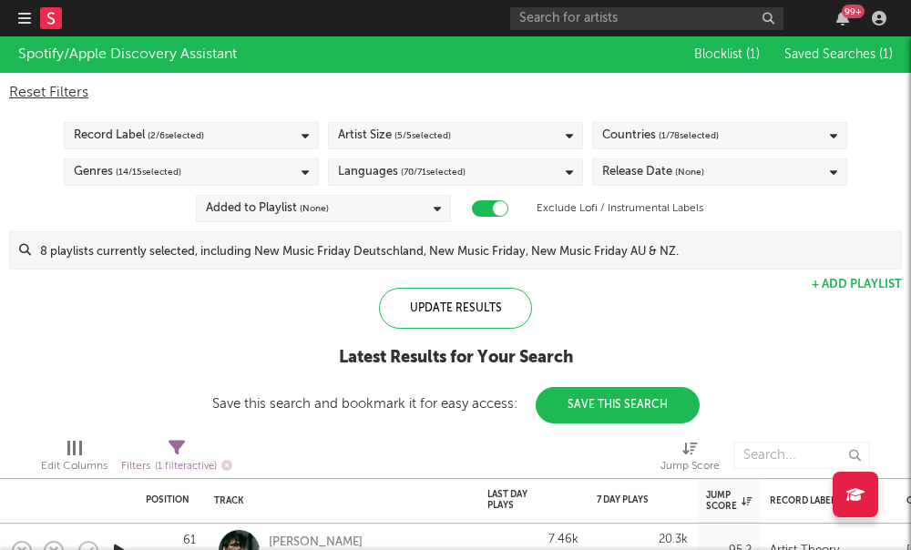
click at [467, 137] on div "Artist Size ( 5 / 5 selected)" at bounding box center [455, 135] width 255 height 27
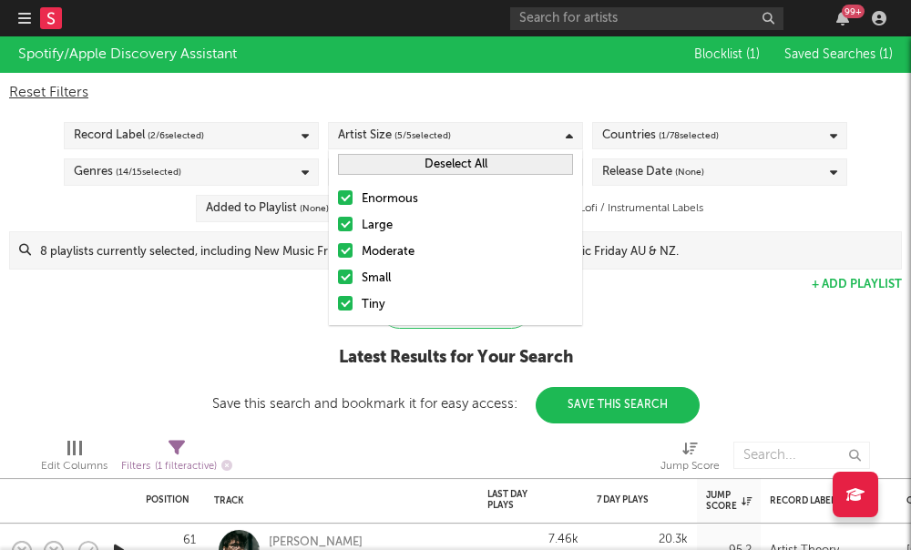
click at [345, 251] on div at bounding box center [345, 250] width 15 height 15
click at [338, 251] on input "Moderate" at bounding box center [338, 252] width 0 height 22
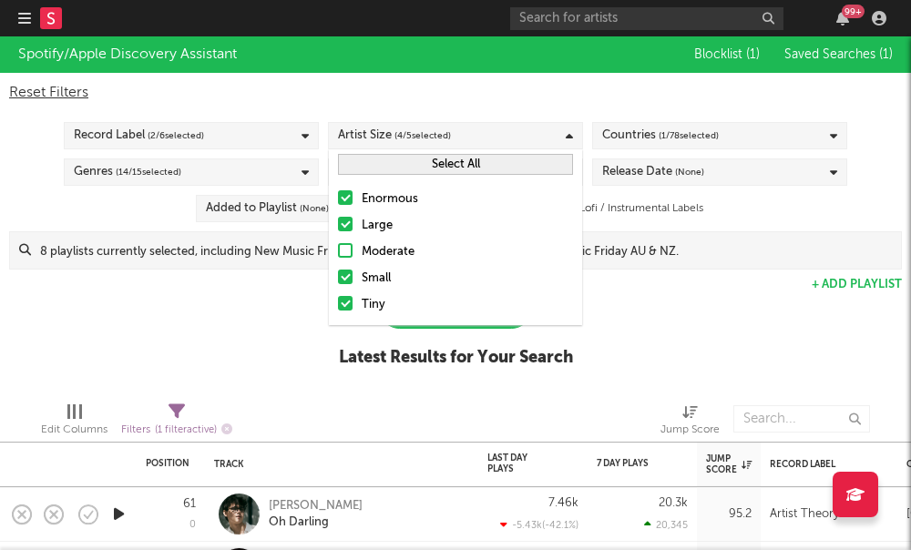
click at [346, 282] on div at bounding box center [345, 277] width 15 height 15
click at [338, 282] on input "Small" at bounding box center [338, 279] width 0 height 22
click at [343, 308] on div at bounding box center [345, 303] width 15 height 15
click at [338, 308] on input "Tiny" at bounding box center [338, 305] width 0 height 22
click at [342, 349] on div "Latest Results for Your Search" at bounding box center [456, 358] width 234 height 22
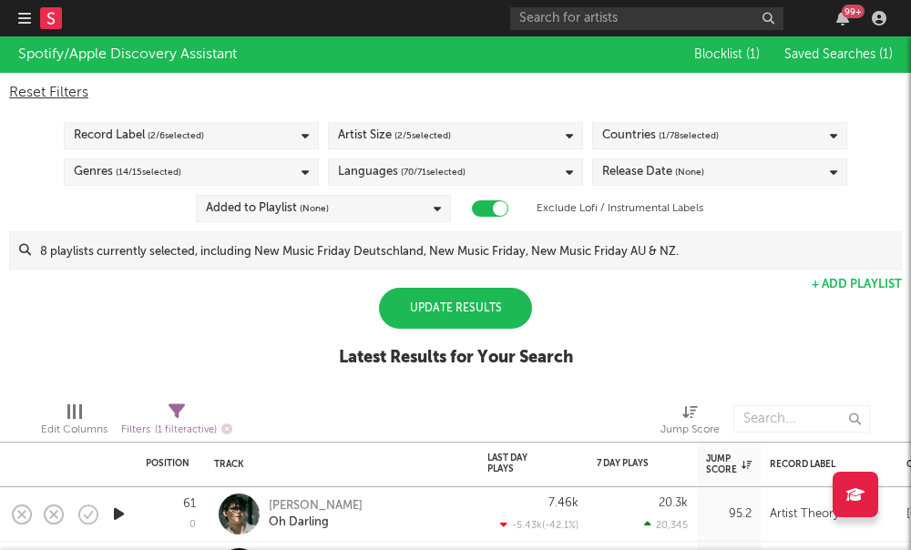
click at [365, 140] on div "Artist Size ( 2 / 5 selected)" at bounding box center [394, 136] width 113 height 22
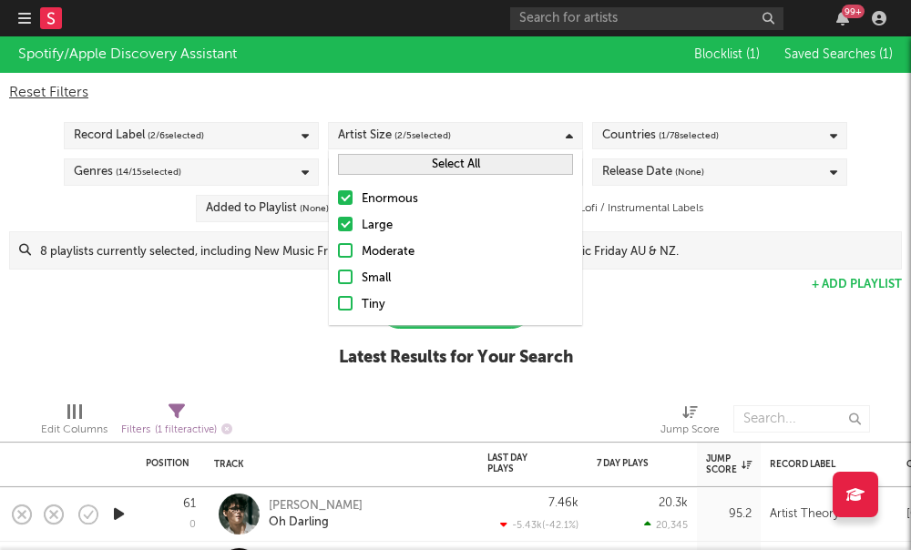
click at [348, 253] on div at bounding box center [345, 250] width 15 height 15
click at [338, 253] on input "Moderate" at bounding box center [338, 252] width 0 height 22
click at [343, 288] on label "Small" at bounding box center [455, 279] width 235 height 22
click at [338, 288] on input "Small" at bounding box center [338, 279] width 0 height 22
click at [346, 303] on div at bounding box center [345, 303] width 15 height 15
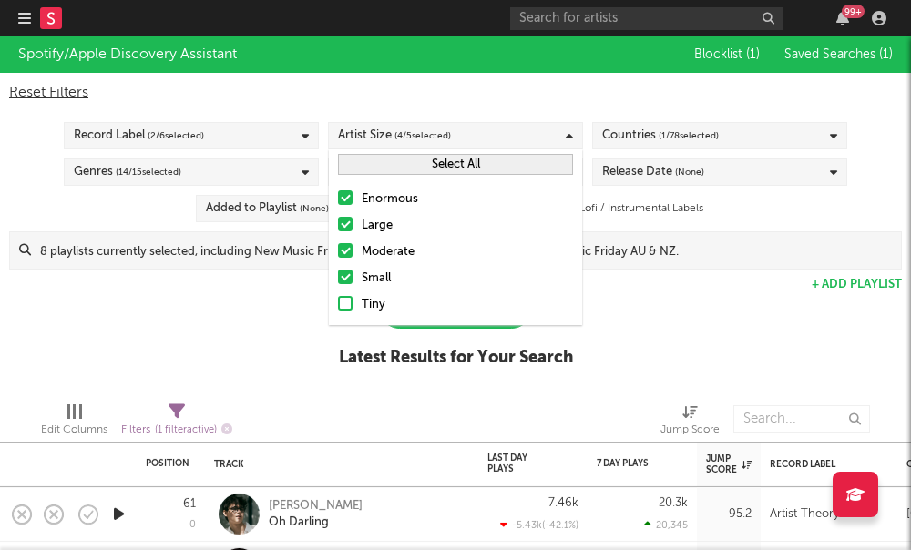
click at [338, 303] on input "Tiny" at bounding box center [338, 305] width 0 height 22
click at [346, 250] on div at bounding box center [345, 250] width 15 height 15
click at [338, 250] on input "Moderate" at bounding box center [338, 252] width 0 height 22
click at [345, 230] on div at bounding box center [345, 224] width 15 height 15
click at [338, 230] on input "Large" at bounding box center [338, 226] width 0 height 22
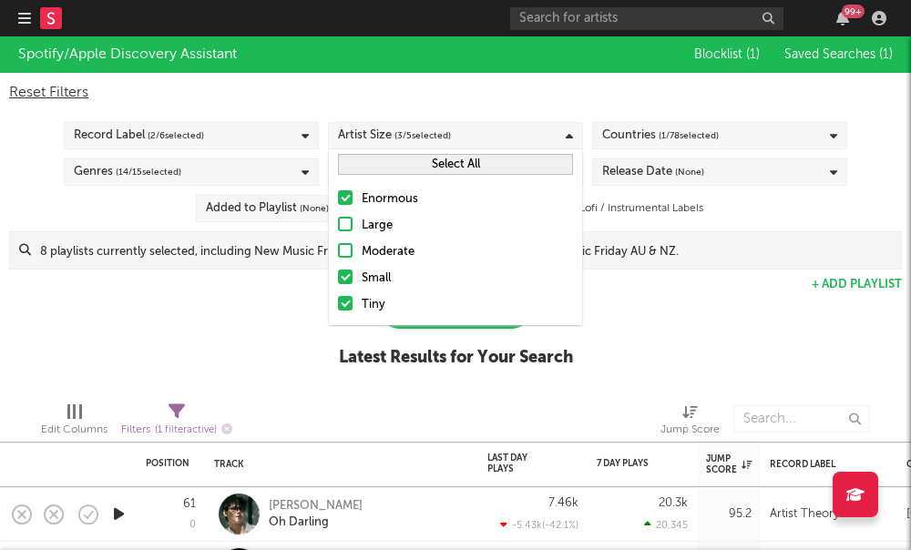
click at [344, 210] on div "Enormous Large Moderate Small Tiny" at bounding box center [455, 252] width 253 height 146
click at [346, 203] on div at bounding box center [345, 197] width 15 height 15
click at [338, 203] on input "Enormous" at bounding box center [338, 200] width 0 height 22
click at [292, 312] on div "Spotify/Apple Discovery Assistant Blocklist ( 1 ) Saved Searches ( 1 ) Reset Fi…" at bounding box center [455, 211] width 911 height 351
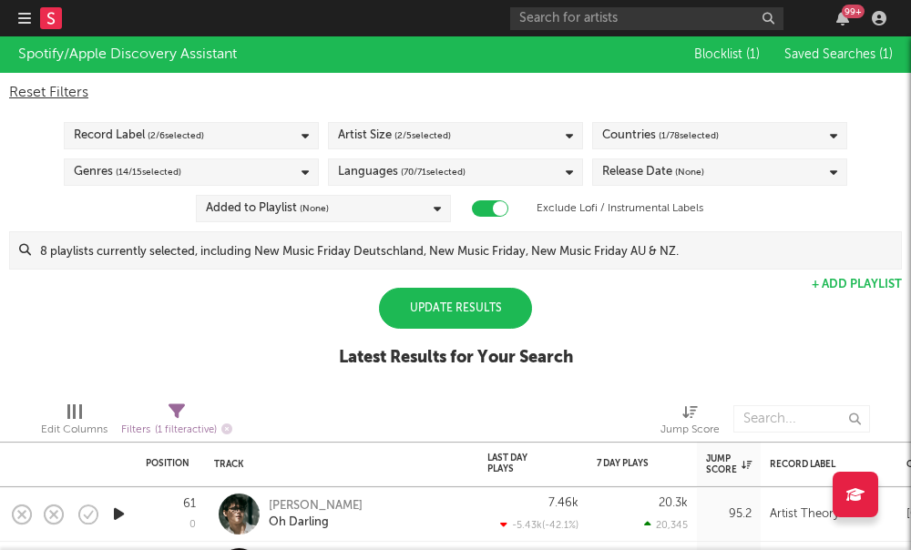
click at [427, 312] on div "Update Results" at bounding box center [455, 308] width 153 height 41
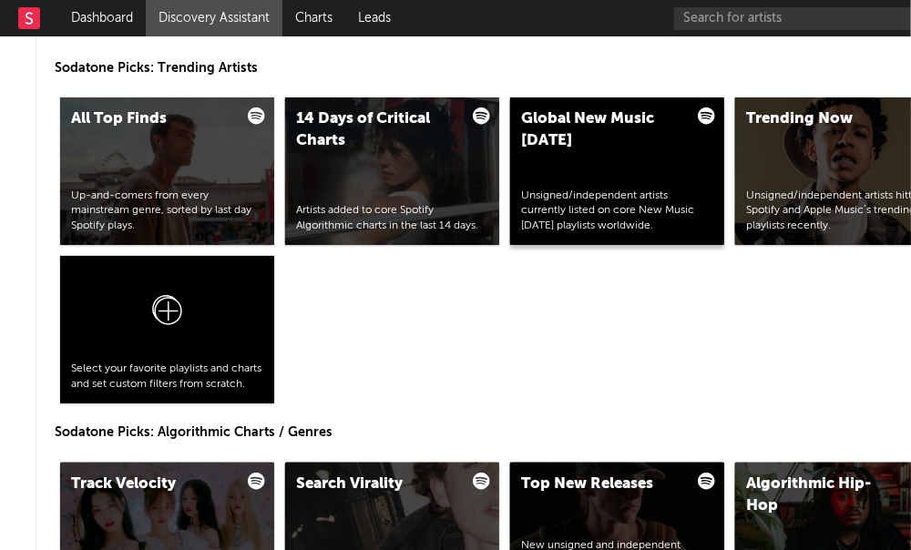
scroll to position [1957, 55]
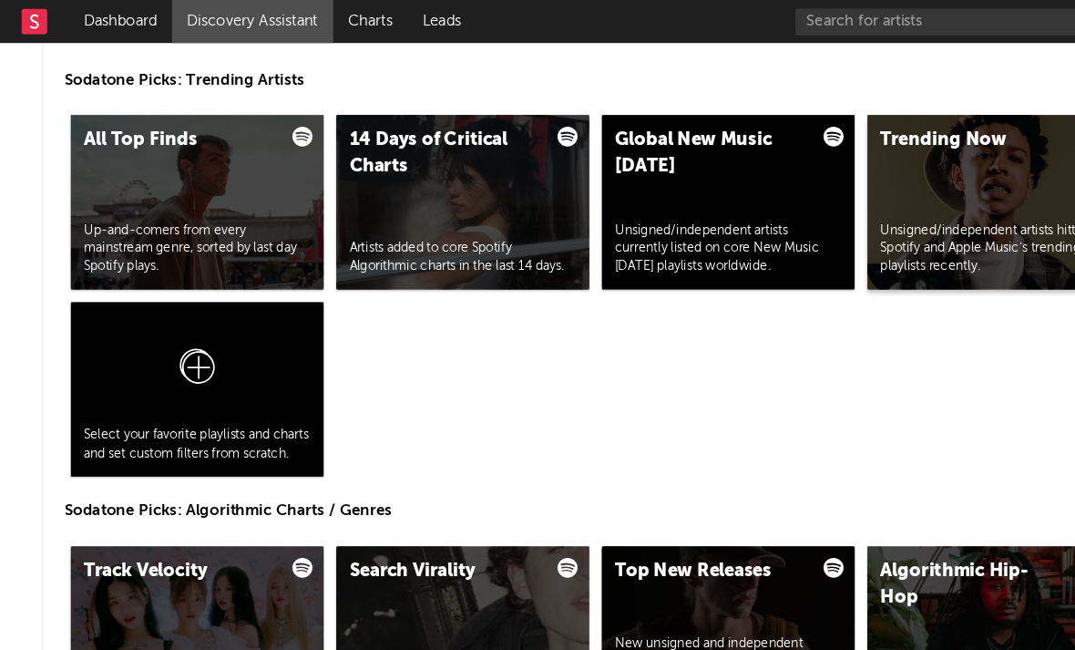
click at [829, 205] on div "Unsigned/independent artists hitting Spotify and Apple Music’s trending playlis…" at bounding box center [842, 212] width 192 height 46
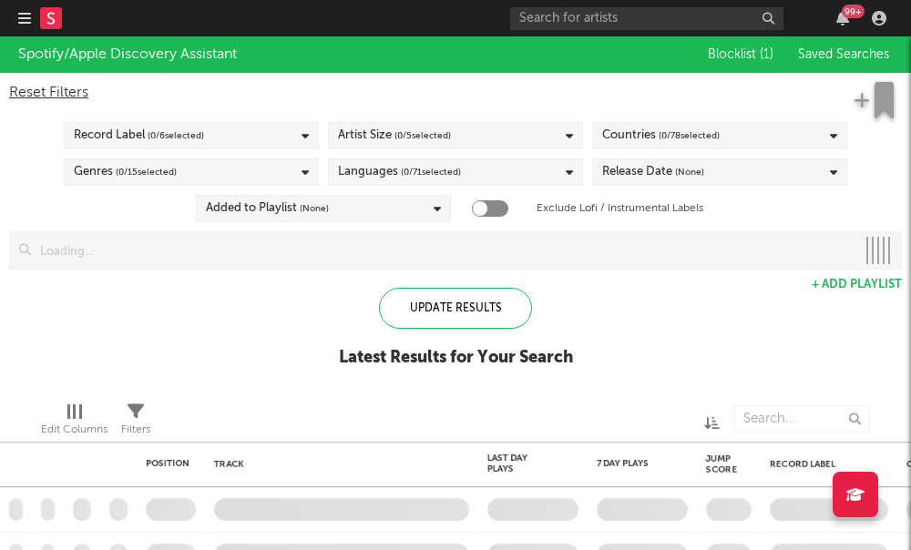
checkbox input "true"
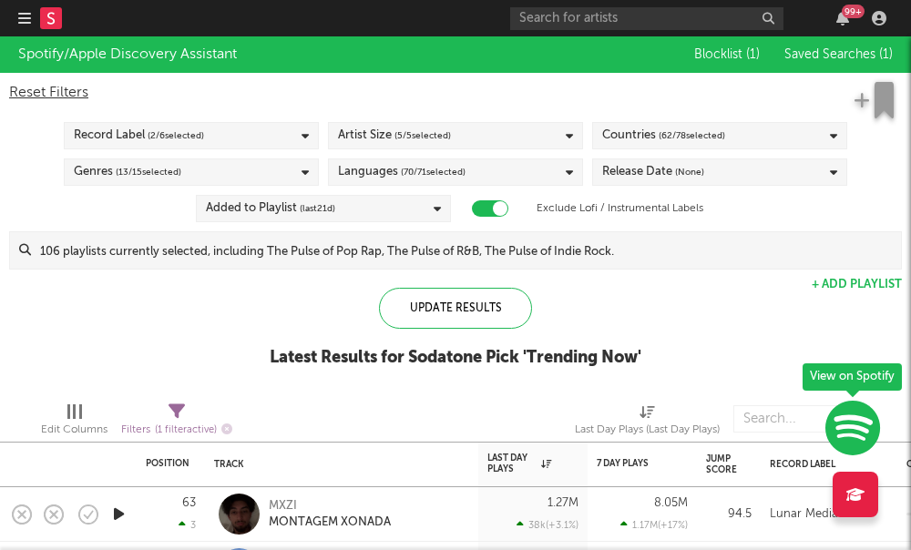
click at [468, 140] on div "Artist Size ( 5 / 5 selected)" at bounding box center [455, 135] width 255 height 27
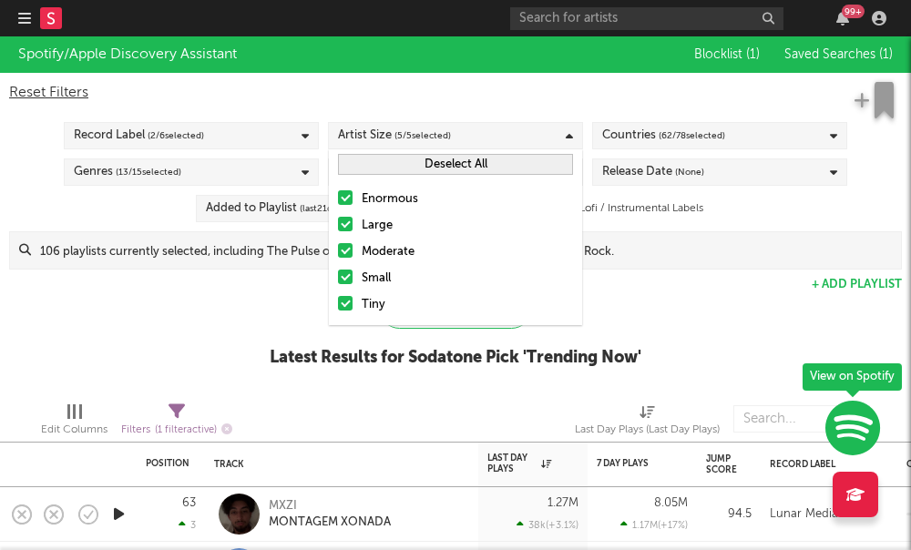
click at [344, 200] on div at bounding box center [345, 197] width 15 height 15
click at [338, 200] on input "Enormous" at bounding box center [338, 200] width 0 height 22
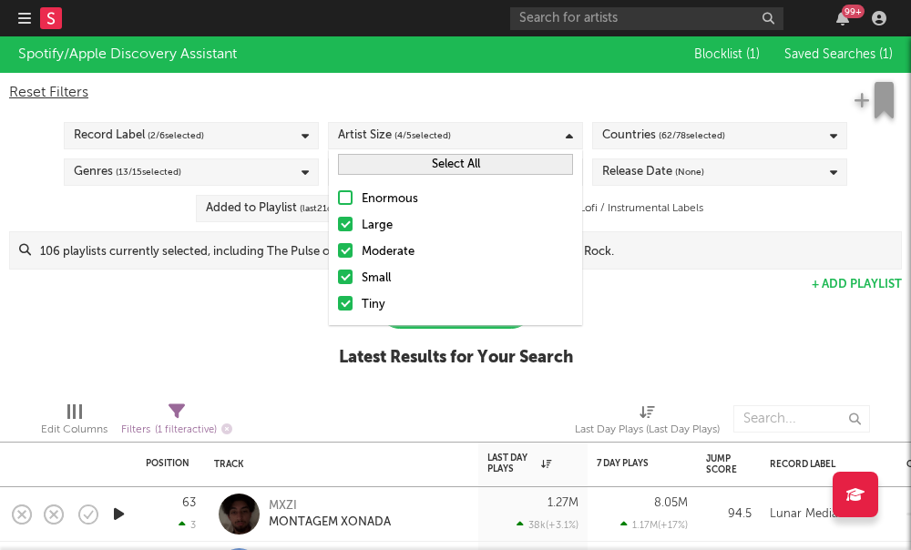
click at [346, 217] on div at bounding box center [345, 224] width 15 height 15
click at [338, 217] on input "Large" at bounding box center [338, 226] width 0 height 22
click at [346, 260] on label "Moderate" at bounding box center [455, 252] width 235 height 22
click at [338, 260] on input "Moderate" at bounding box center [338, 252] width 0 height 22
click at [671, 147] on span "( 62 / 78 selected)" at bounding box center [692, 136] width 67 height 22
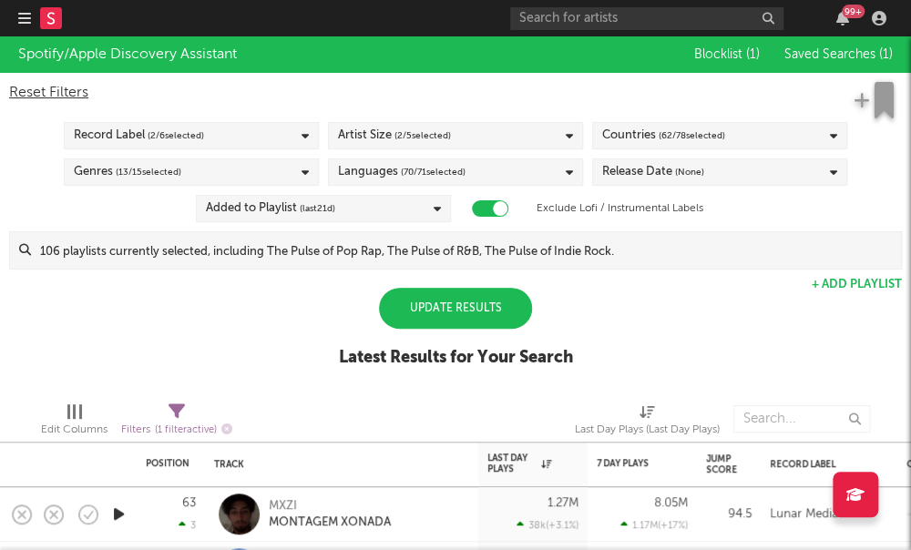
click at [365, 406] on div at bounding box center [318, 419] width 144 height 46
click at [664, 165] on div "Release Date (None)" at bounding box center [653, 172] width 102 height 22
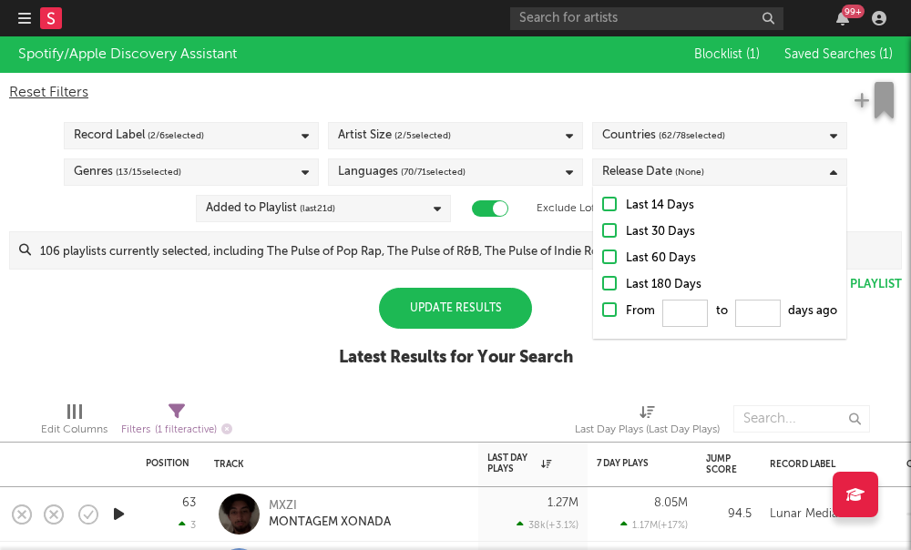
click at [613, 206] on div at bounding box center [609, 204] width 15 height 15
click at [602, 206] on input "Last 14 Days" at bounding box center [602, 206] width 0 height 22
click at [610, 204] on div at bounding box center [609, 204] width 15 height 15
click at [602, 204] on input "Last 14 Days" at bounding box center [602, 206] width 0 height 22
click at [612, 221] on label "Last 30 Days" at bounding box center [719, 232] width 235 height 22
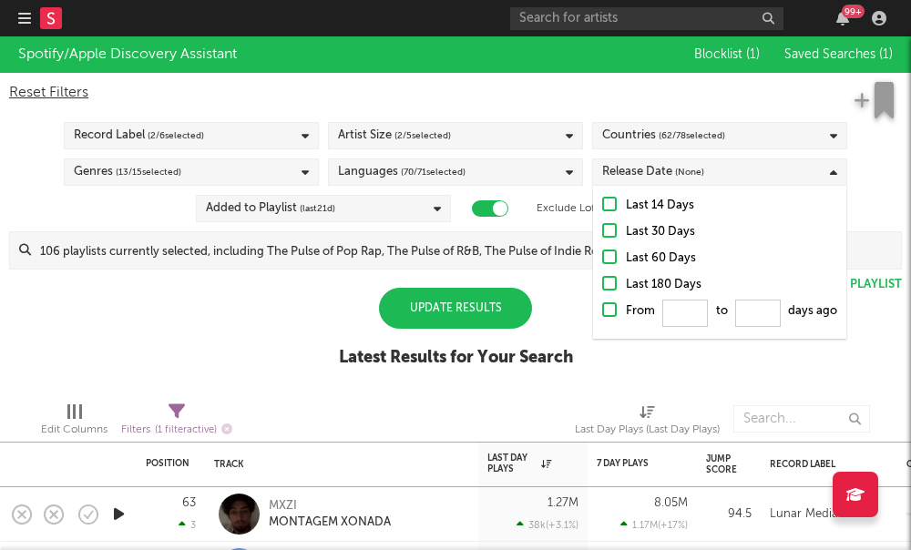
click at [602, 221] on input "Last 30 Days" at bounding box center [602, 232] width 0 height 22
click at [497, 314] on div "Update Results" at bounding box center [455, 308] width 153 height 41
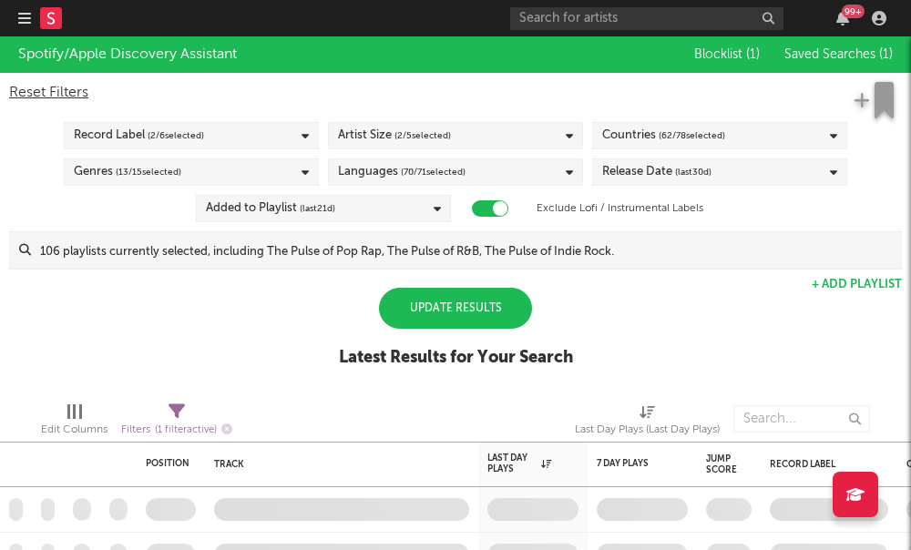
click at [497, 314] on div "Update Results" at bounding box center [455, 308] width 153 height 41
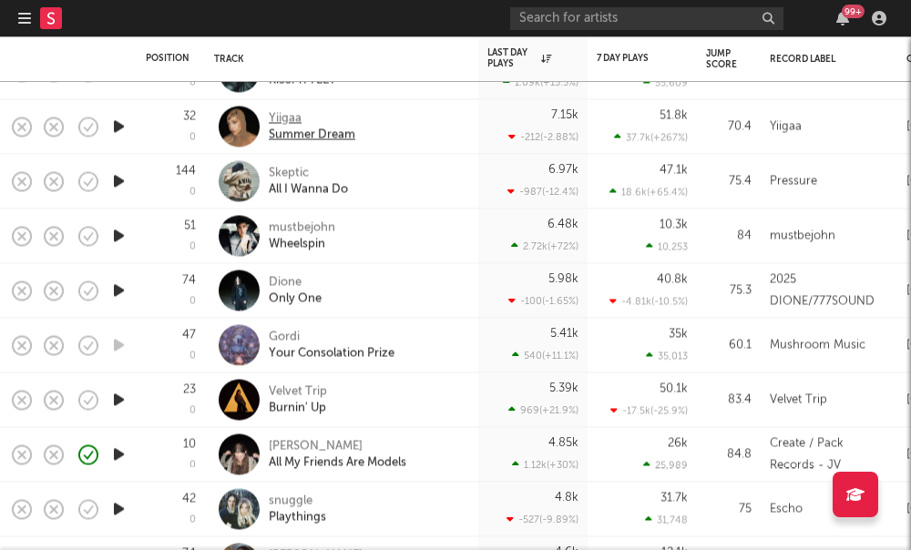
click at [278, 127] on div "Summer Dream" at bounding box center [312, 135] width 87 height 16
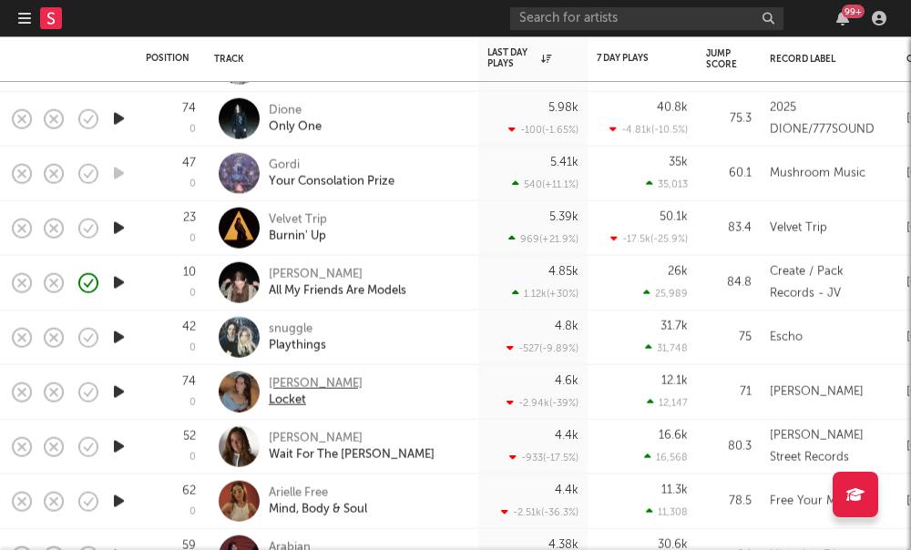
click at [313, 381] on div "Isabel Wood" at bounding box center [316, 383] width 94 height 16
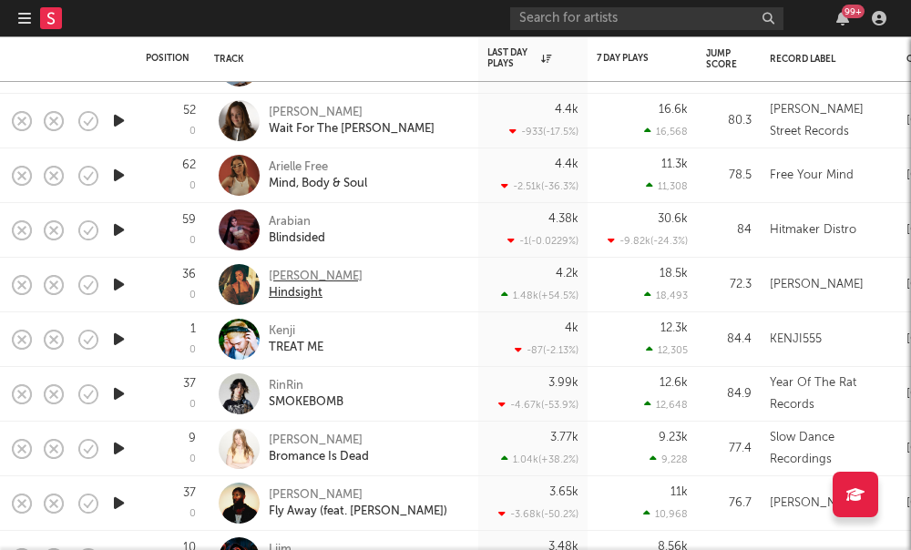
click at [301, 280] on div "[PERSON_NAME]" at bounding box center [316, 276] width 94 height 16
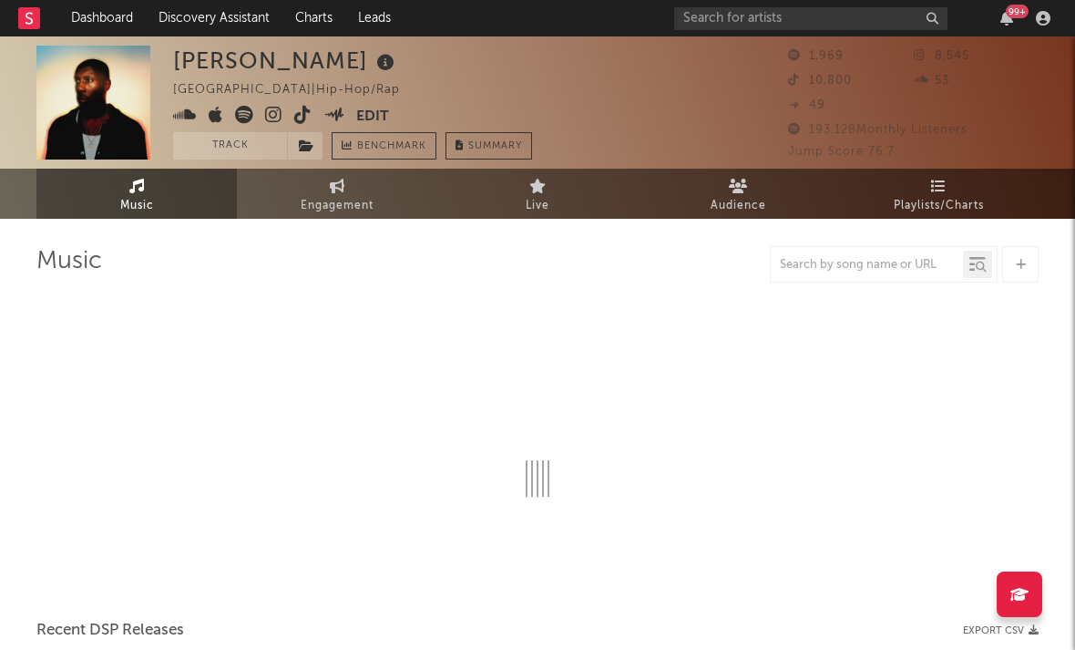
select select "6m"
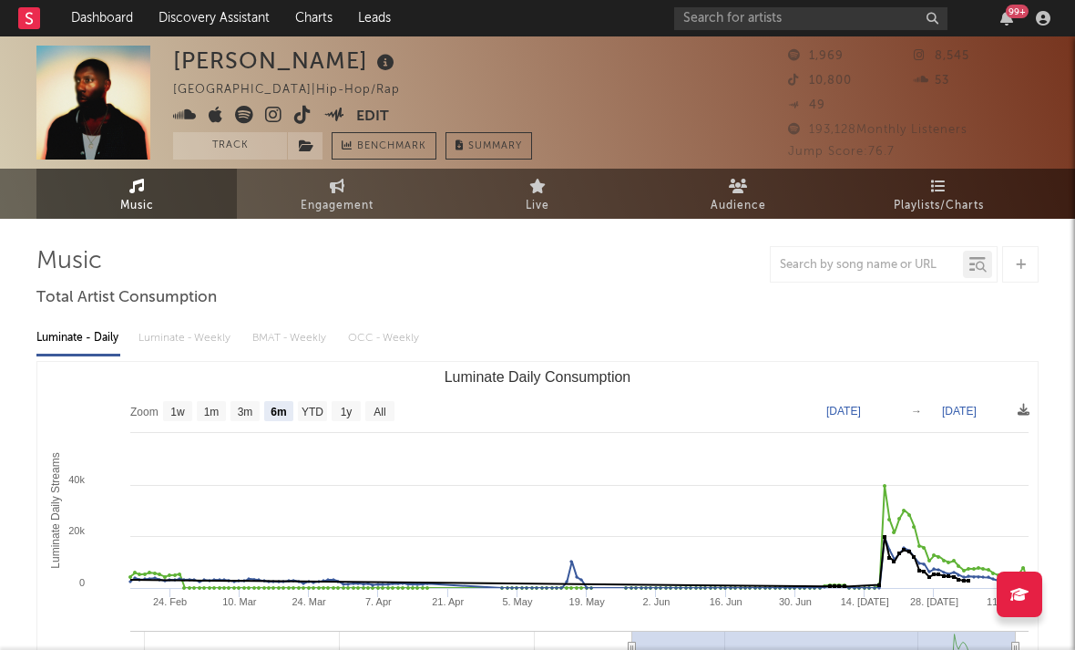
click at [270, 118] on icon at bounding box center [273, 115] width 17 height 18
click at [243, 118] on icon at bounding box center [244, 115] width 18 height 18
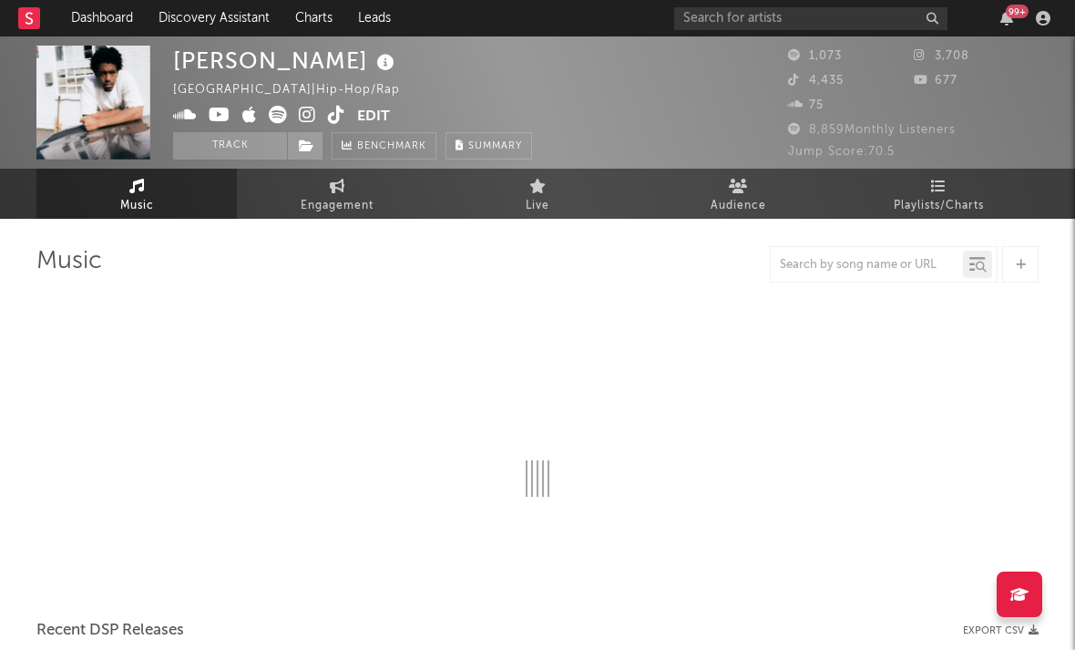
select select "1w"
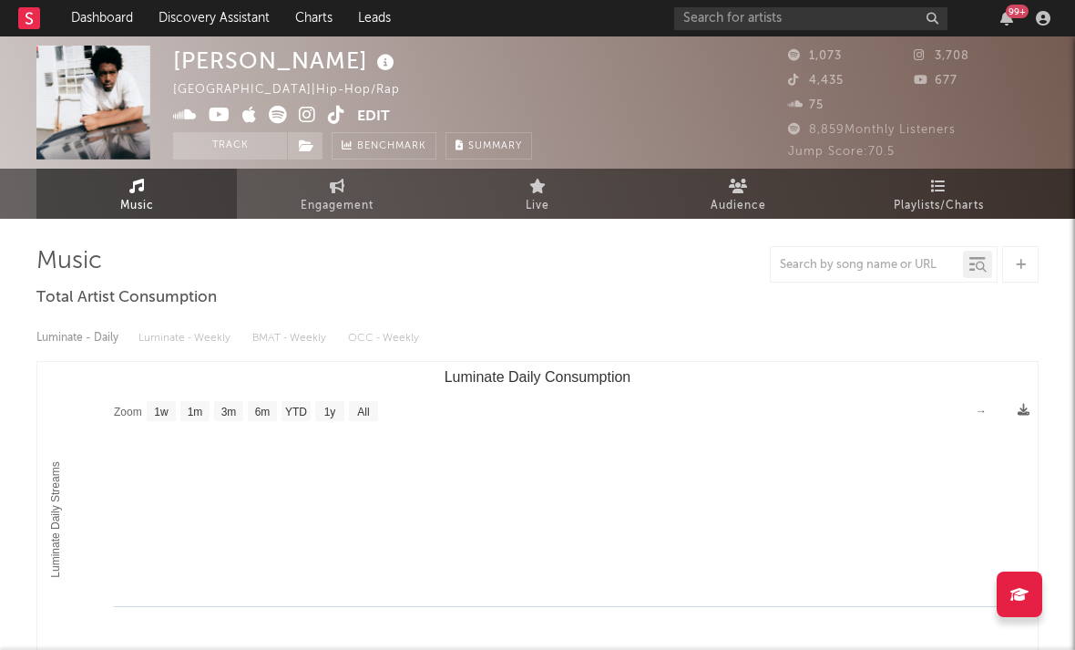
click at [310, 116] on icon at bounding box center [307, 115] width 17 height 18
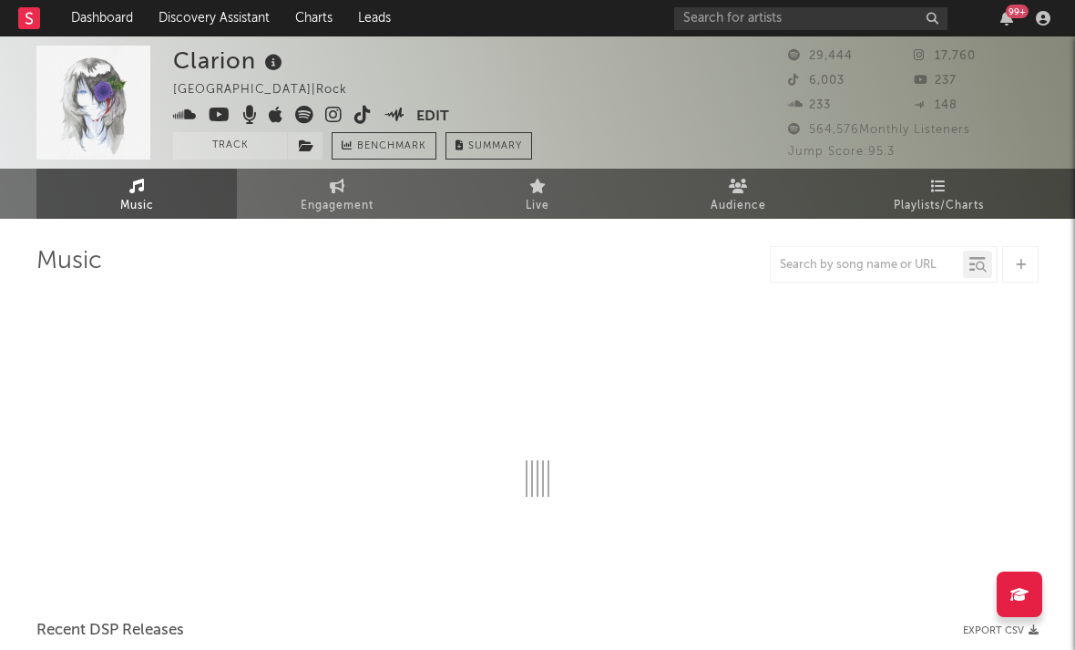
select select "1w"
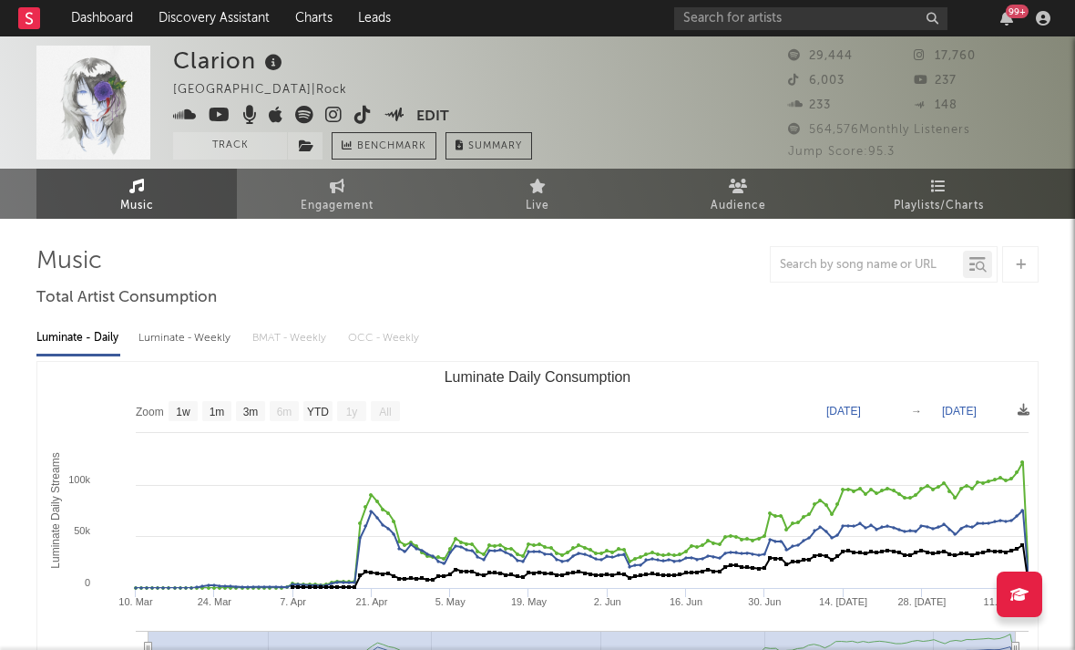
click at [337, 121] on icon at bounding box center [333, 115] width 17 height 18
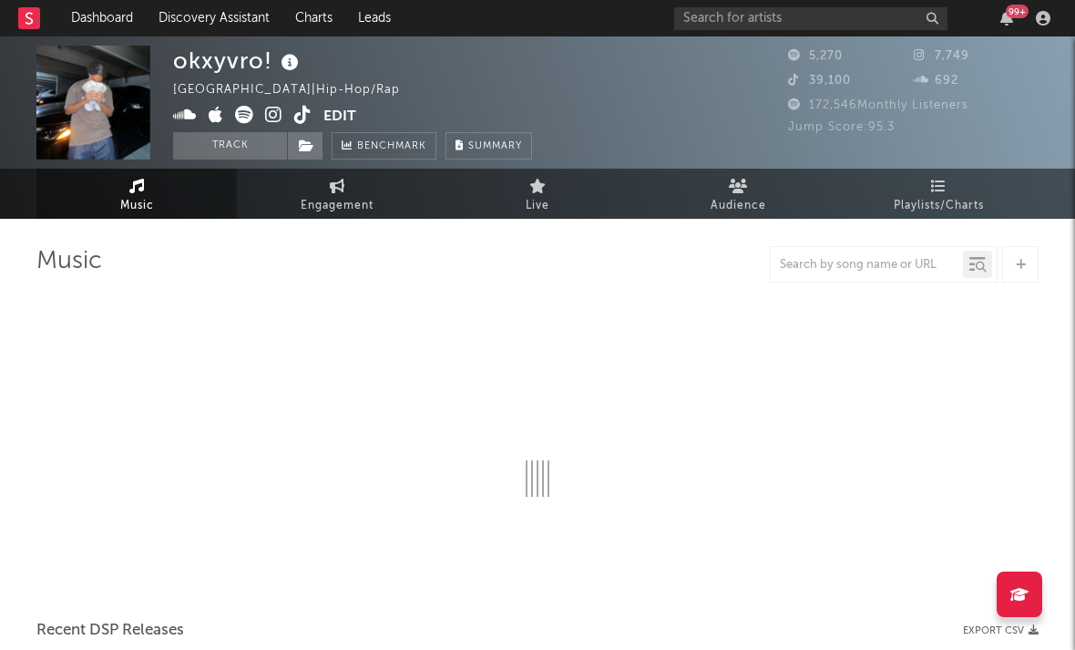
select select "1w"
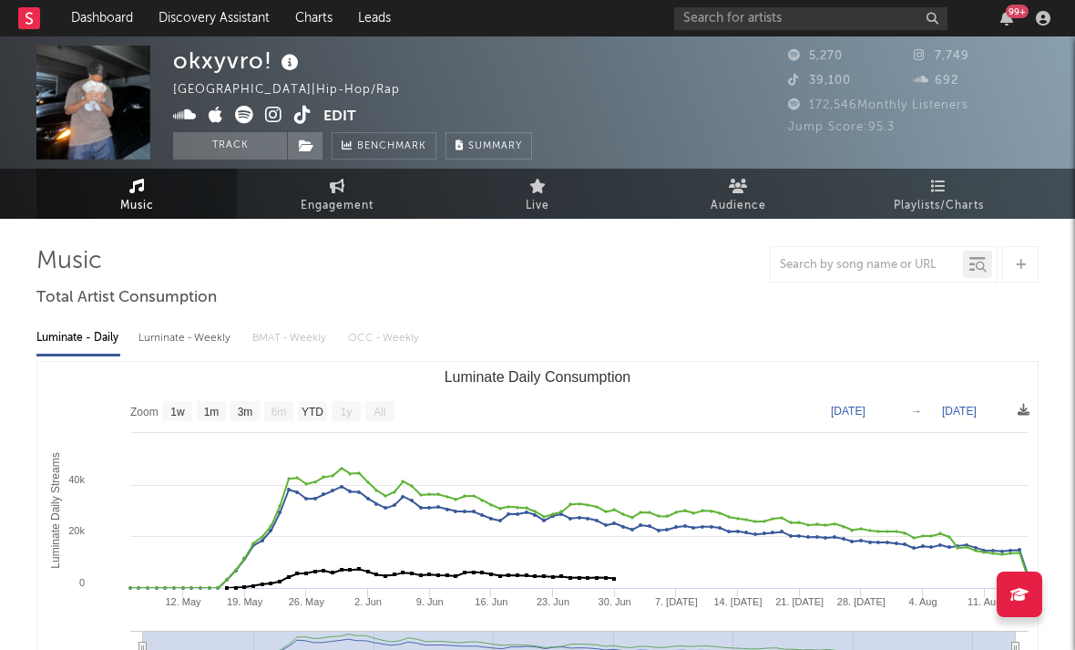
click at [268, 119] on icon at bounding box center [273, 115] width 17 height 18
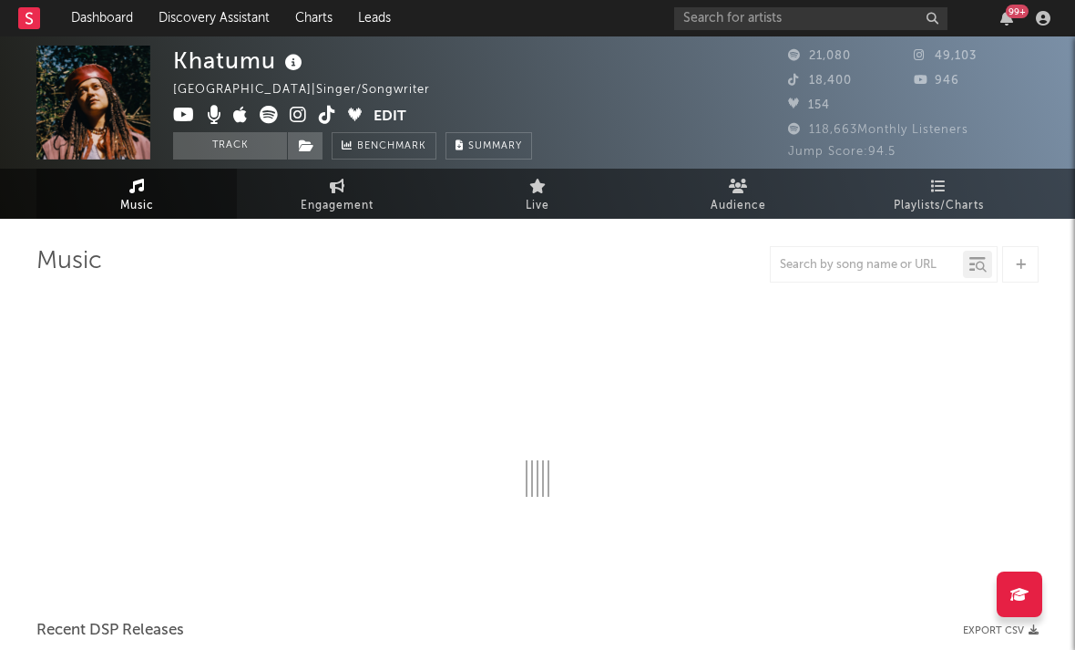
select select "6m"
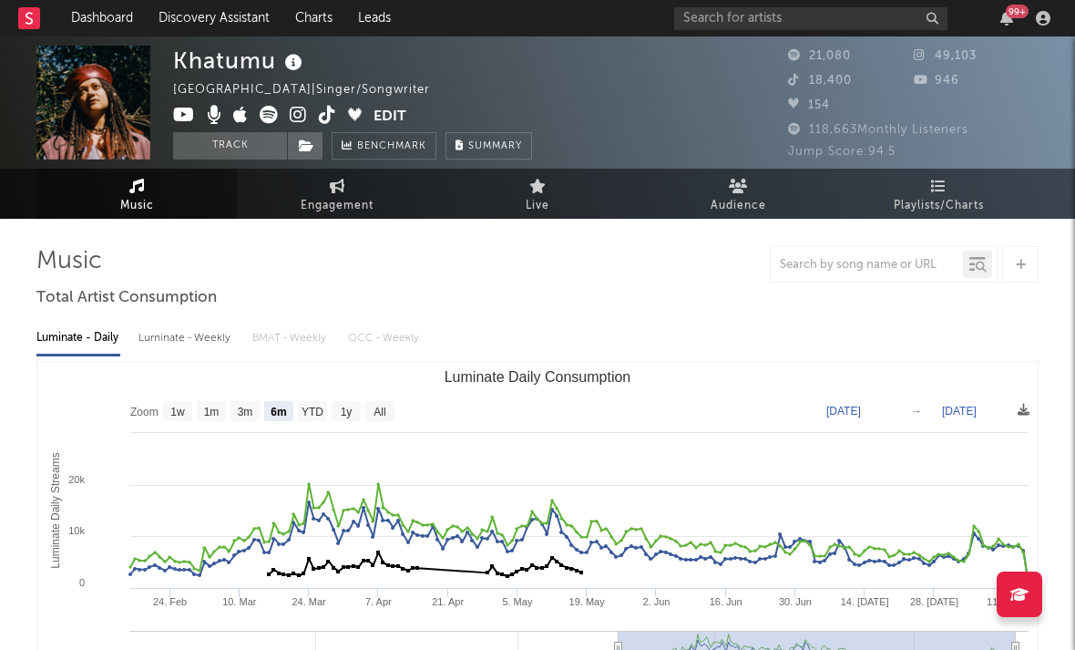
click at [299, 115] on icon at bounding box center [298, 115] width 17 height 18
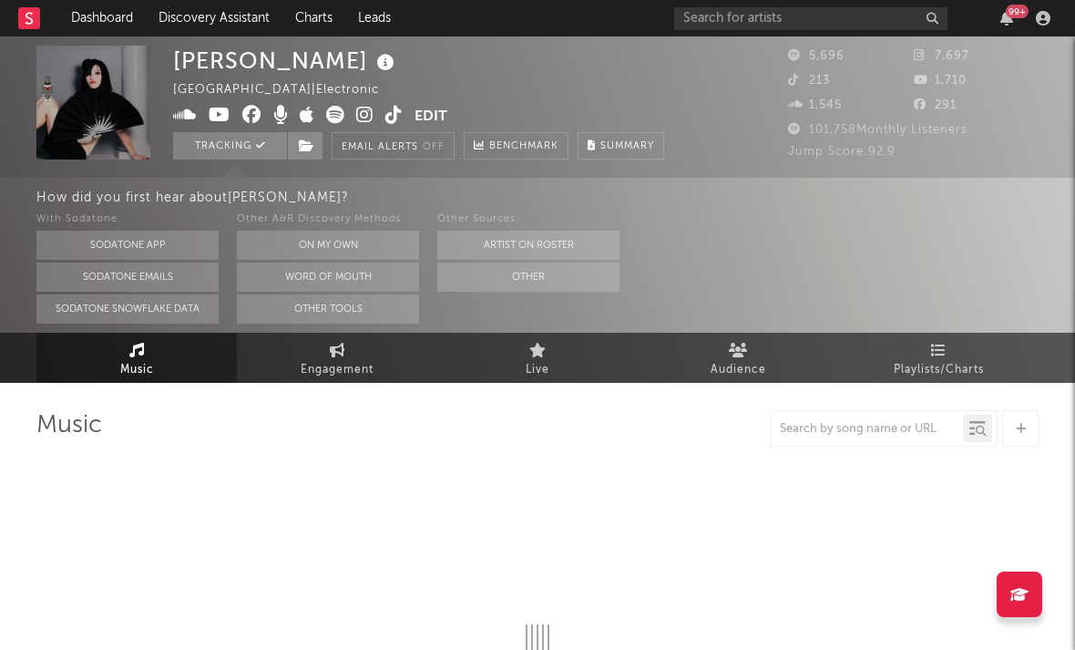
select select "6m"
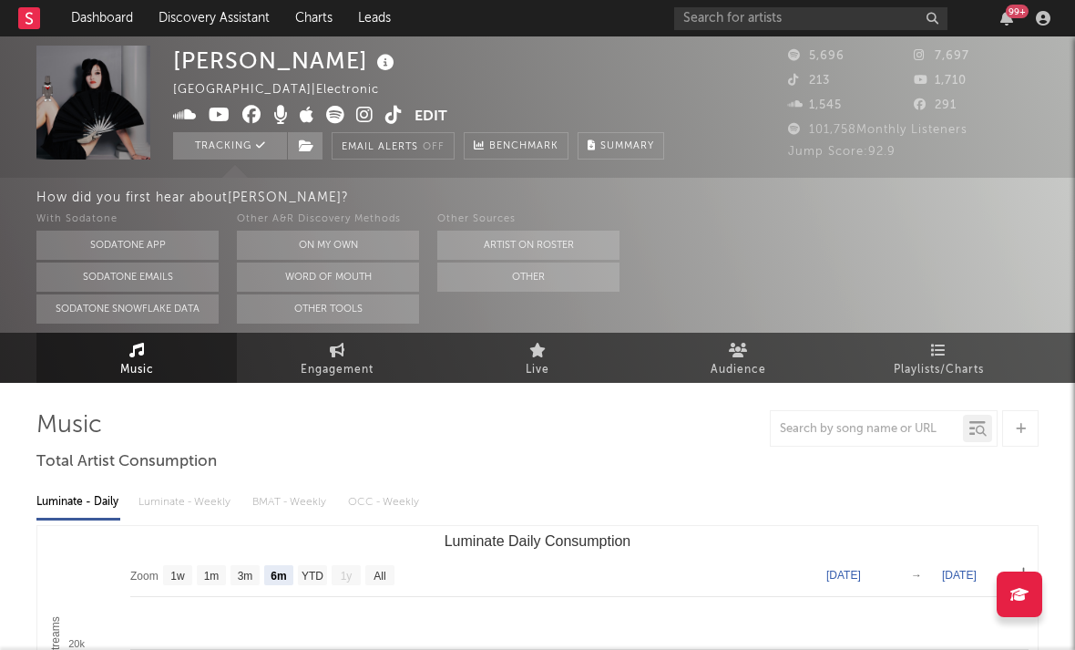
click at [364, 114] on icon at bounding box center [364, 115] width 17 height 18
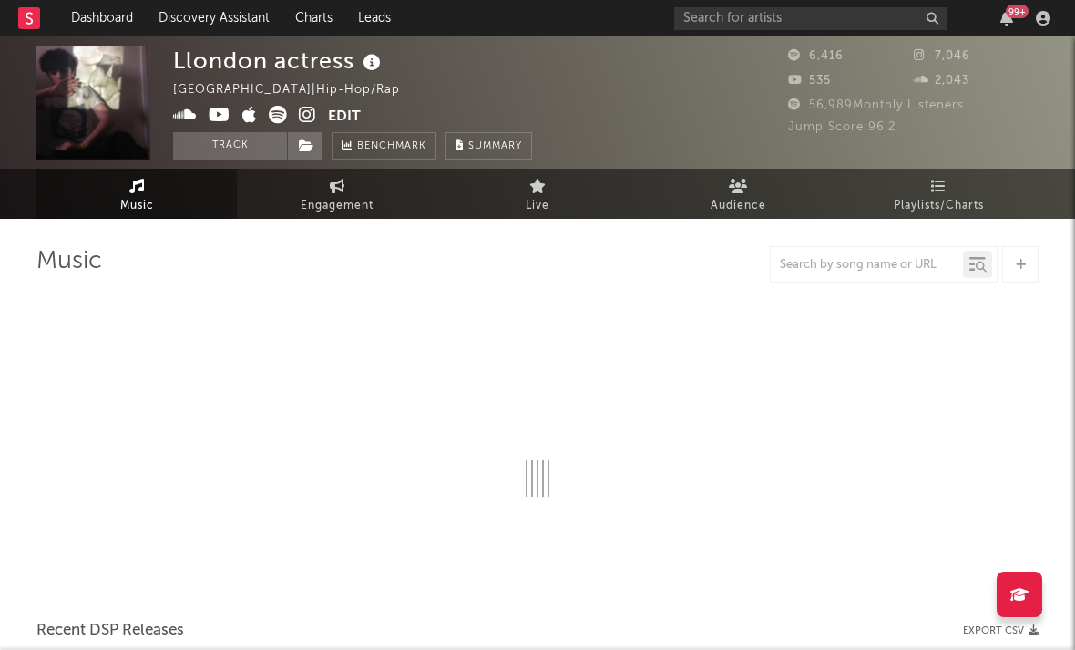
click at [313, 111] on icon at bounding box center [307, 115] width 17 height 18
select select "1w"
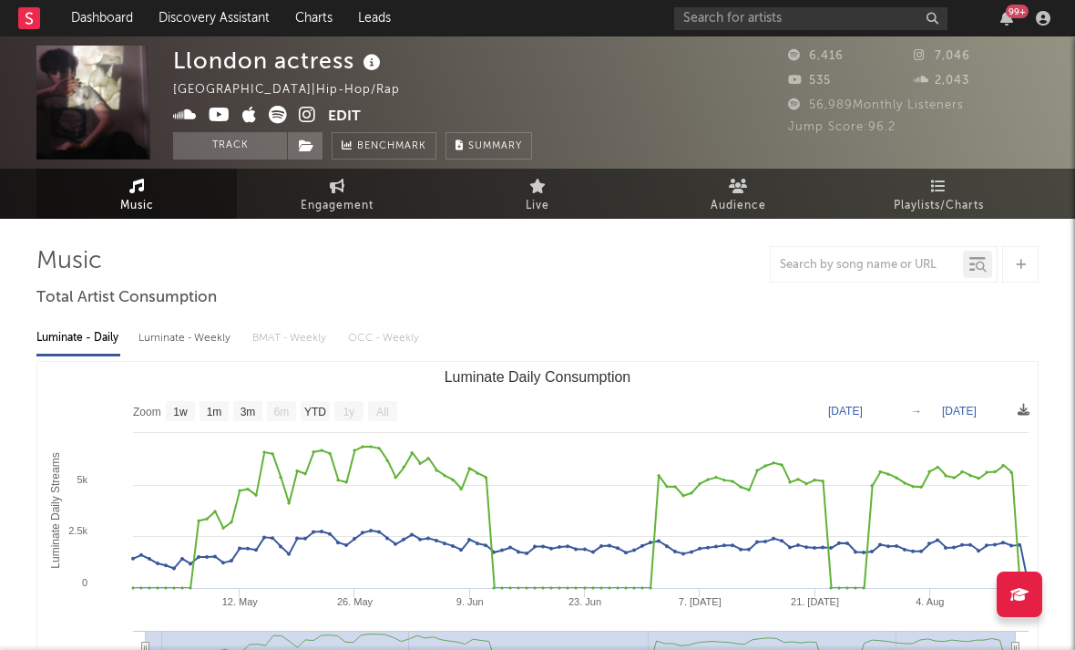
click at [302, 112] on icon at bounding box center [307, 115] width 17 height 18
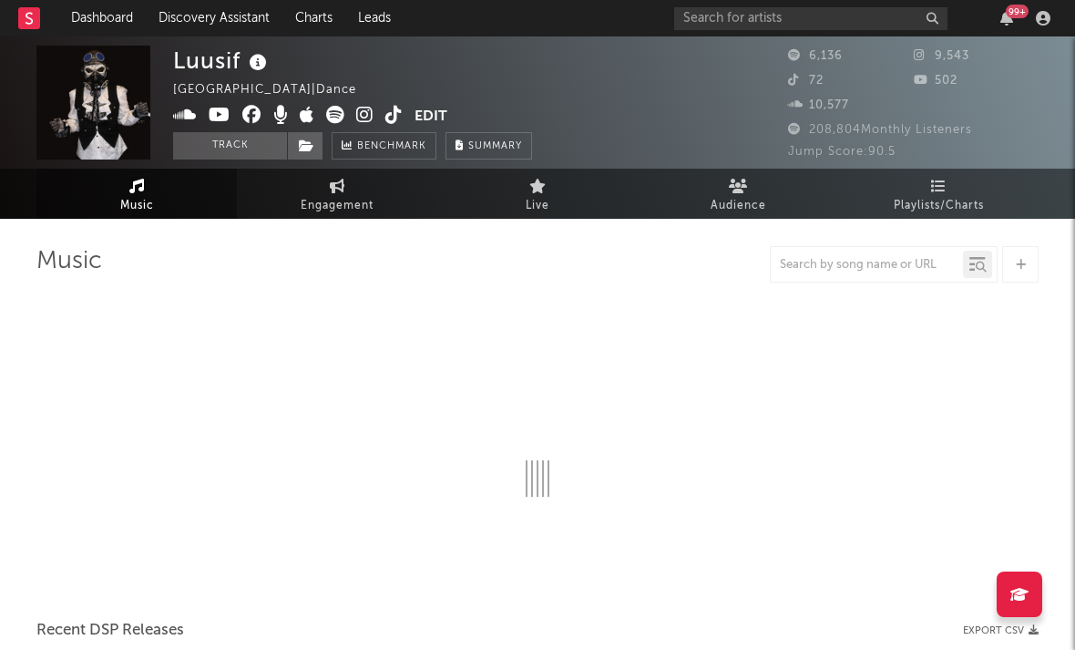
select select "1w"
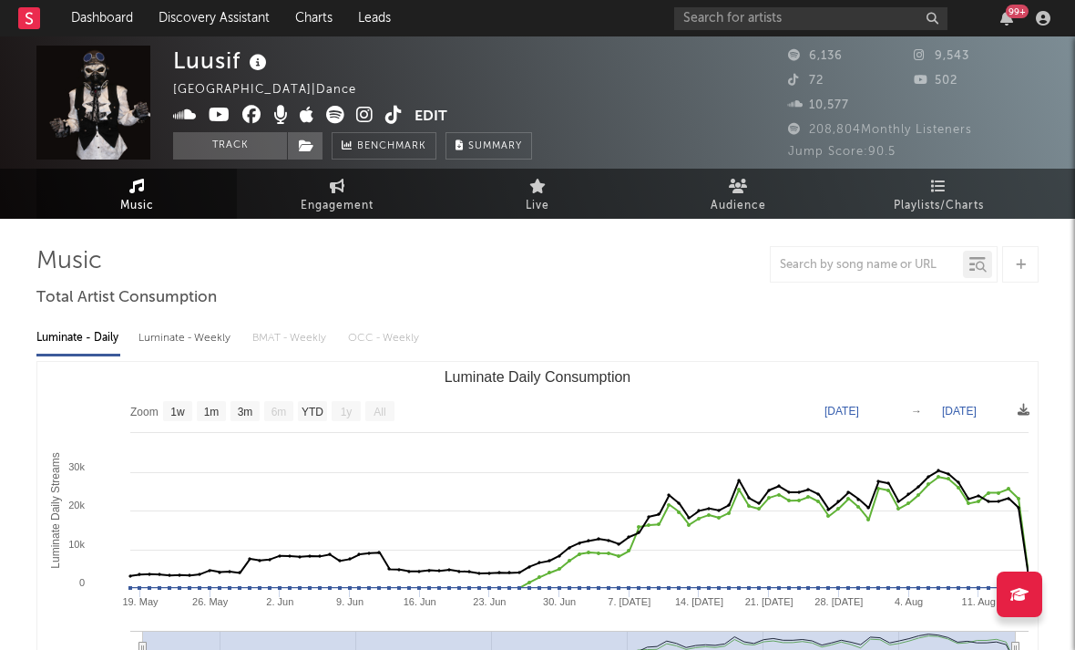
click at [367, 115] on icon at bounding box center [364, 115] width 17 height 18
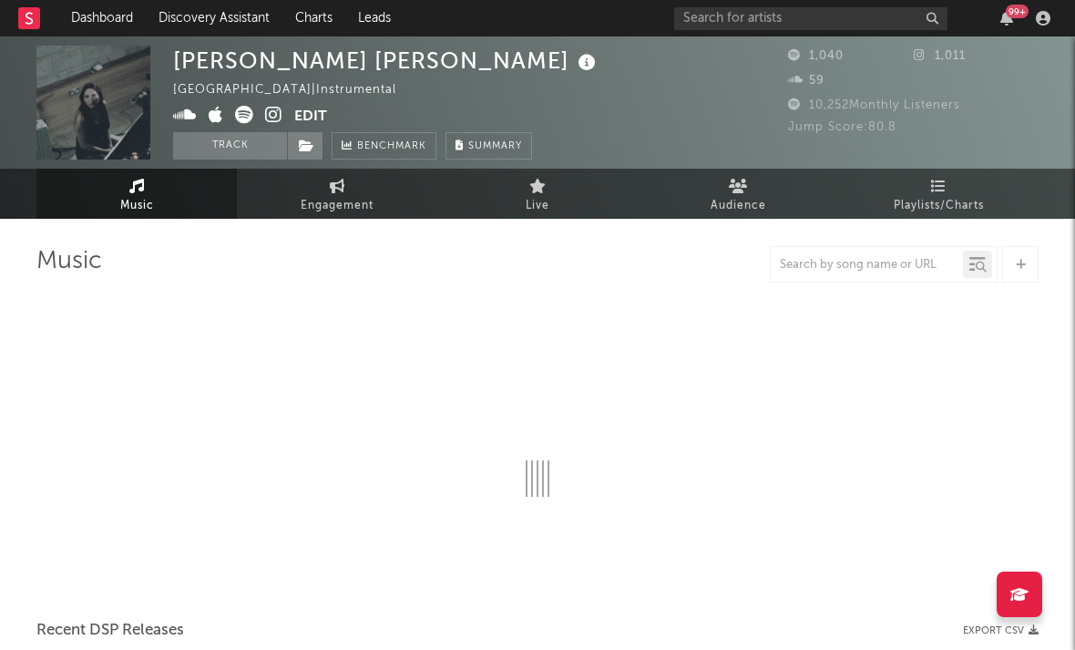
select select "6m"
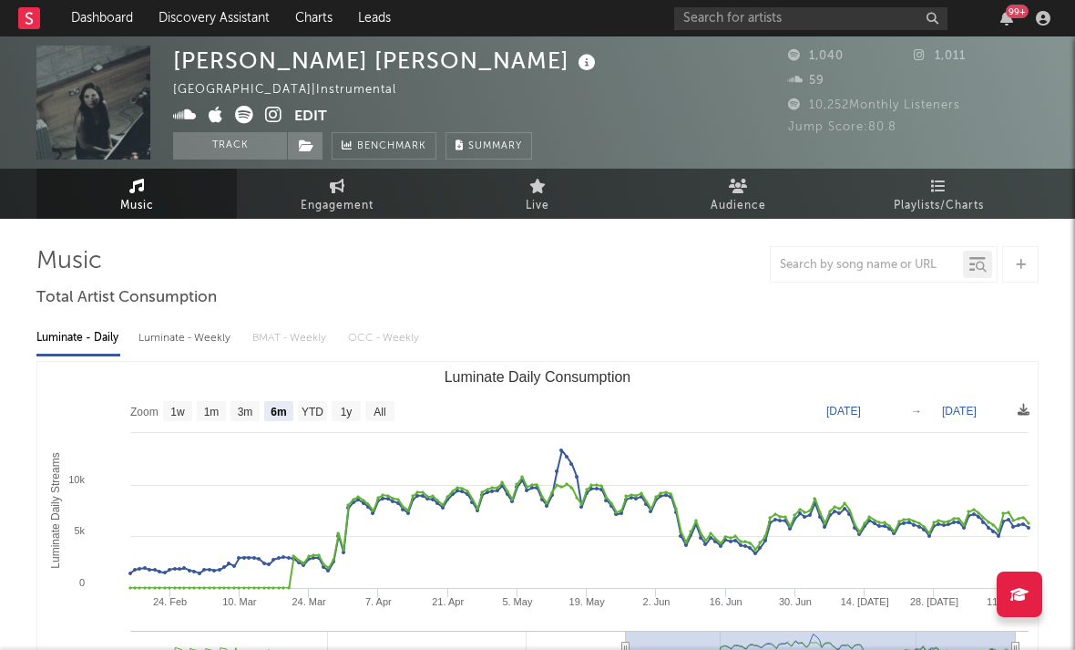
click at [272, 114] on icon at bounding box center [273, 115] width 17 height 18
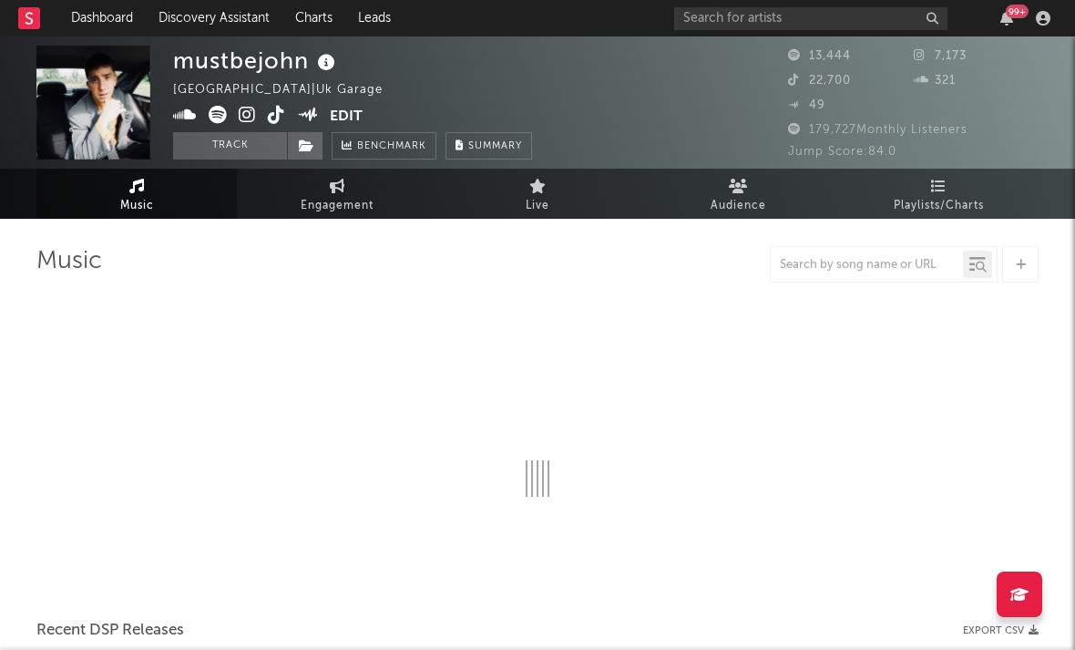
select select "6m"
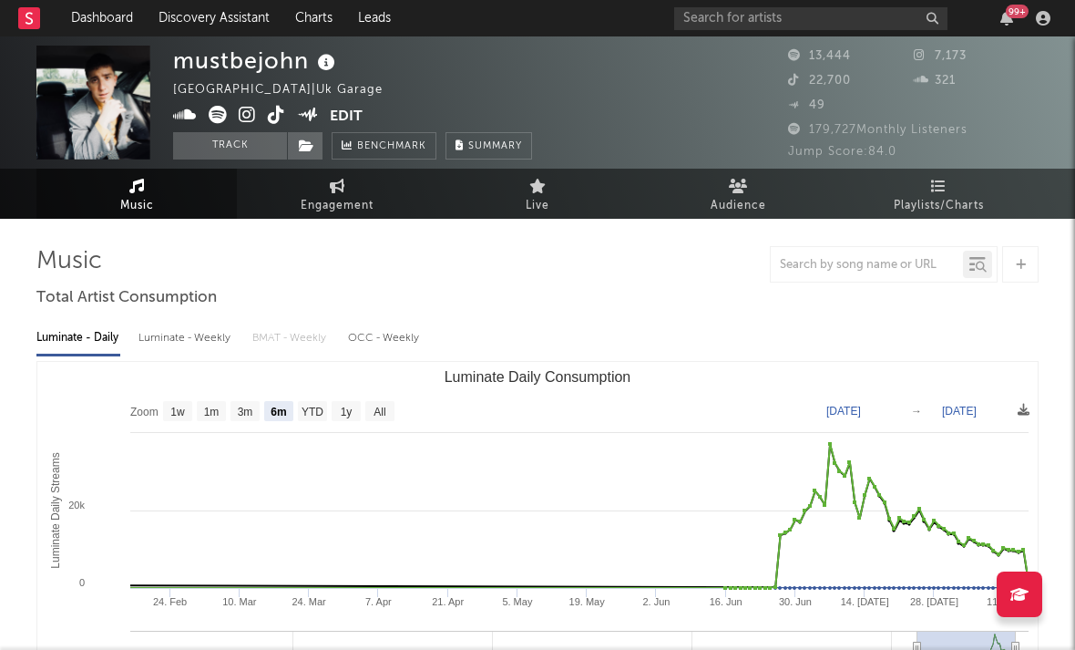
click at [242, 110] on icon at bounding box center [247, 115] width 17 height 18
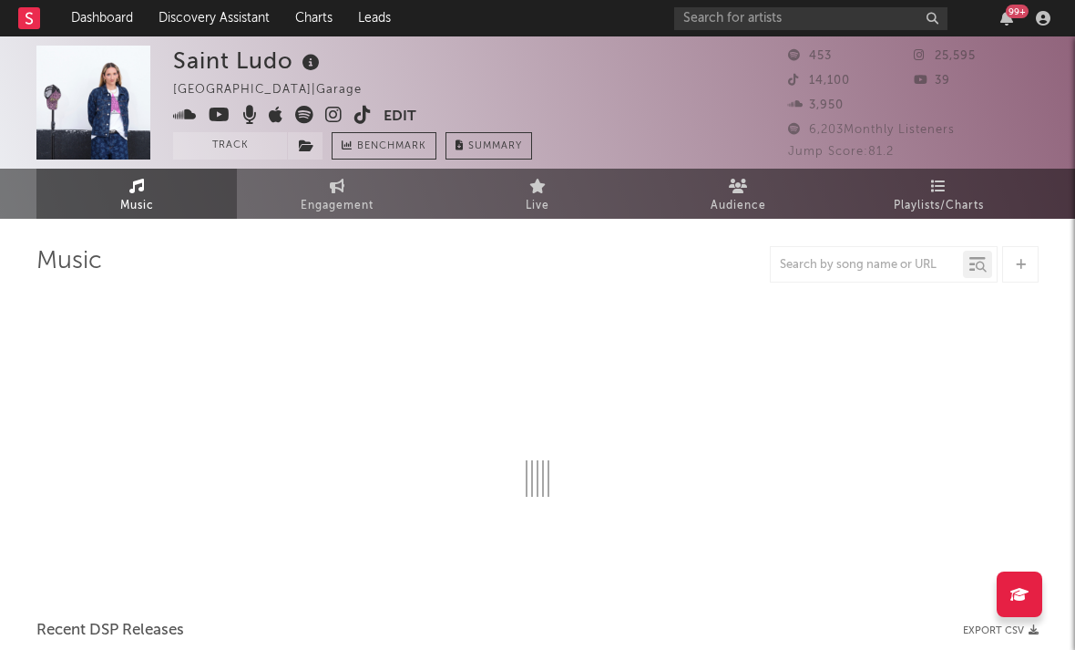
select select "1w"
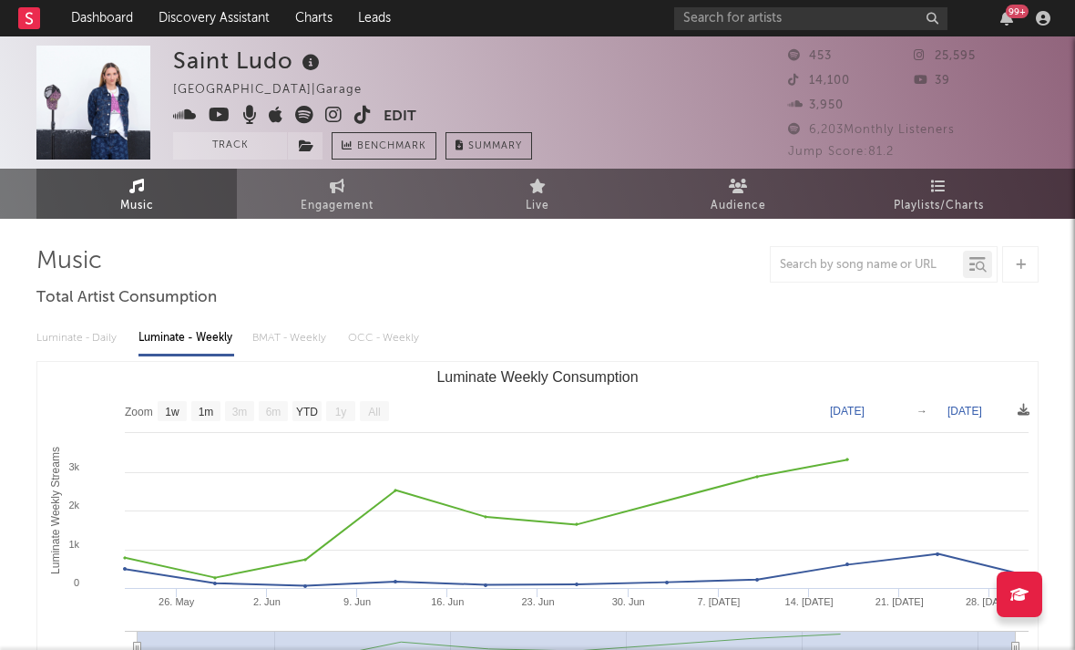
click at [326, 112] on icon at bounding box center [333, 115] width 17 height 18
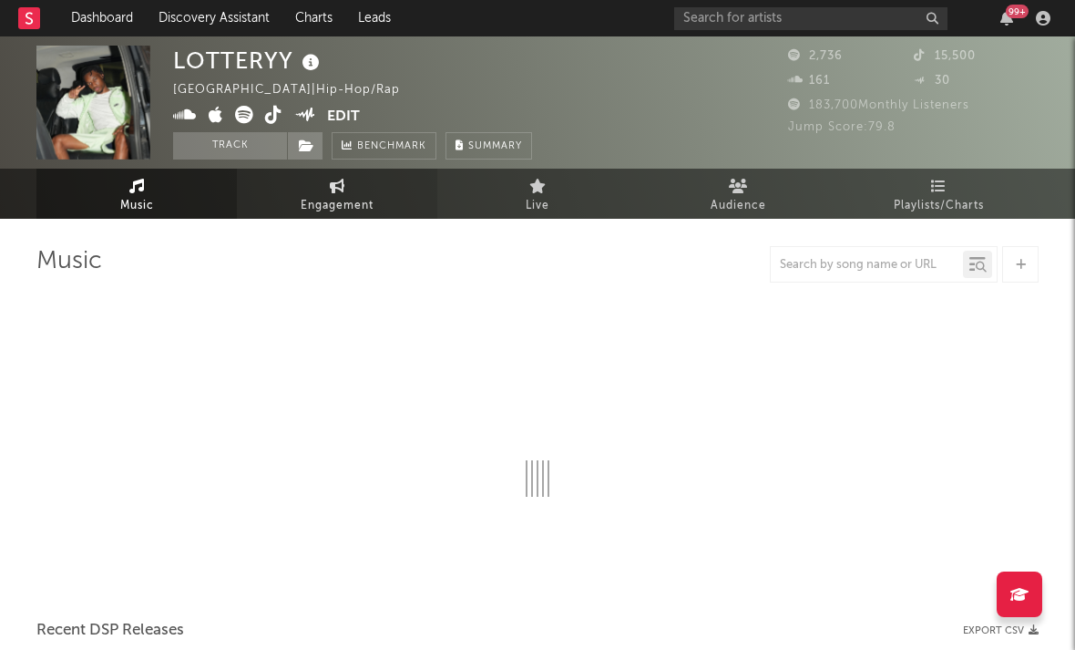
select select "1w"
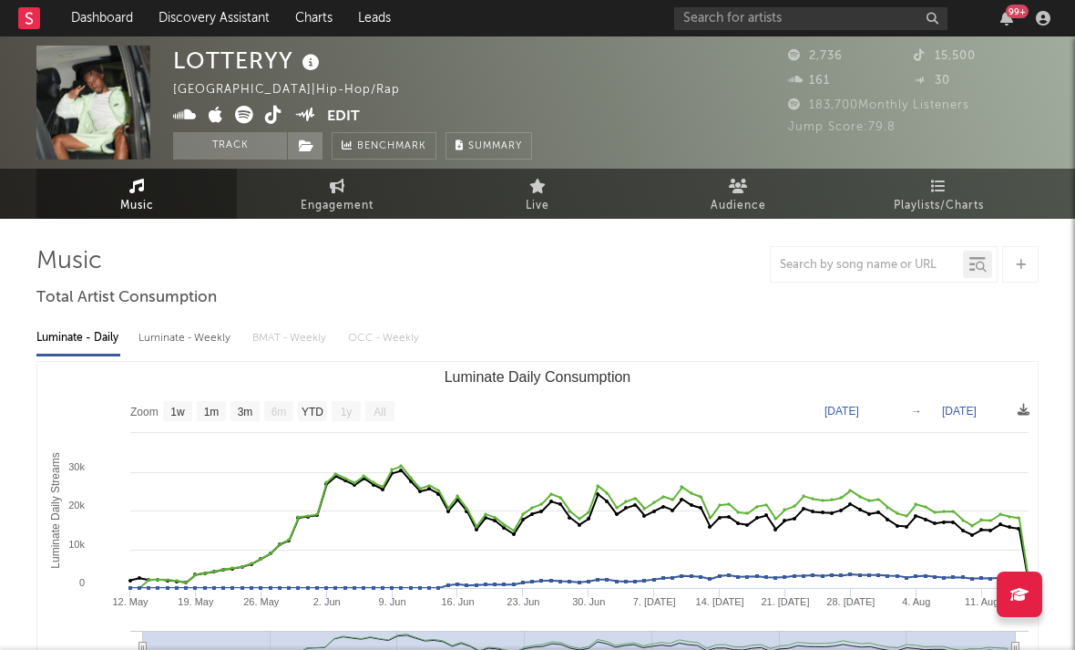
click at [244, 116] on icon at bounding box center [244, 115] width 18 height 18
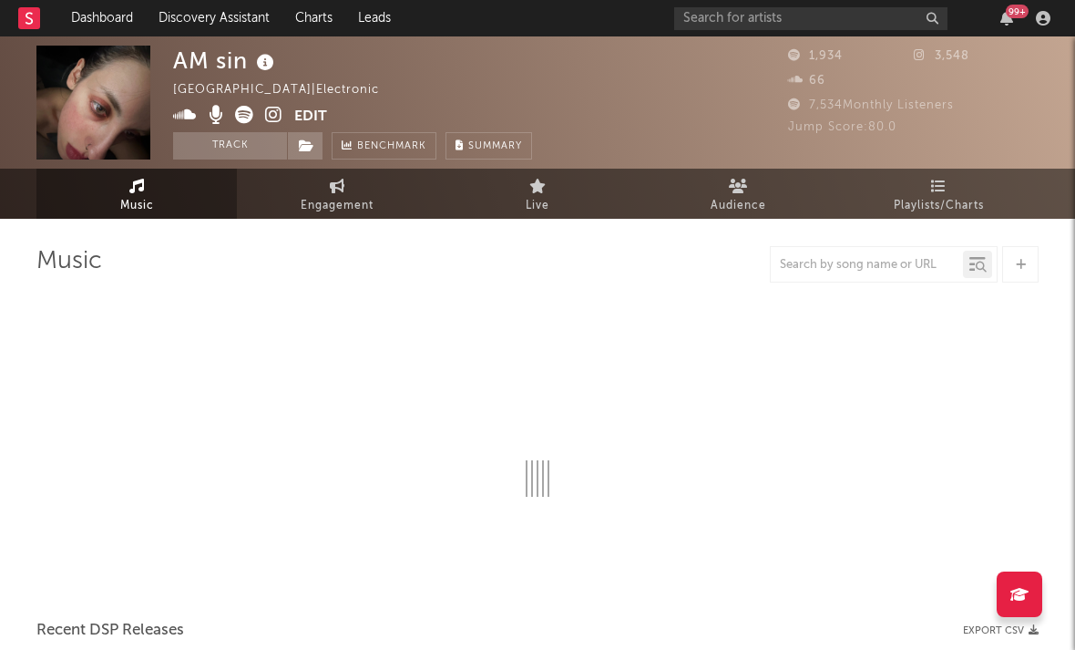
select select "1w"
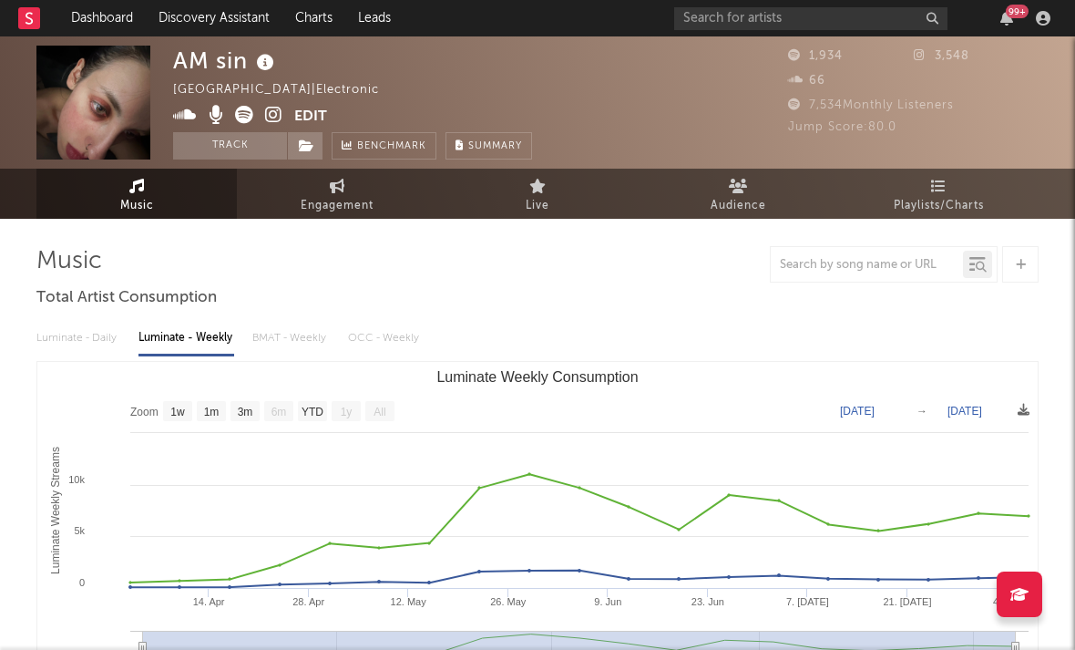
click at [274, 114] on icon at bounding box center [273, 115] width 17 height 18
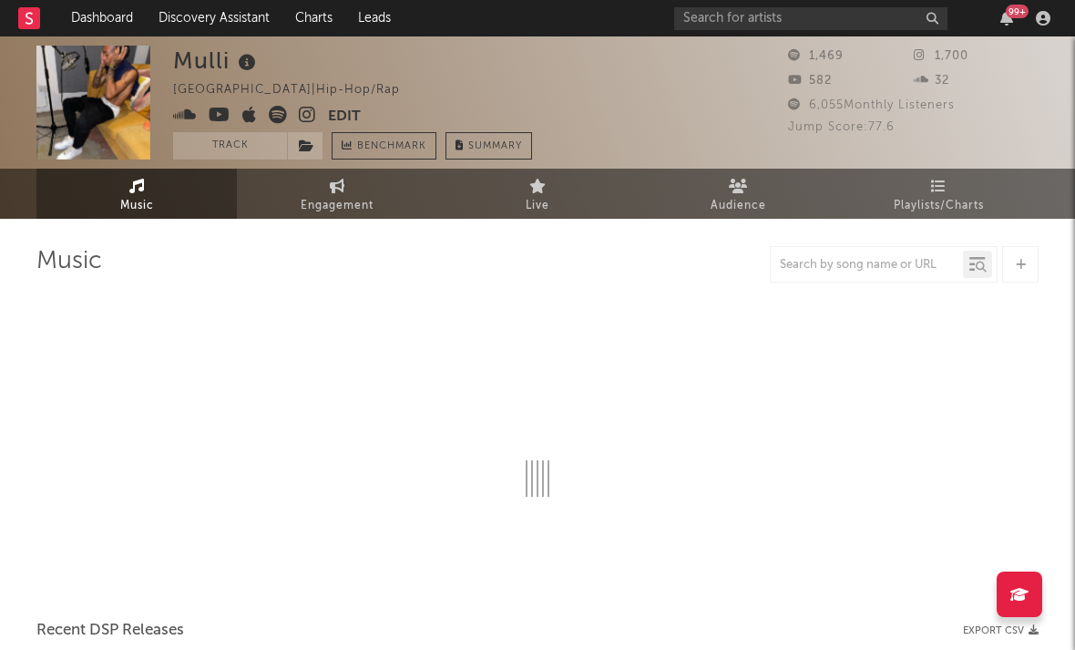
select select "1w"
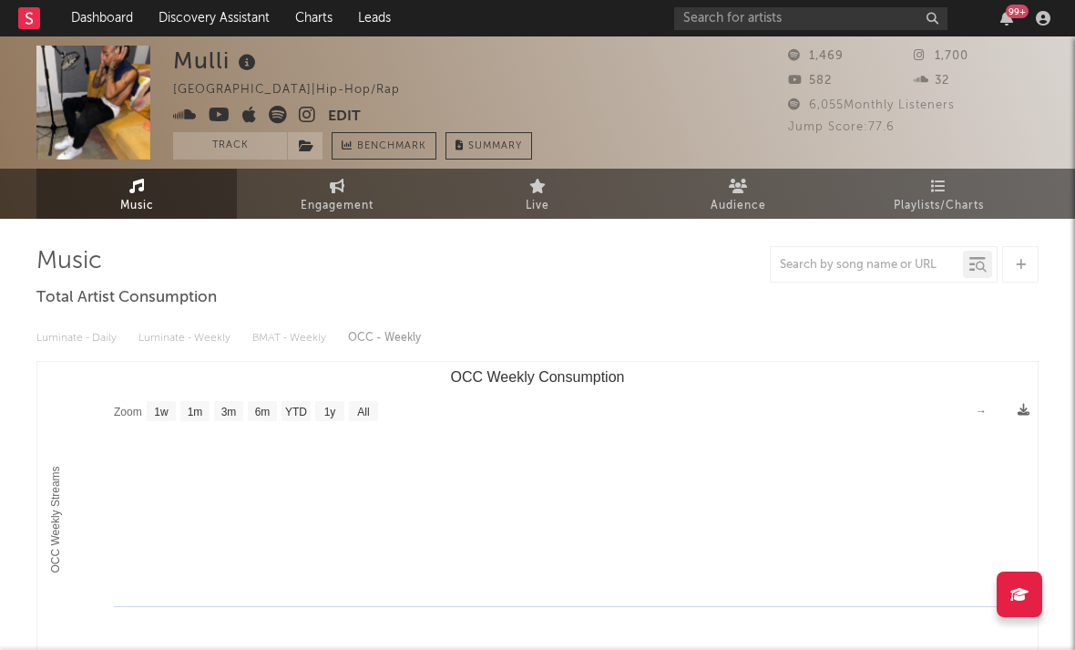
click at [312, 117] on icon at bounding box center [307, 115] width 17 height 18
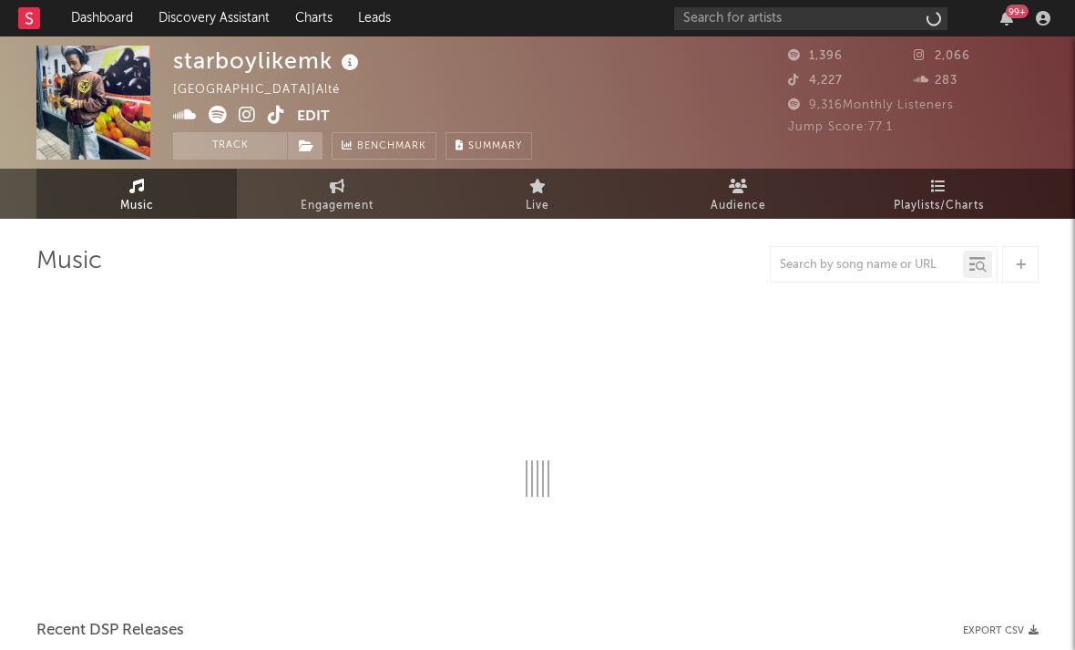
select select "6m"
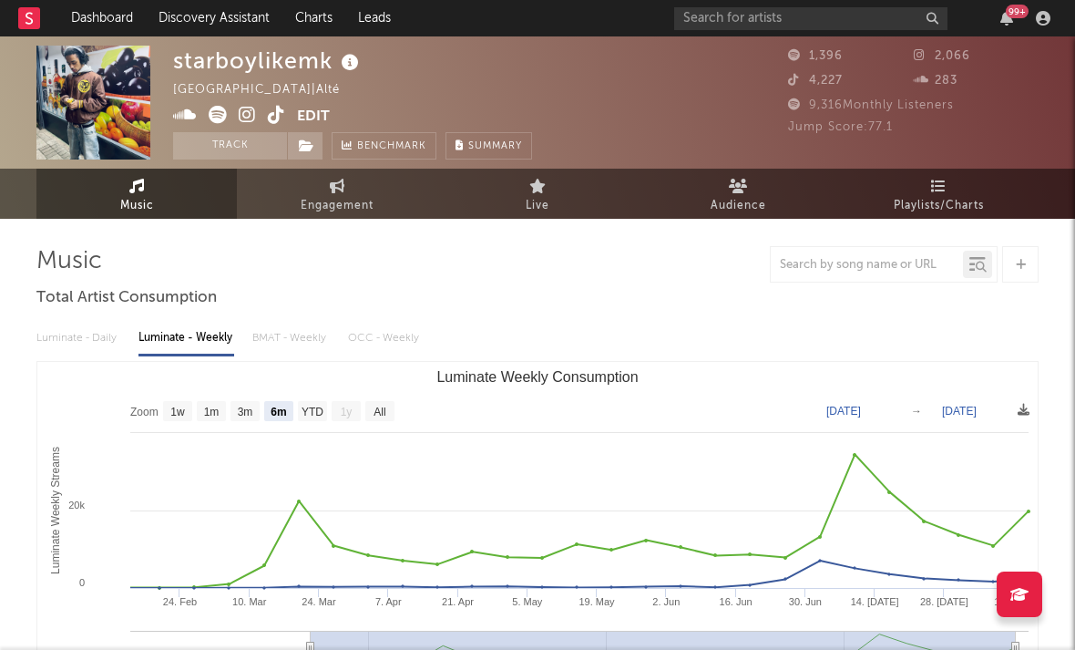
click at [253, 123] on icon at bounding box center [247, 115] width 17 height 18
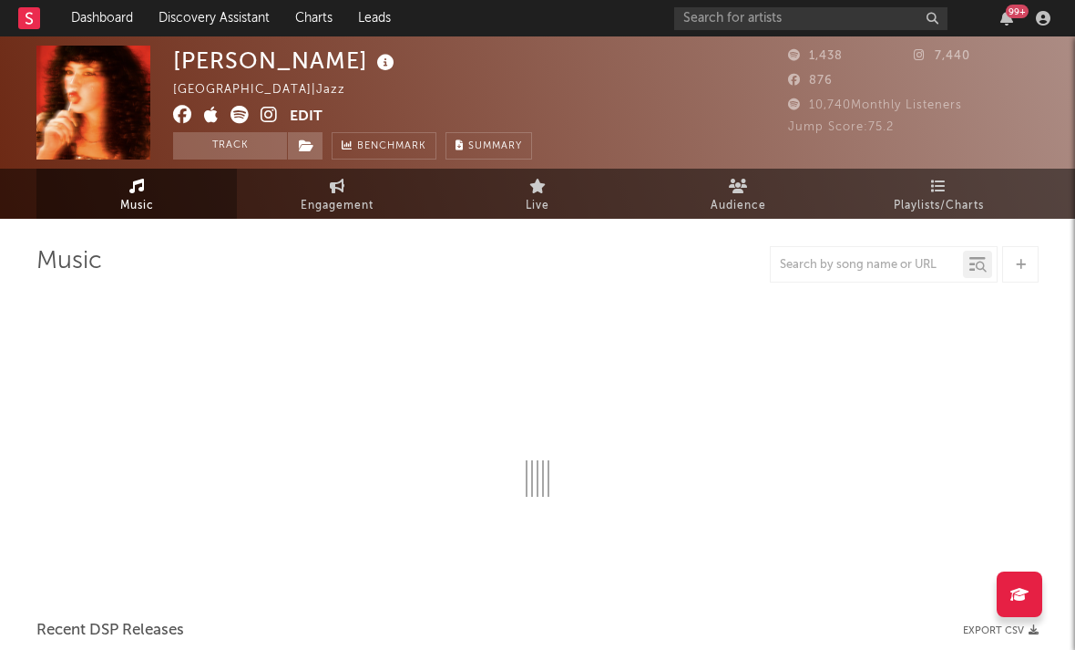
select select "1w"
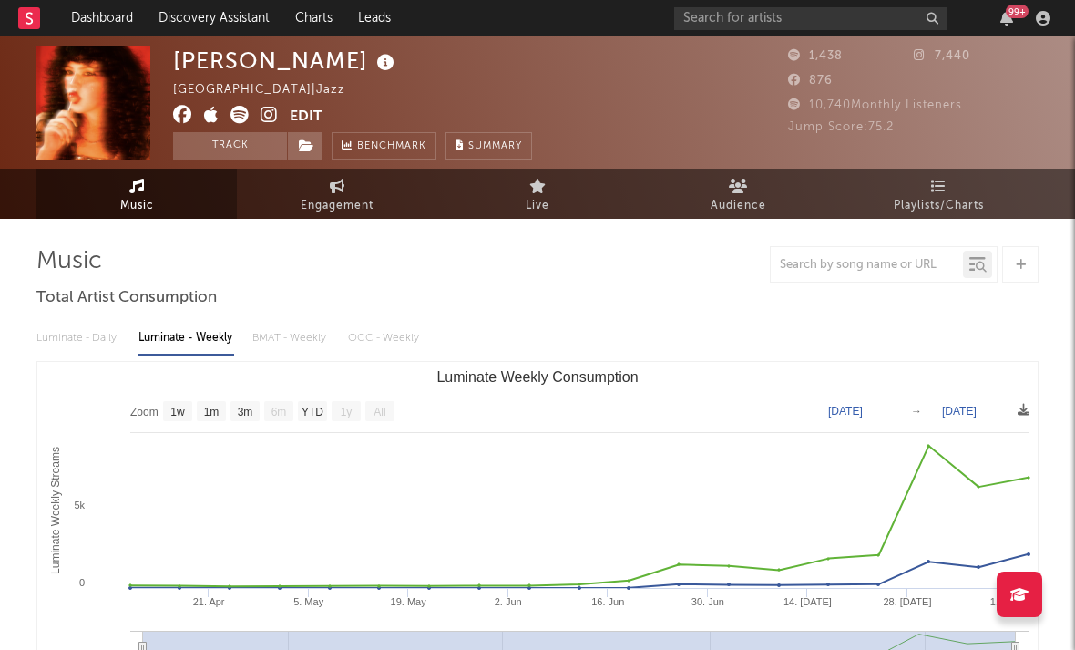
click at [273, 119] on icon at bounding box center [269, 115] width 17 height 18
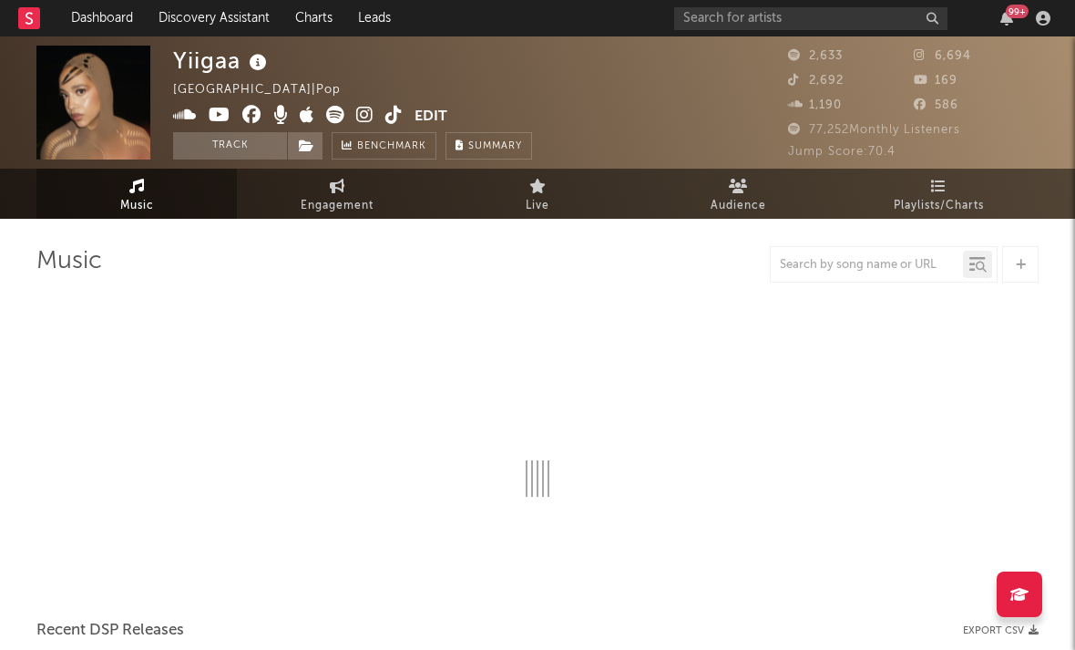
select select "6m"
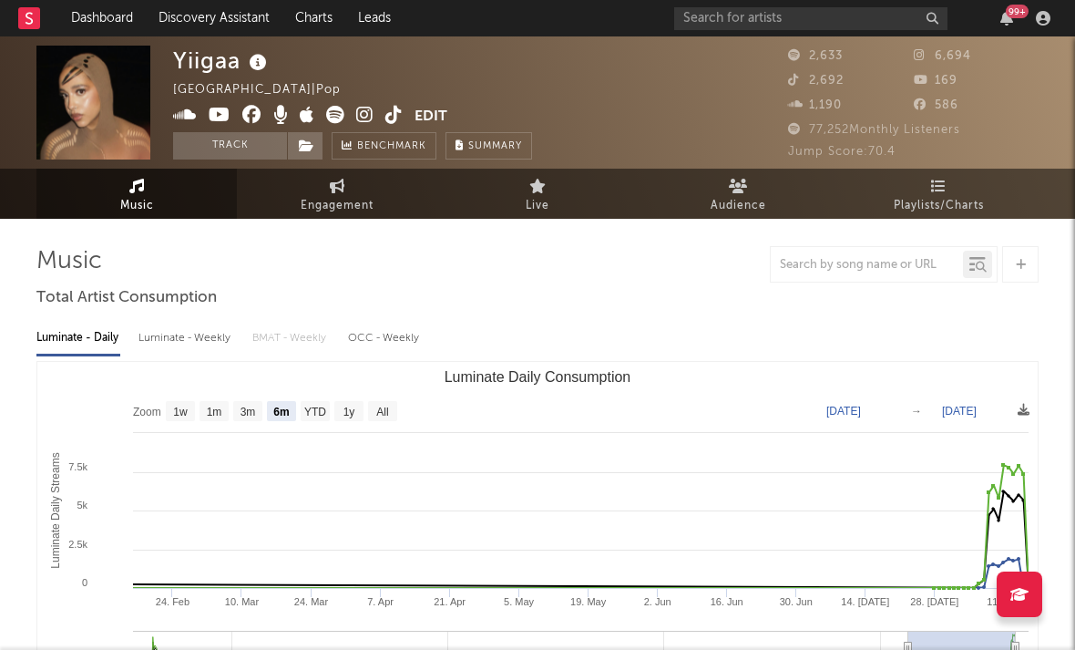
click at [367, 113] on icon at bounding box center [364, 115] width 17 height 18
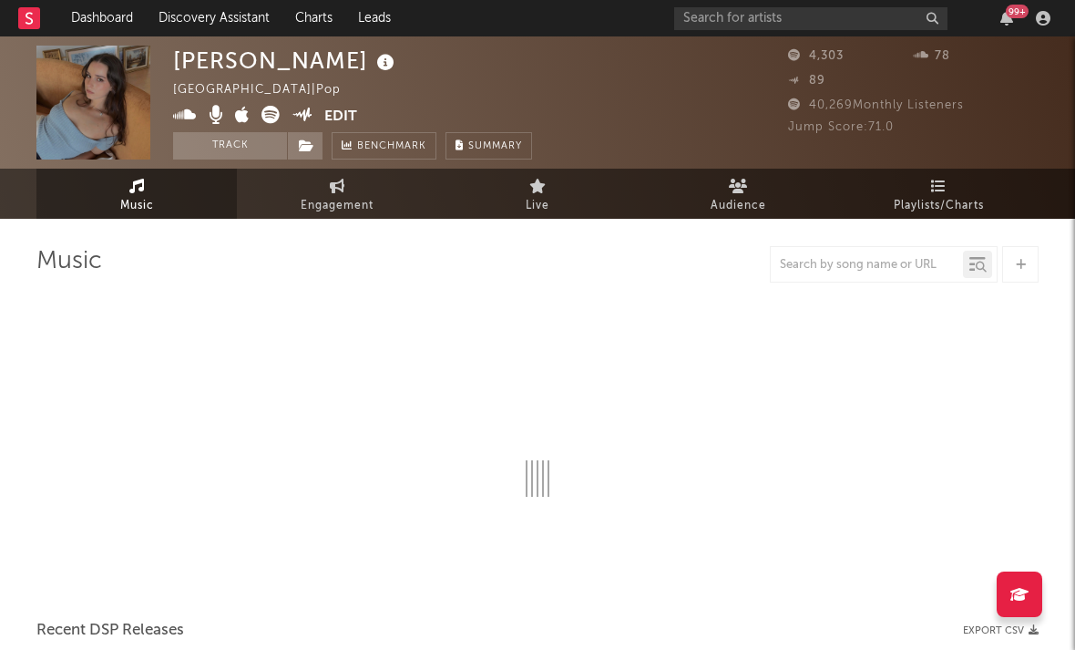
select select "6m"
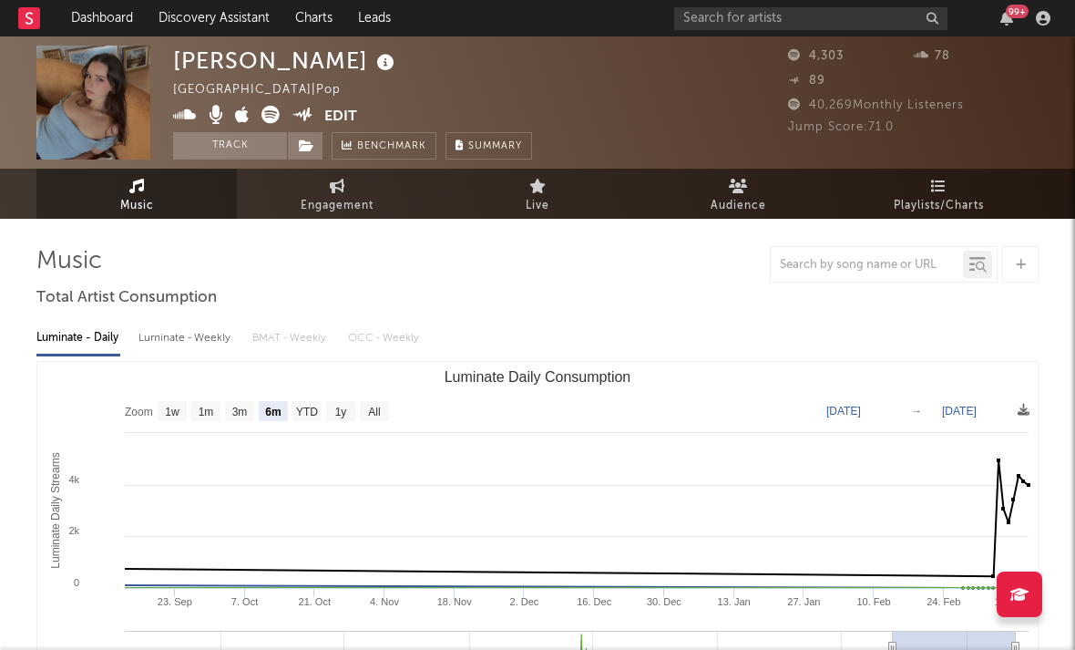
click at [189, 113] on icon at bounding box center [185, 115] width 24 height 18
click at [273, 121] on icon at bounding box center [270, 115] width 18 height 18
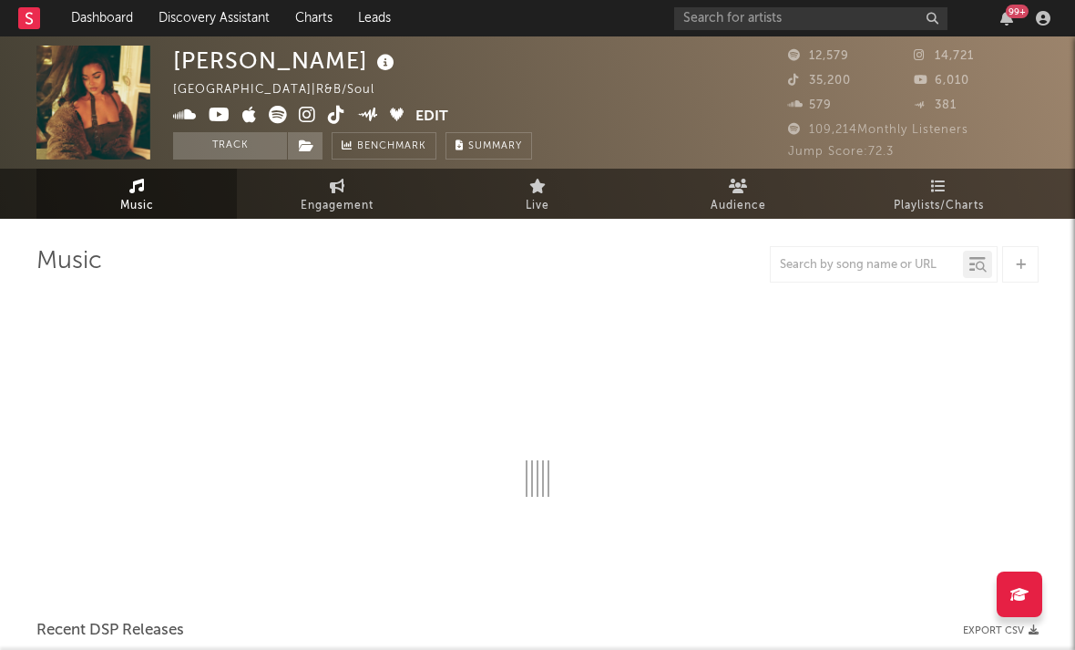
click at [312, 113] on icon at bounding box center [307, 115] width 17 height 18
select select "6m"
